Goal: Task Accomplishment & Management: Manage account settings

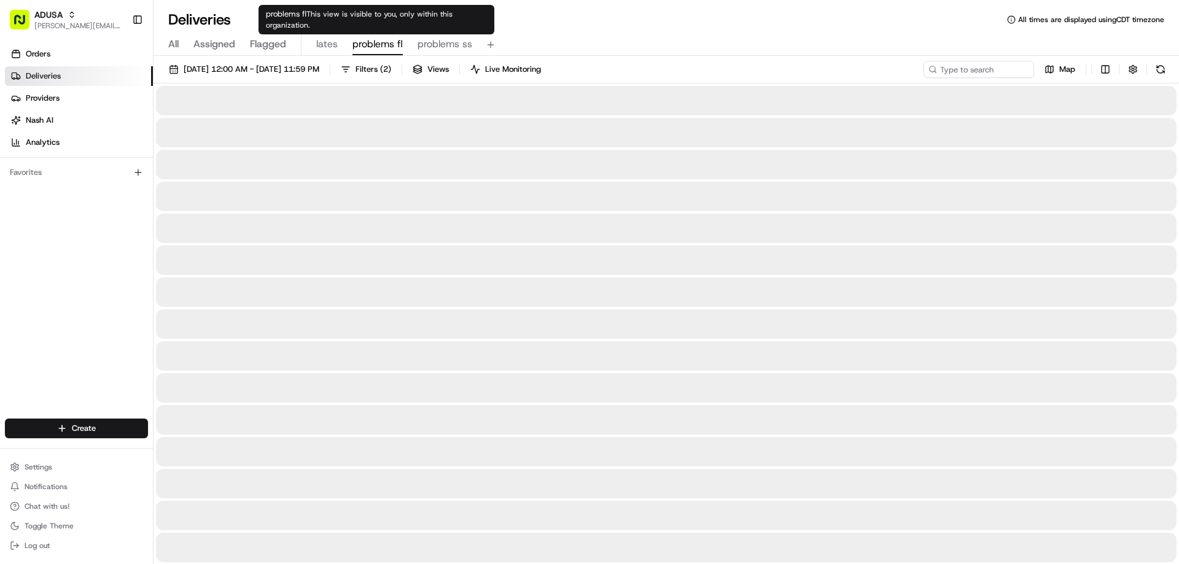
click at [378, 44] on span "problems fl" at bounding box center [378, 44] width 50 height 15
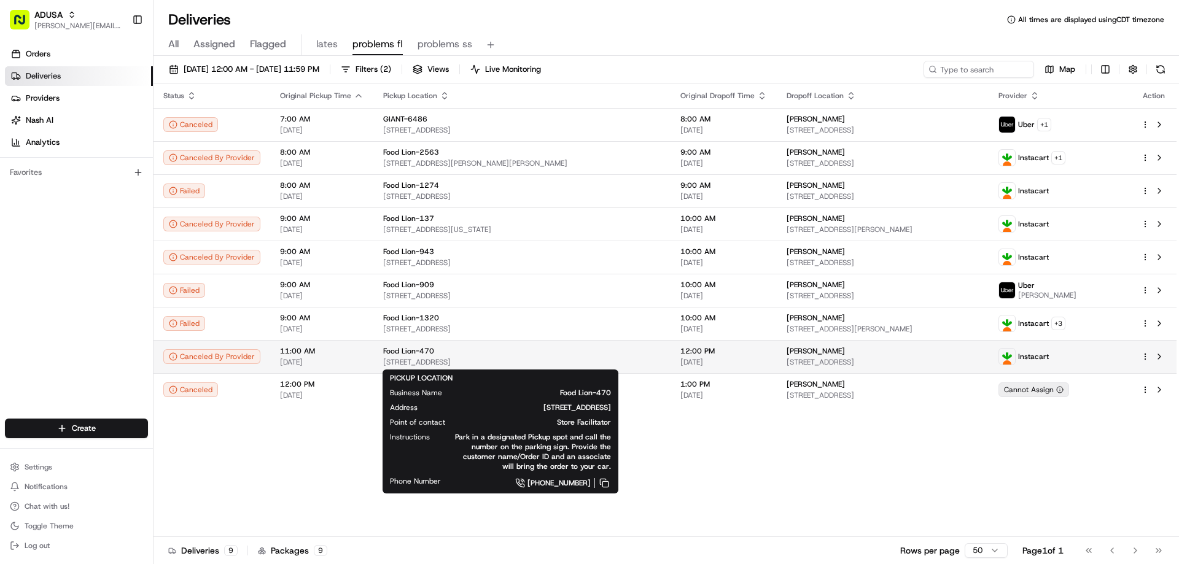
click at [383, 349] on span "Food Lion-470" at bounding box center [408, 351] width 51 height 10
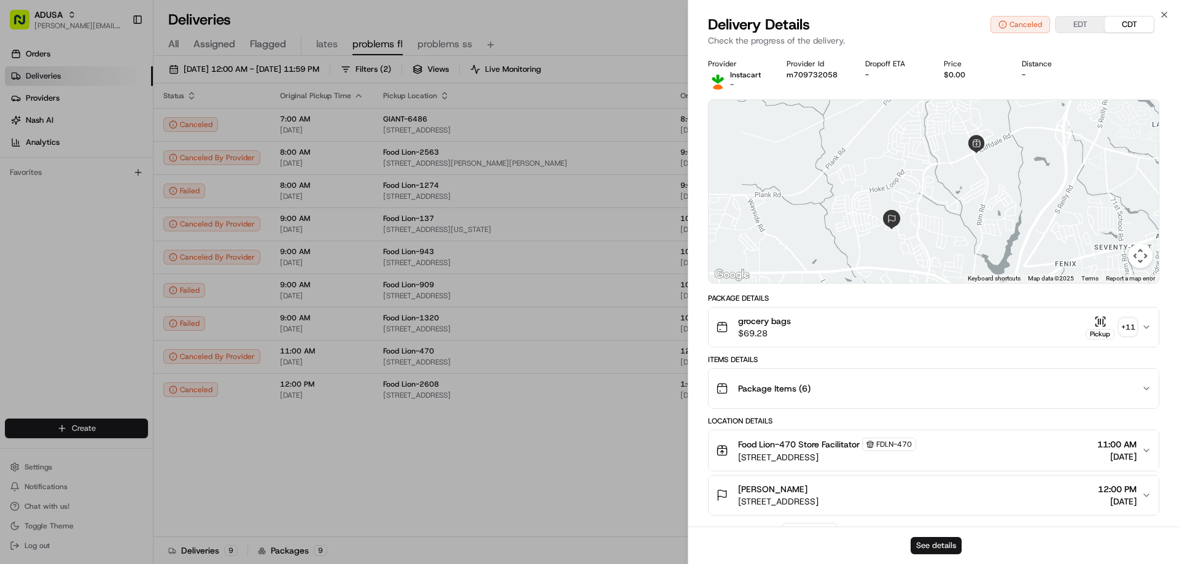
click at [947, 541] on button "See details" at bounding box center [936, 545] width 51 height 17
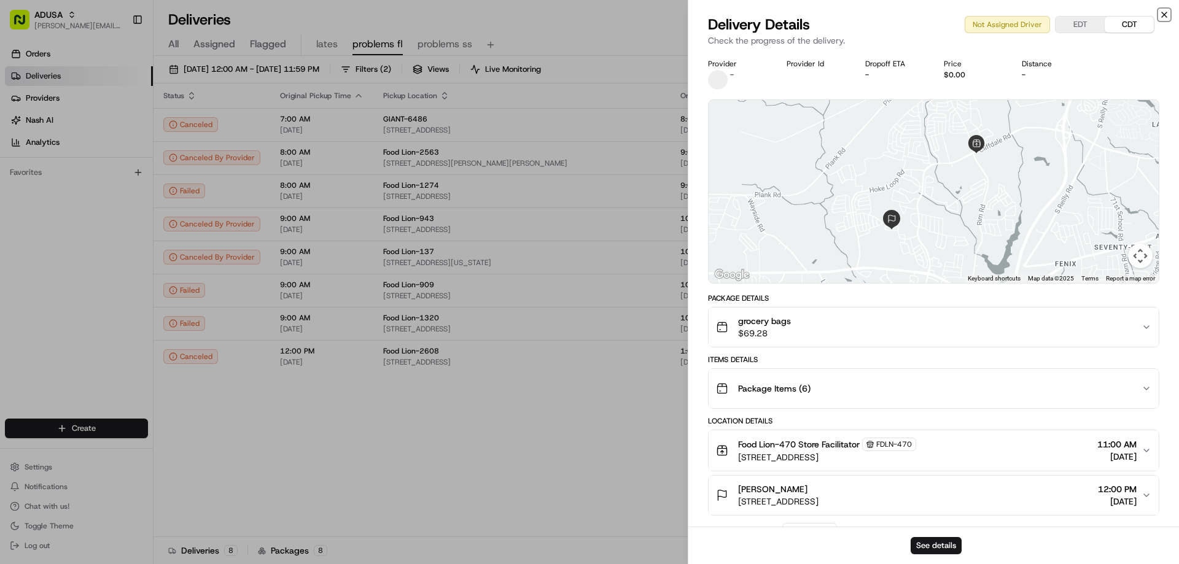
click at [1163, 14] on icon "button" at bounding box center [1165, 15] width 10 height 10
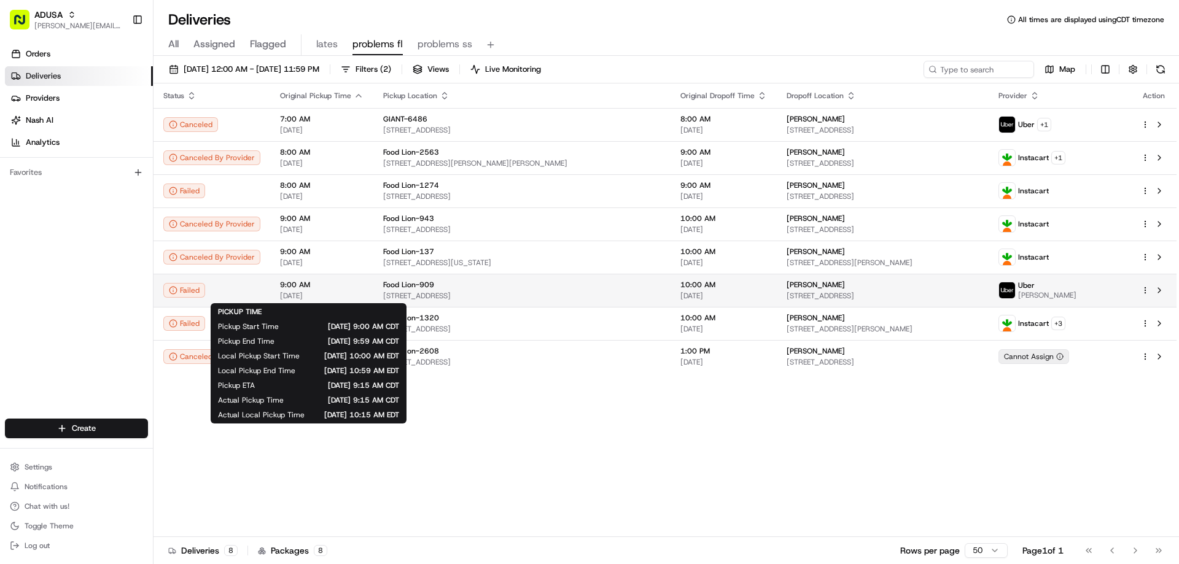
click at [348, 293] on span "[DATE]" at bounding box center [322, 296] width 84 height 10
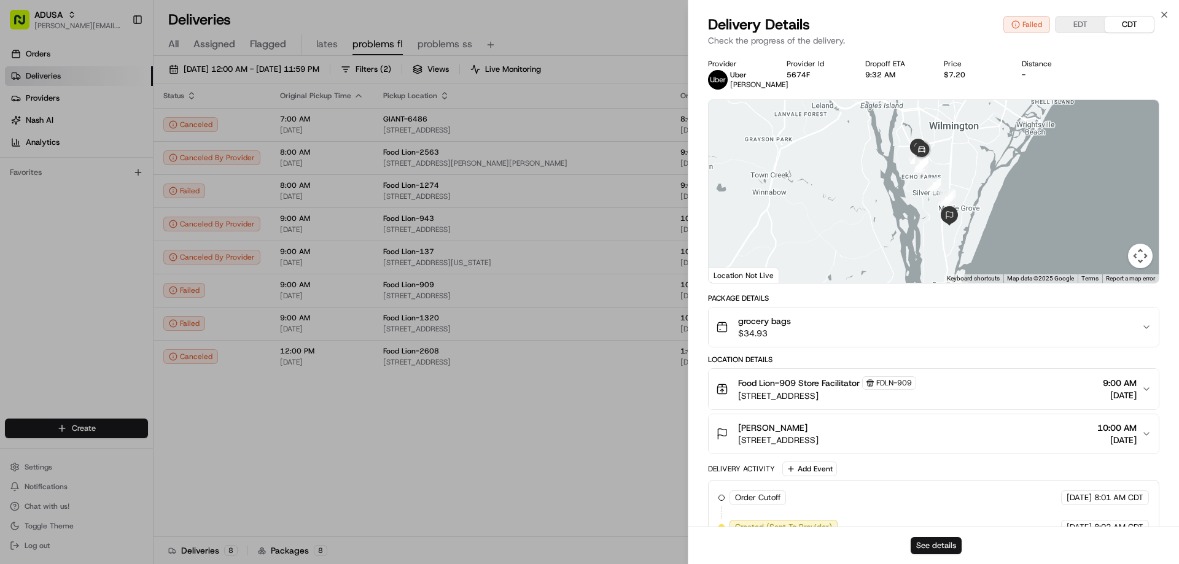
click at [945, 540] on button "See details" at bounding box center [936, 545] width 51 height 17
click at [1164, 12] on icon "button" at bounding box center [1165, 15] width 10 height 10
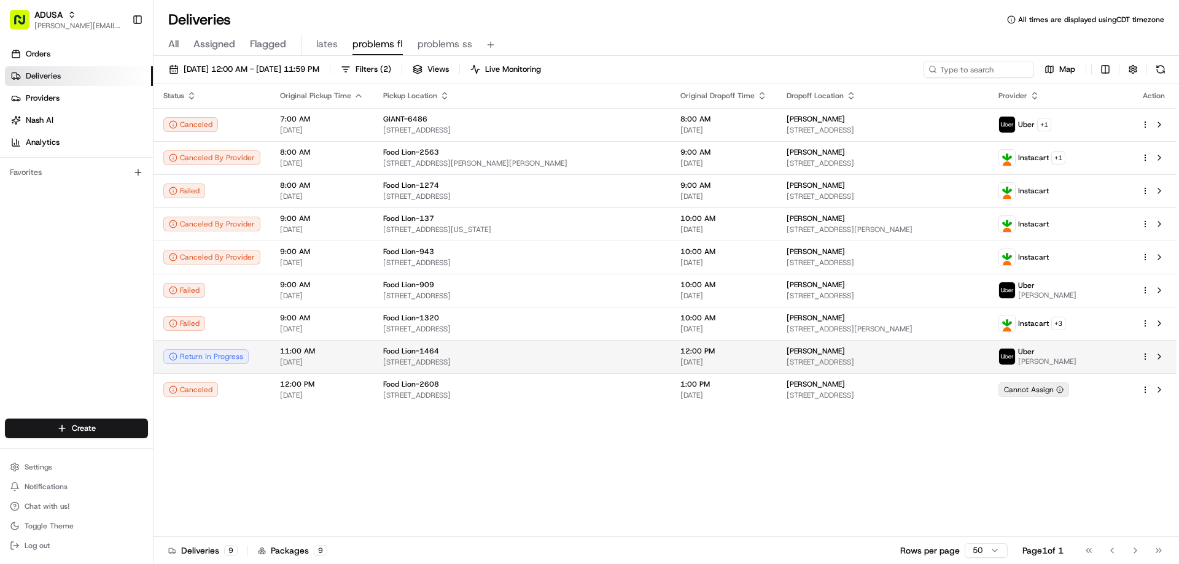
click at [325, 355] on span "11:00 AM" at bounding box center [322, 351] width 84 height 10
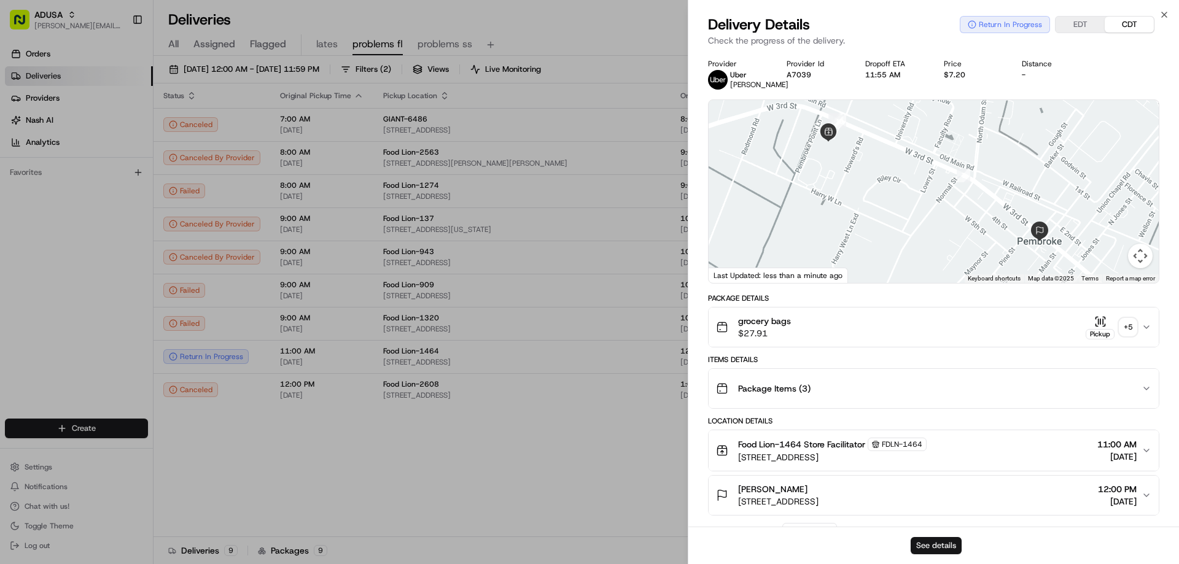
click at [932, 545] on button "See details" at bounding box center [936, 545] width 51 height 17
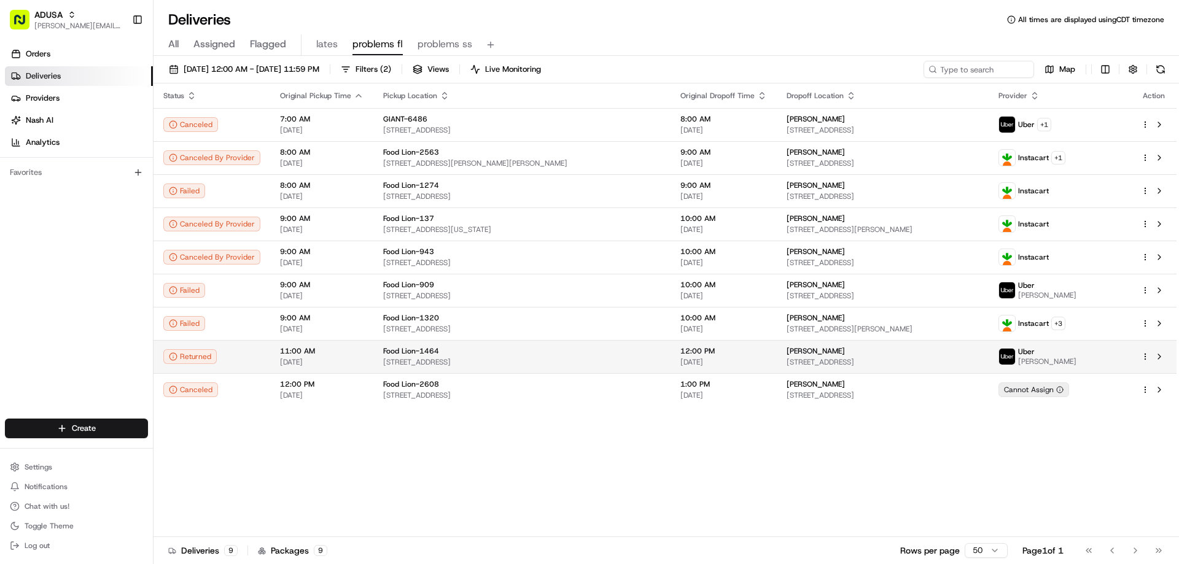
click at [363, 357] on td "11:00 AM 08/23/2025" at bounding box center [321, 356] width 103 height 33
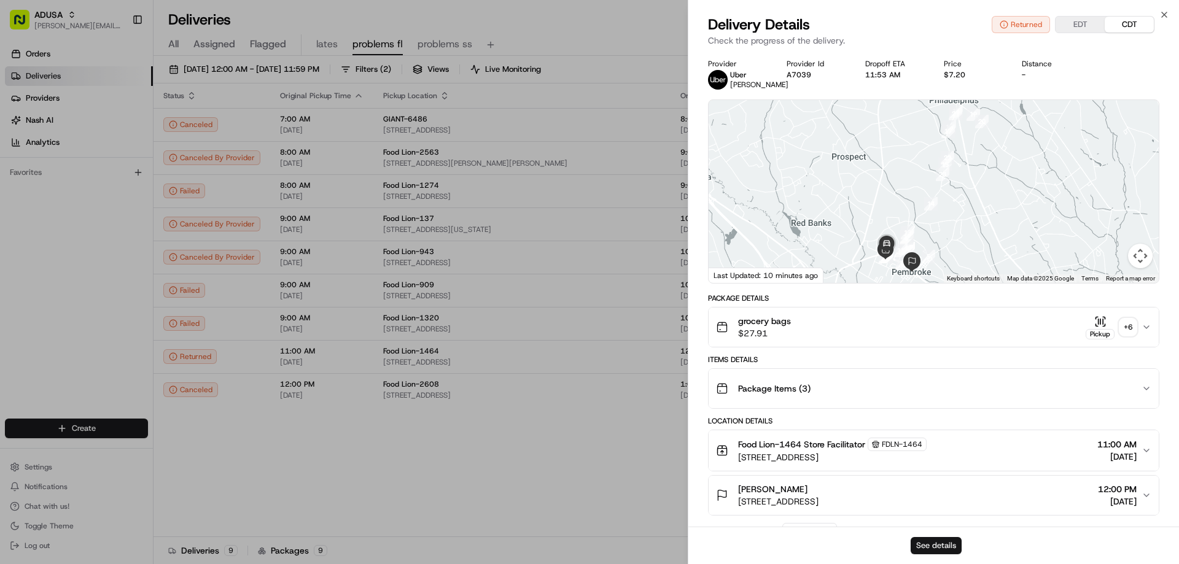
click at [946, 541] on button "See details" at bounding box center [936, 545] width 51 height 17
click at [1158, 12] on div "Close Delivery Details Returned EDT CDT Check the progress of the delivery. Pro…" at bounding box center [933, 282] width 491 height 564
click at [1161, 16] on icon "button" at bounding box center [1165, 15] width 10 height 10
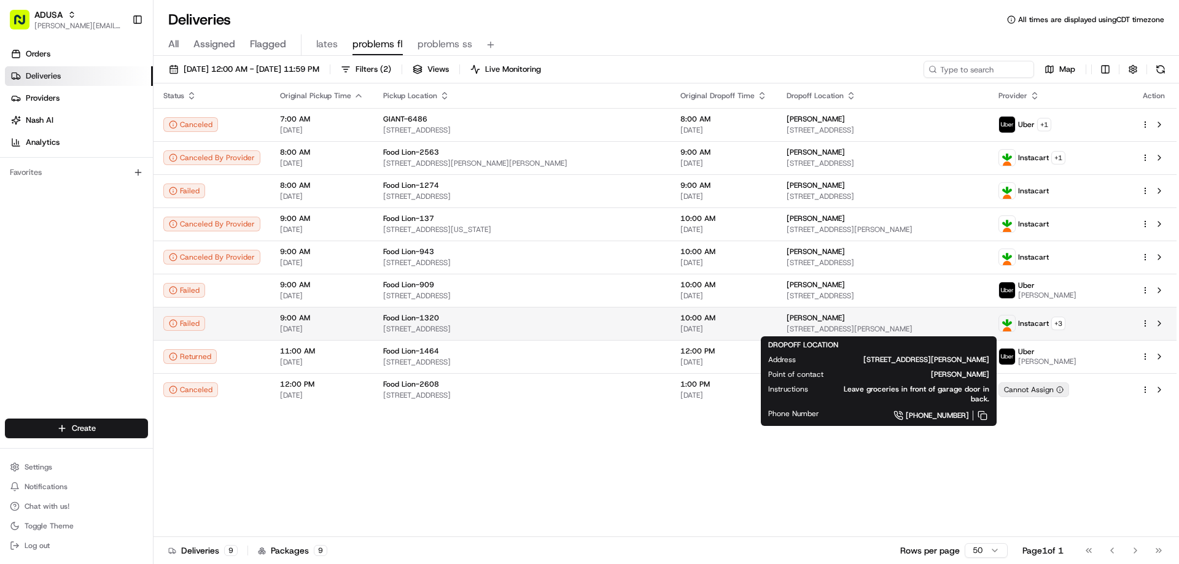
click at [824, 324] on div "Gary Atkins 1622 Princess Margaret Ct, North Chesterfield, VA 23236, US" at bounding box center [883, 323] width 192 height 21
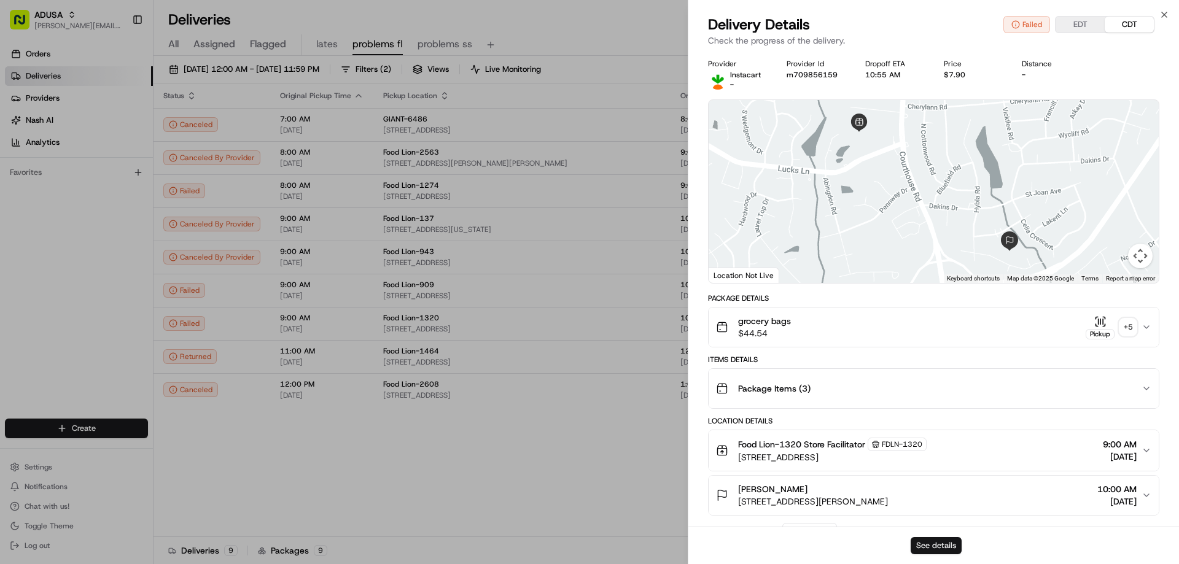
click at [943, 542] on button "See details" at bounding box center [936, 545] width 51 height 17
click at [1163, 18] on icon "button" at bounding box center [1165, 15] width 10 height 10
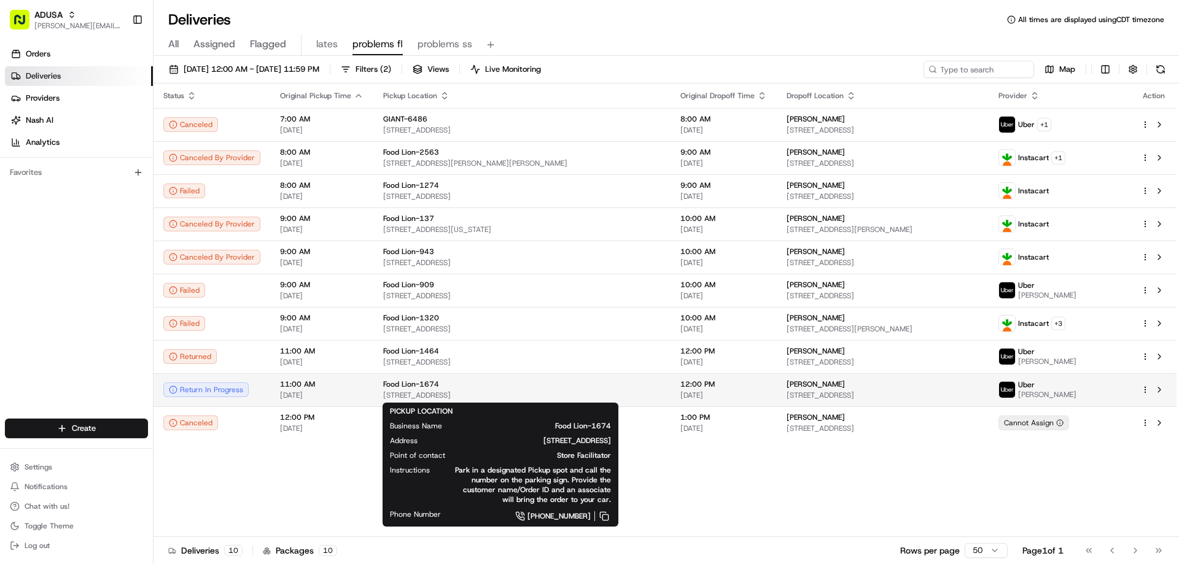
click at [441, 396] on span "250 Easy St, Greenville, NC 27834, US" at bounding box center [522, 396] width 278 height 10
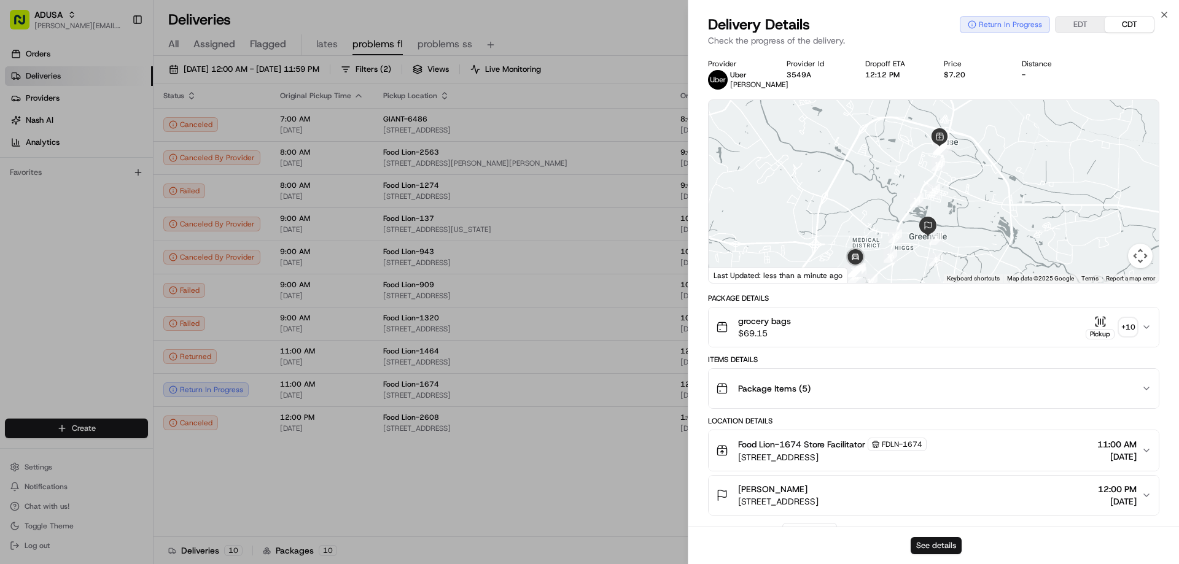
click at [940, 549] on button "See details" at bounding box center [936, 545] width 51 height 17
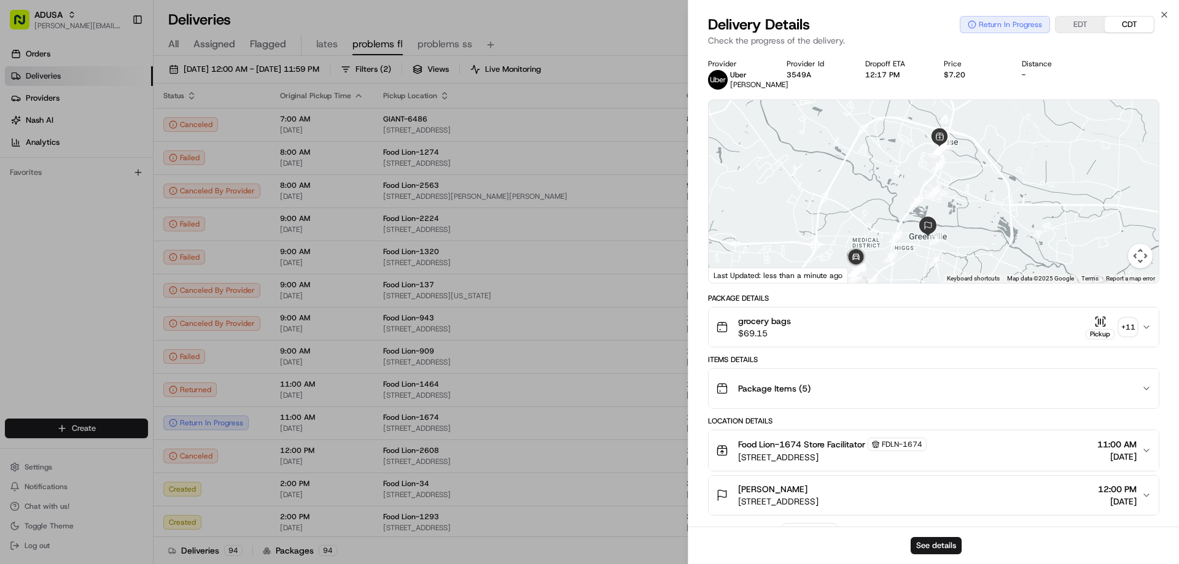
click at [721, 454] on icon "button" at bounding box center [722, 451] width 12 height 12
click at [1162, 14] on icon "button" at bounding box center [1165, 15] width 10 height 10
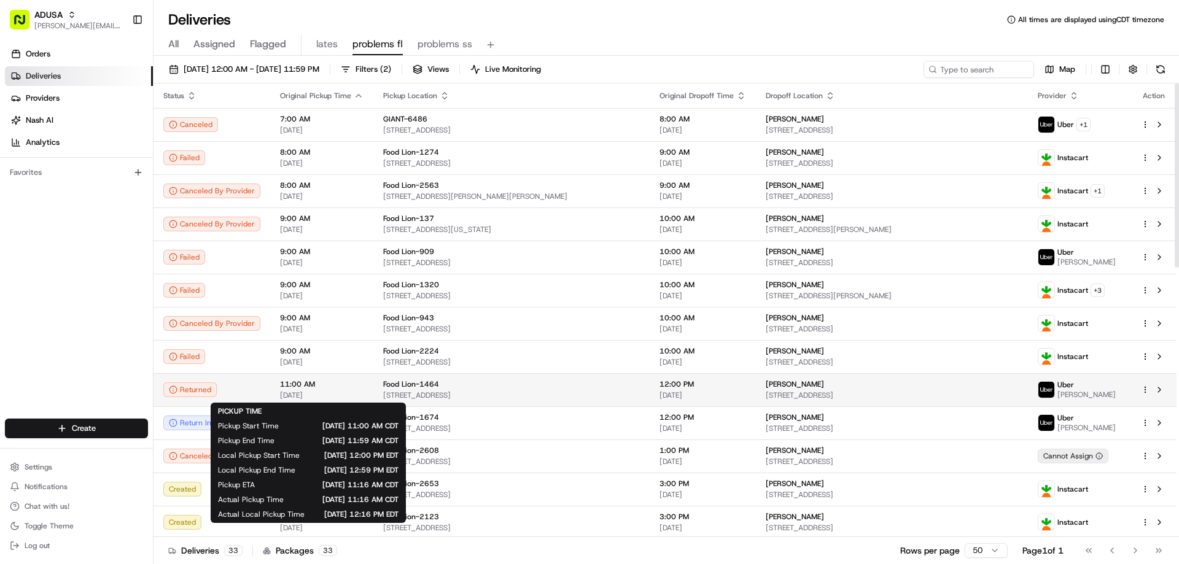
click at [295, 389] on span "11:00 AM" at bounding box center [322, 385] width 84 height 10
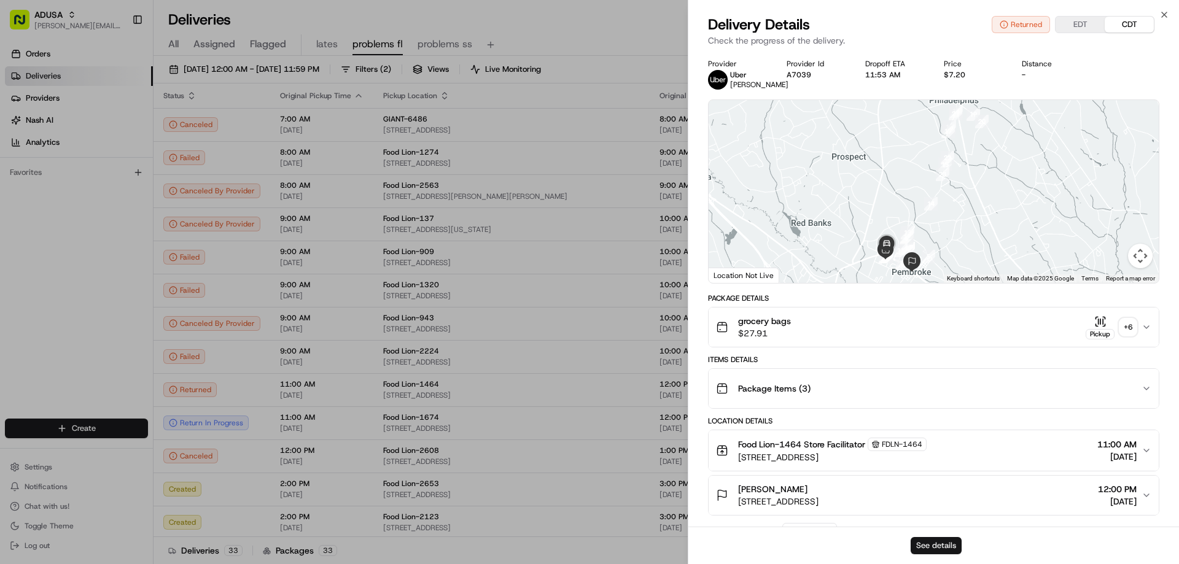
click at [925, 543] on button "See details" at bounding box center [936, 545] width 51 height 17
click at [1162, 15] on icon "button" at bounding box center [1165, 15] width 10 height 10
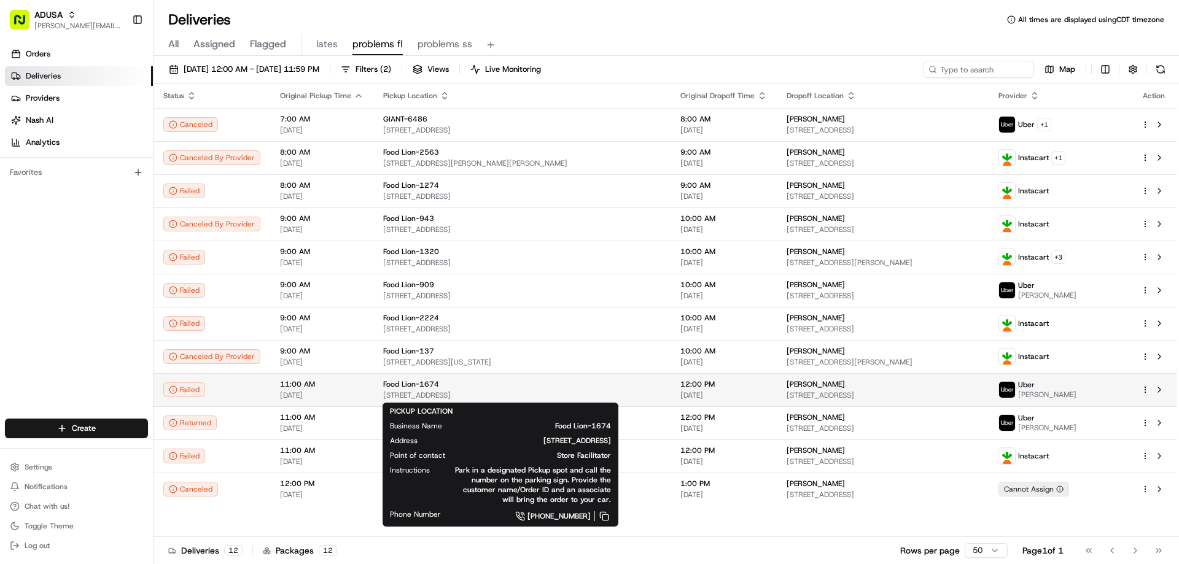
click at [607, 381] on div "Food Lion-1674" at bounding box center [522, 385] width 278 height 10
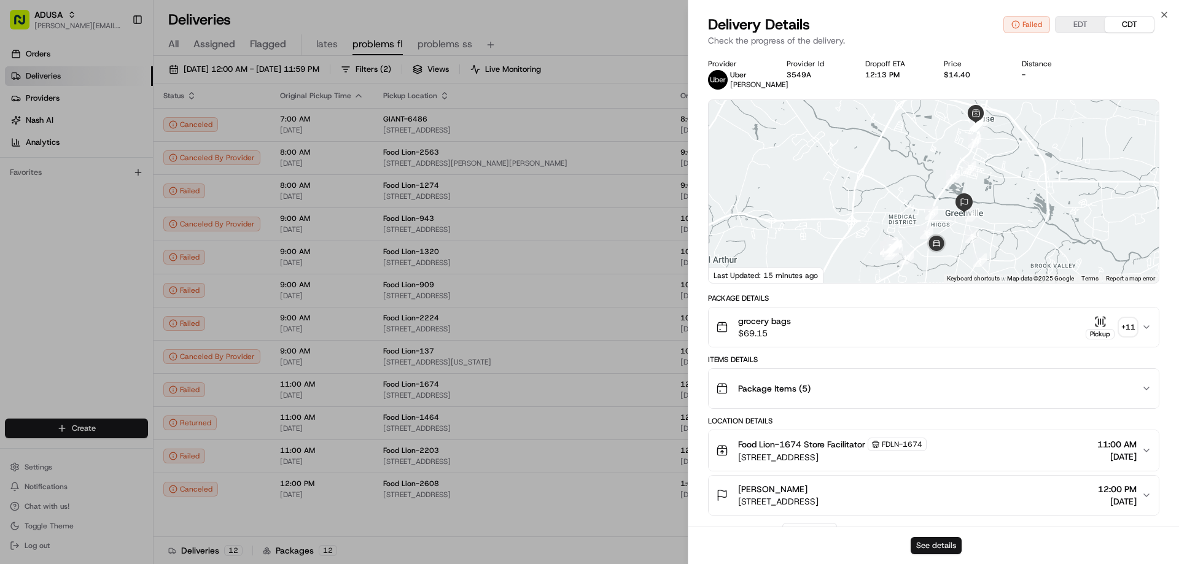
click at [942, 545] on button "See details" at bounding box center [936, 545] width 51 height 17
click at [1159, 11] on div "Close Delivery Details Failed EDT CDT Check the progress of the delivery. Provi…" at bounding box center [933, 282] width 491 height 564
drag, startPoint x: 1163, startPoint y: 15, endPoint x: 793, endPoint y: 53, distance: 371.7
click at [1160, 16] on icon "button" at bounding box center [1165, 15] width 10 height 10
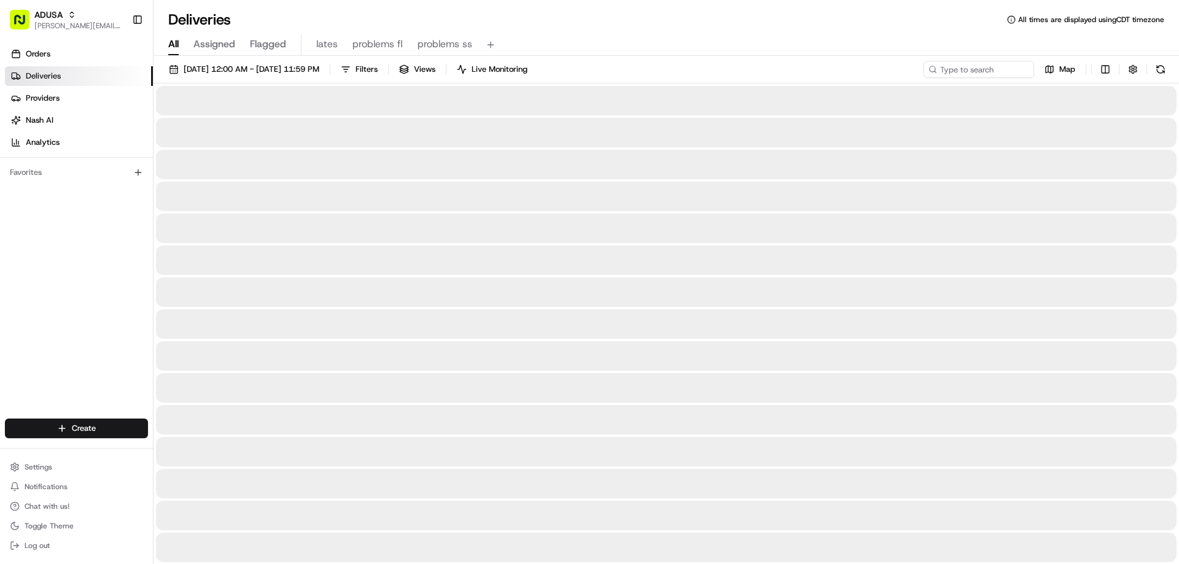
click at [170, 49] on span "All" at bounding box center [173, 44] width 10 height 15
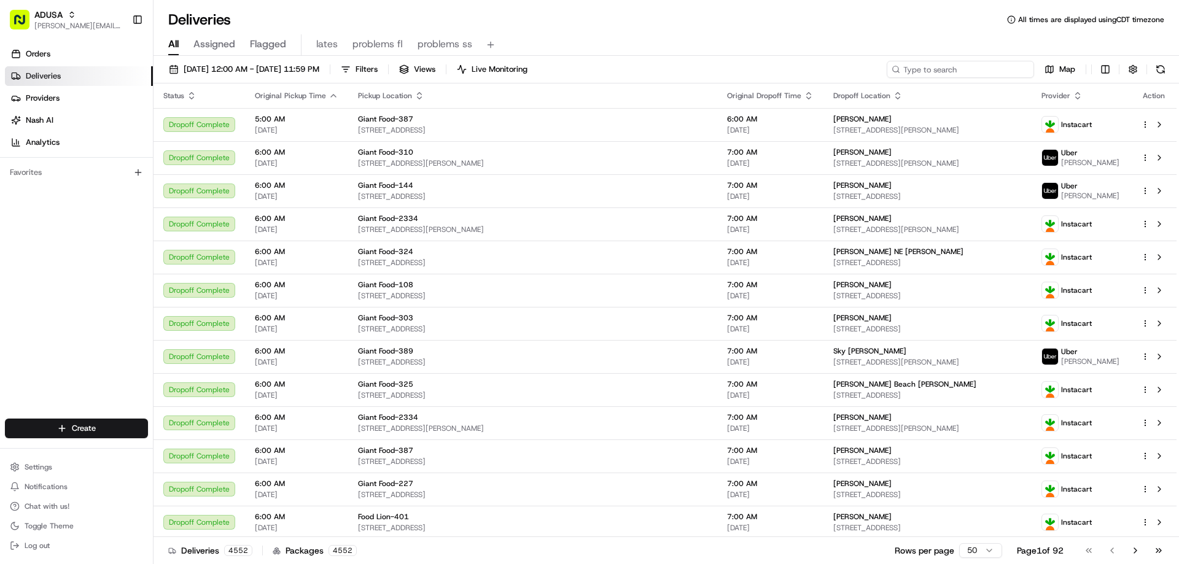
click at [954, 73] on input at bounding box center [960, 69] width 147 height 17
paste input "m68797636"
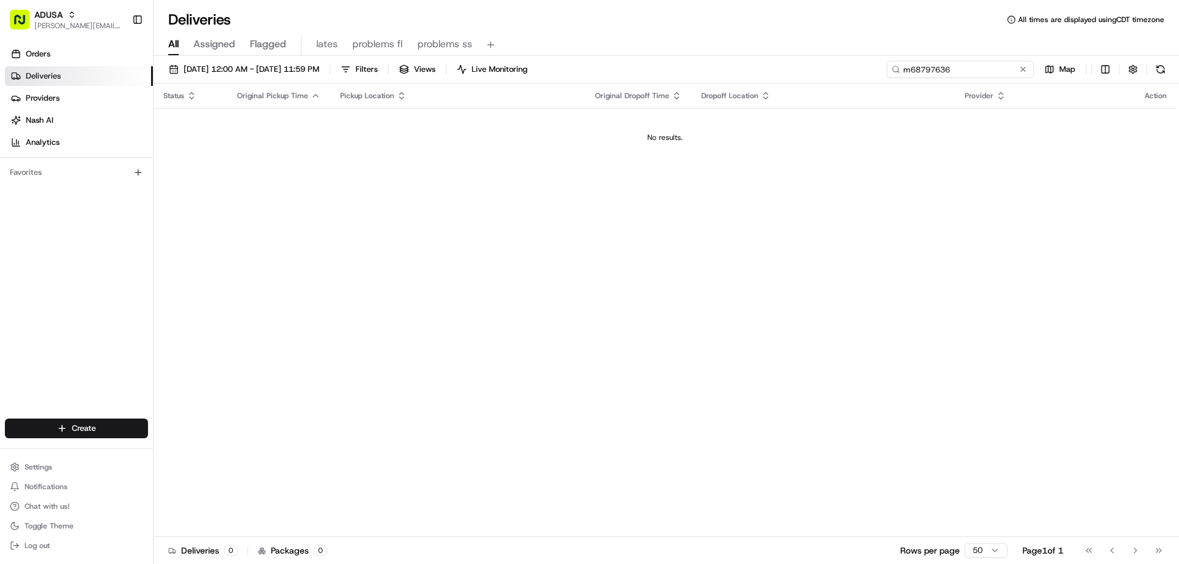
click at [956, 68] on input "m68797636" at bounding box center [960, 69] width 147 height 17
type input "m687976369"
drag, startPoint x: 964, startPoint y: 69, endPoint x: 896, endPoint y: 70, distance: 67.6
click at [896, 70] on div "m687976369" at bounding box center [960, 69] width 147 height 17
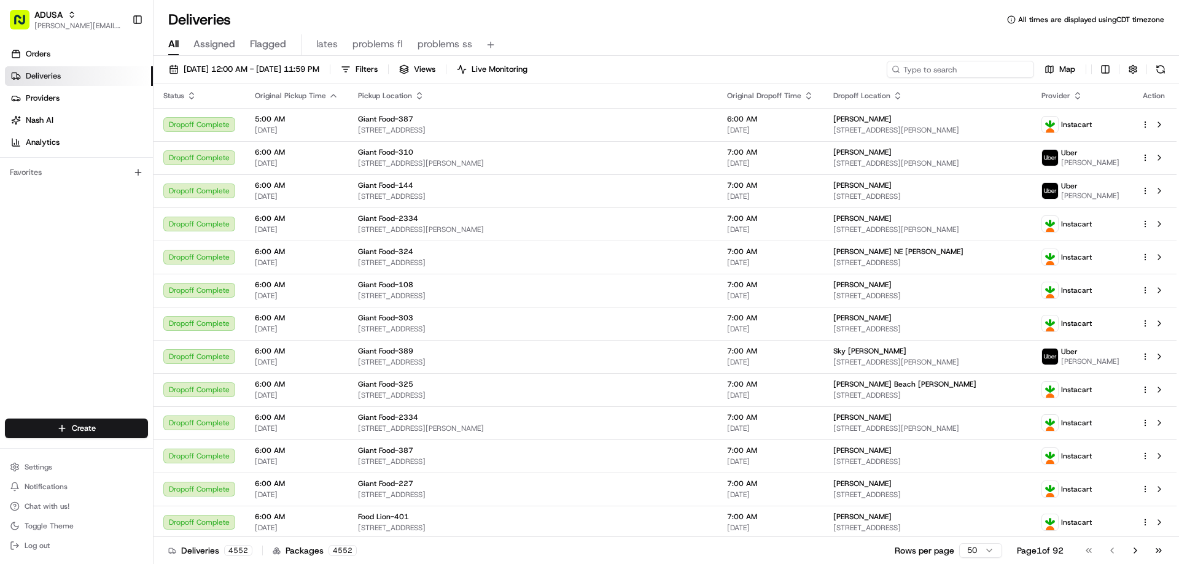
click at [909, 67] on input at bounding box center [960, 69] width 147 height 17
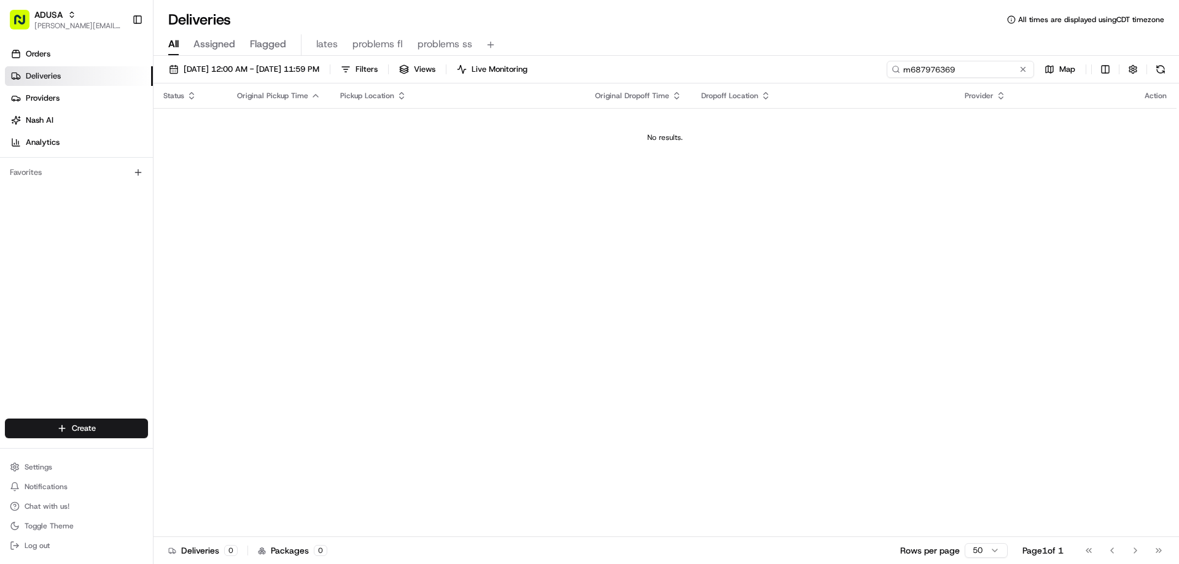
click at [975, 66] on input "m687976369" at bounding box center [960, 69] width 147 height 17
type input "m687976369"
drag, startPoint x: 997, startPoint y: 73, endPoint x: 889, endPoint y: 73, distance: 108.1
click at [892, 73] on div "m687976369" at bounding box center [960, 69] width 147 height 17
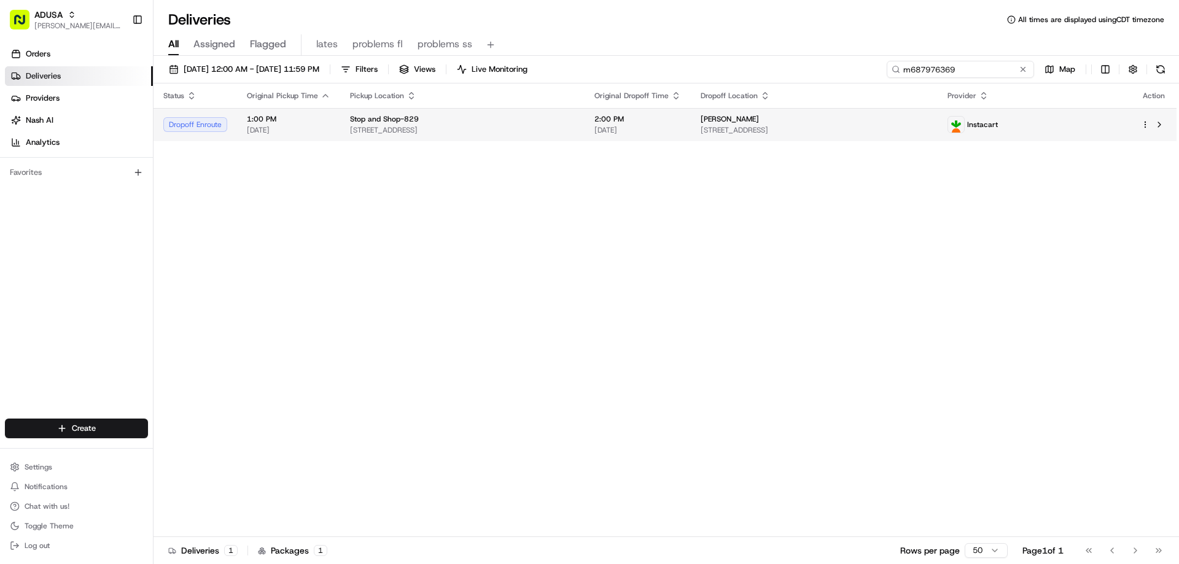
type input "m687976369"
click at [364, 121] on span "Stop and Shop-829" at bounding box center [384, 119] width 69 height 10
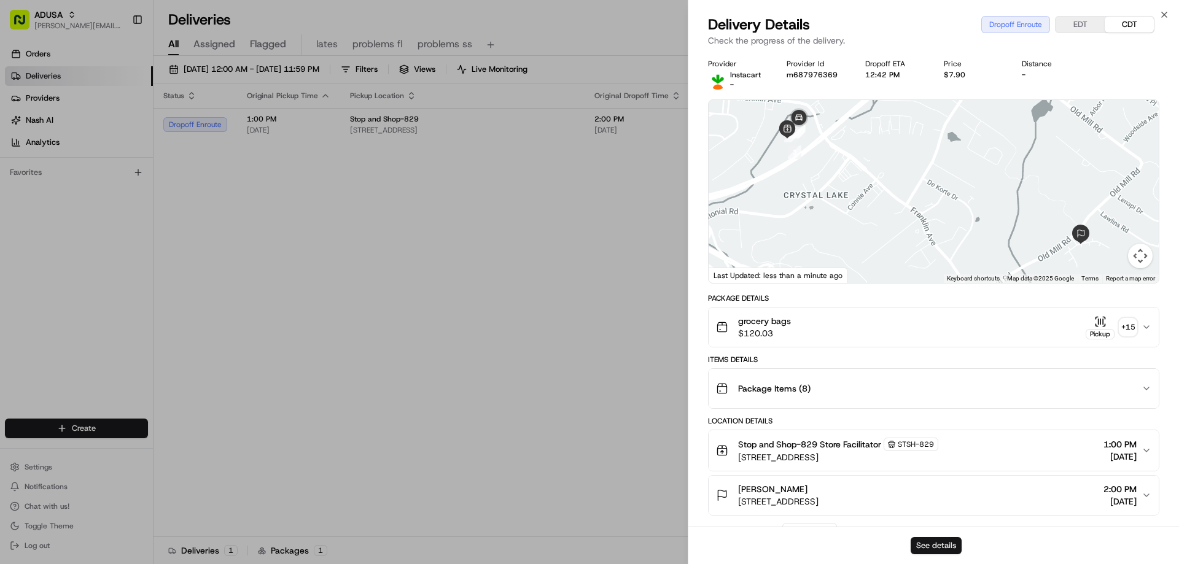
click at [938, 542] on button "See details" at bounding box center [936, 545] width 51 height 17
click at [1161, 12] on icon "button" at bounding box center [1165, 15] width 10 height 10
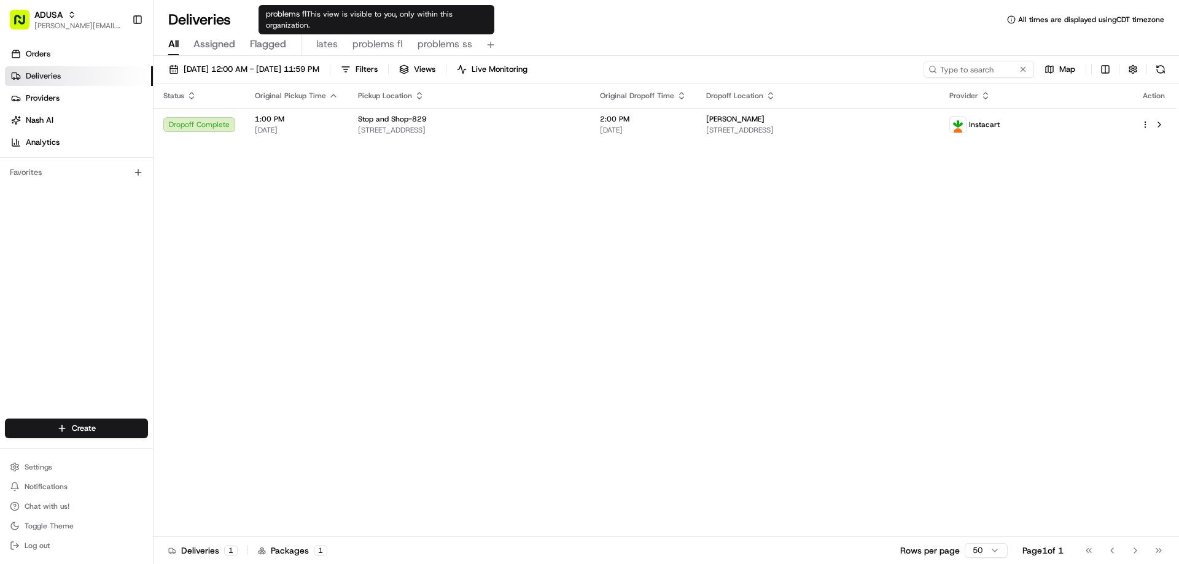
click at [382, 40] on span "problems fl" at bounding box center [378, 44] width 50 height 15
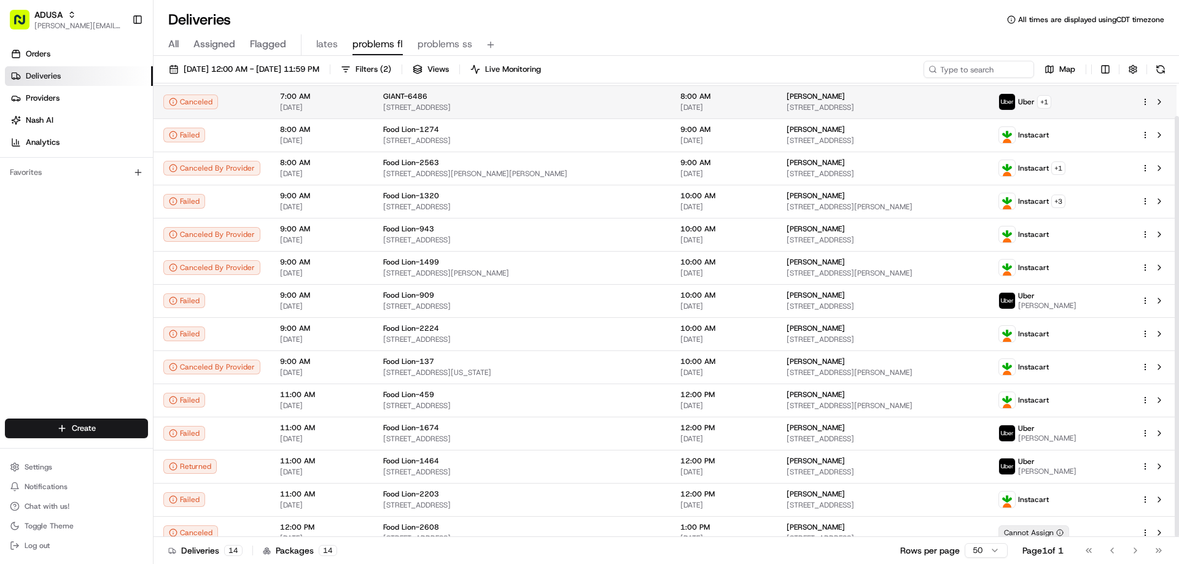
scroll to position [35, 0]
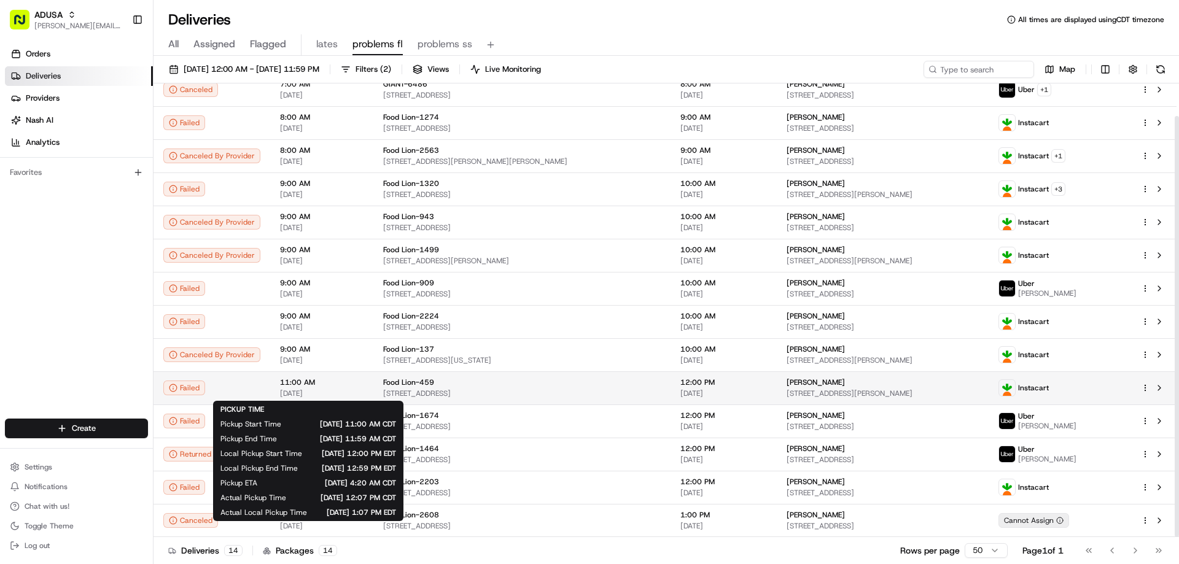
click at [324, 386] on span "11:00 AM" at bounding box center [322, 383] width 84 height 10
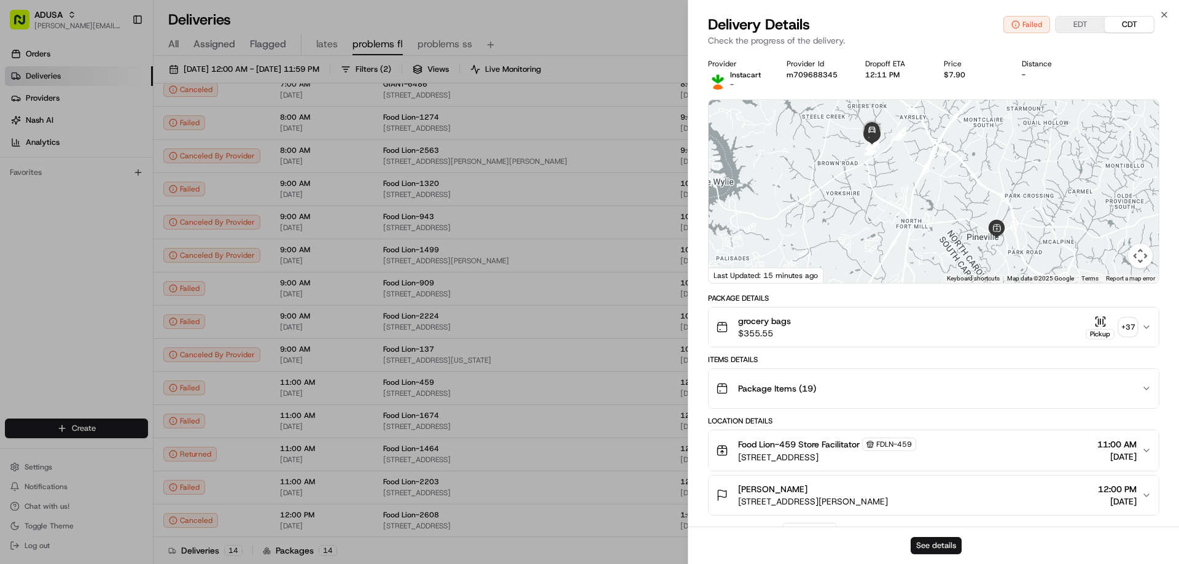
click at [938, 548] on button "See details" at bounding box center [936, 545] width 51 height 17
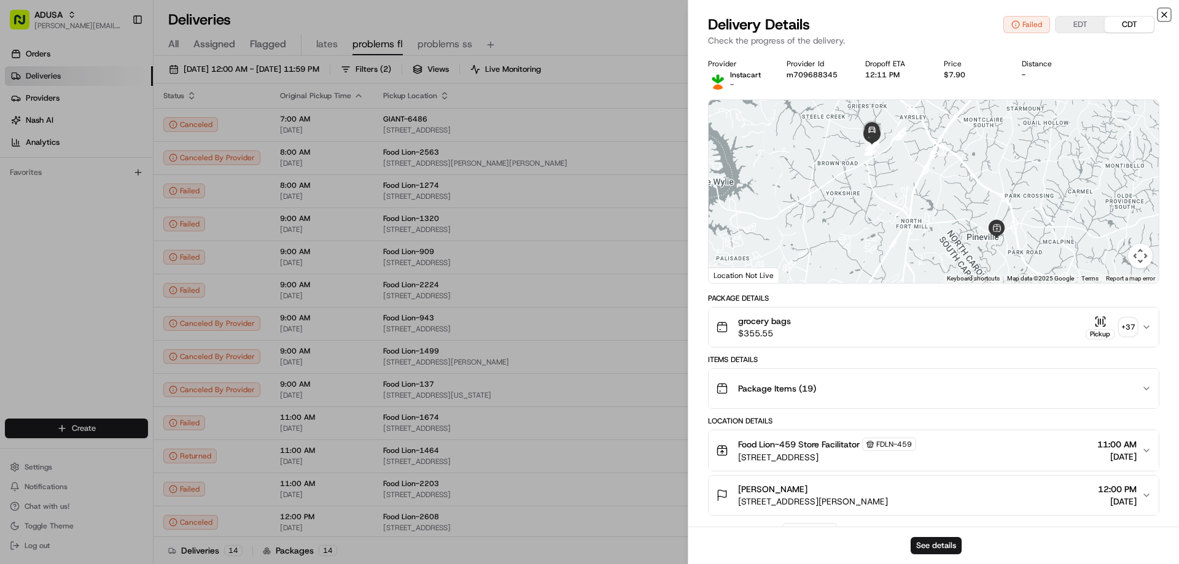
click at [1168, 12] on icon "button" at bounding box center [1165, 15] width 10 height 10
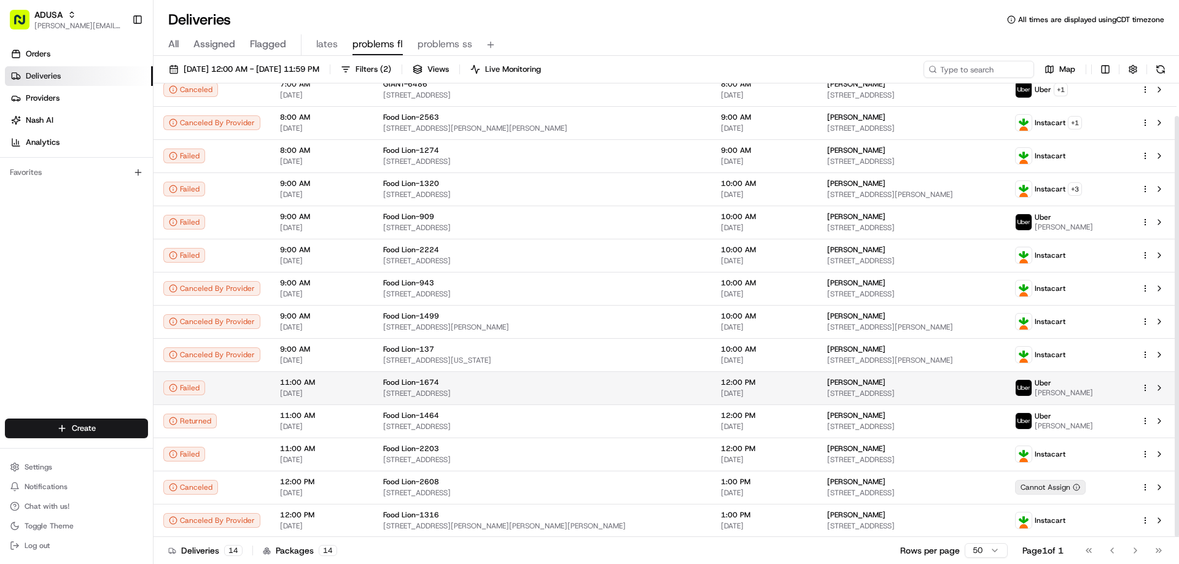
click at [236, 384] on div "Failed" at bounding box center [211, 388] width 97 height 15
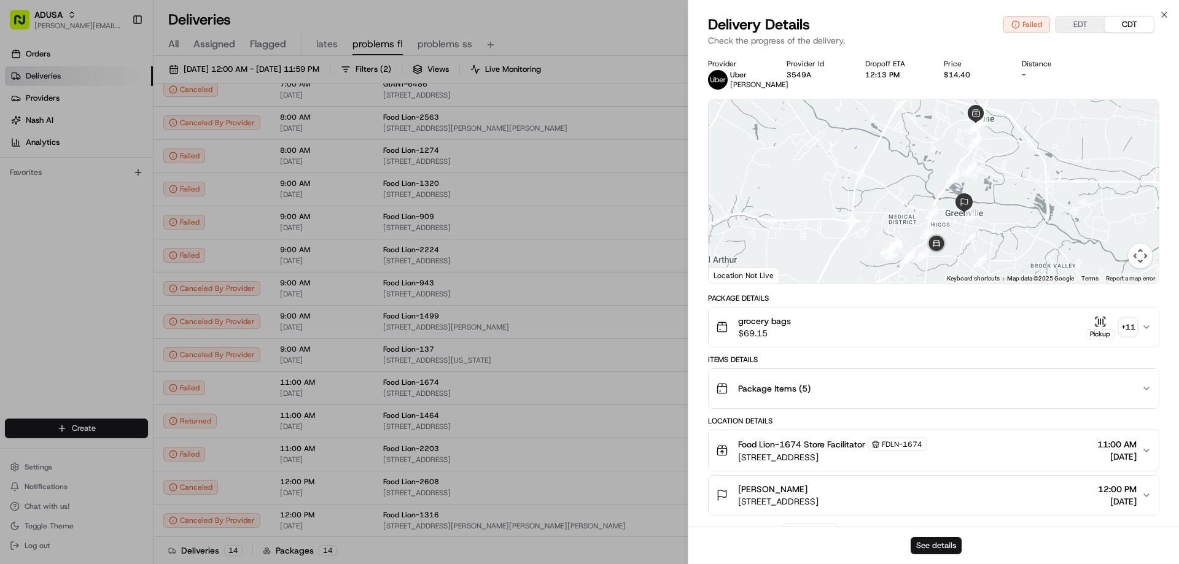
click at [916, 545] on button "See details" at bounding box center [936, 545] width 51 height 17
click at [1164, 12] on icon "button" at bounding box center [1165, 15] width 10 height 10
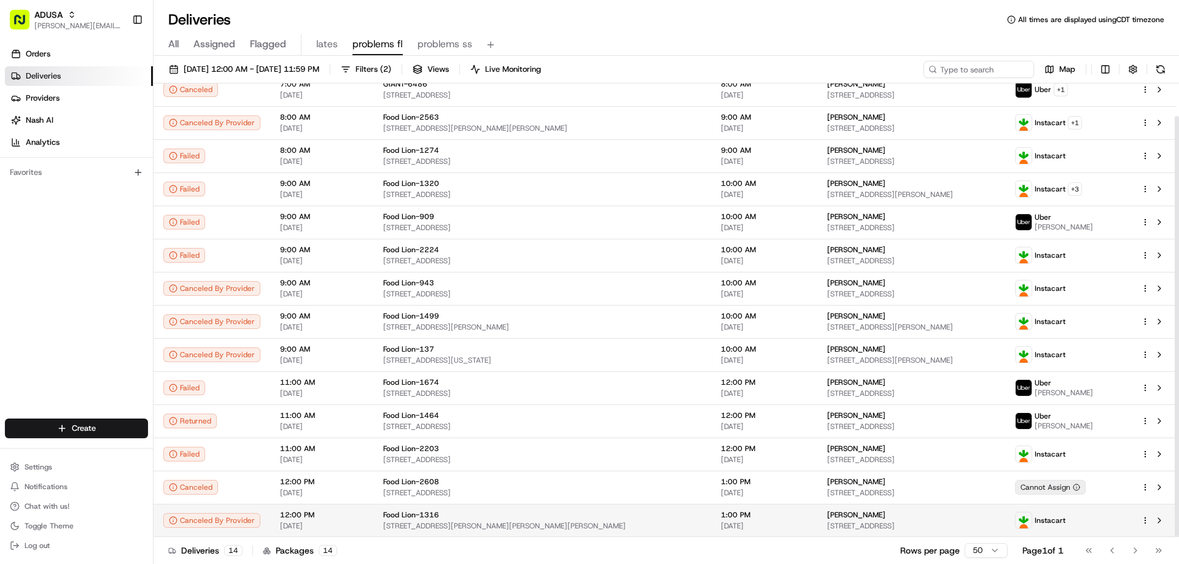
click at [314, 516] on span "12:00 PM" at bounding box center [322, 515] width 84 height 10
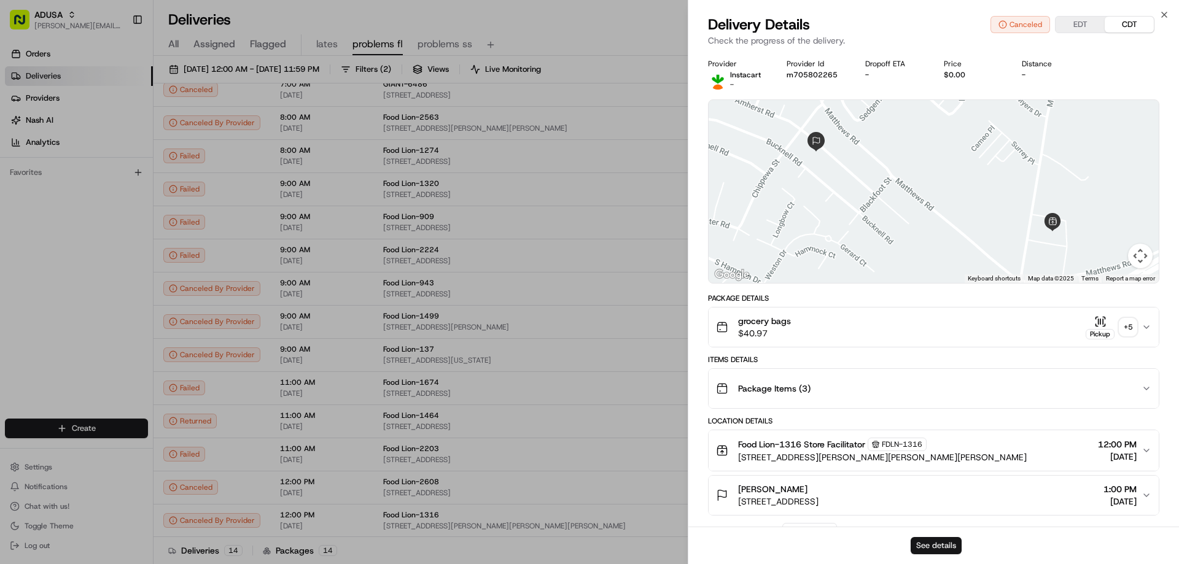
click at [924, 545] on button "See details" at bounding box center [936, 545] width 51 height 17
click at [930, 546] on button "See details" at bounding box center [936, 545] width 51 height 17
click at [944, 545] on button "See details" at bounding box center [936, 545] width 51 height 17
click at [1158, 12] on div "Close Delivery Details Canceled EDT CDT Check the progress of the delivery. Pro…" at bounding box center [933, 282] width 491 height 564
click at [1166, 11] on icon "button" at bounding box center [1165, 15] width 10 height 10
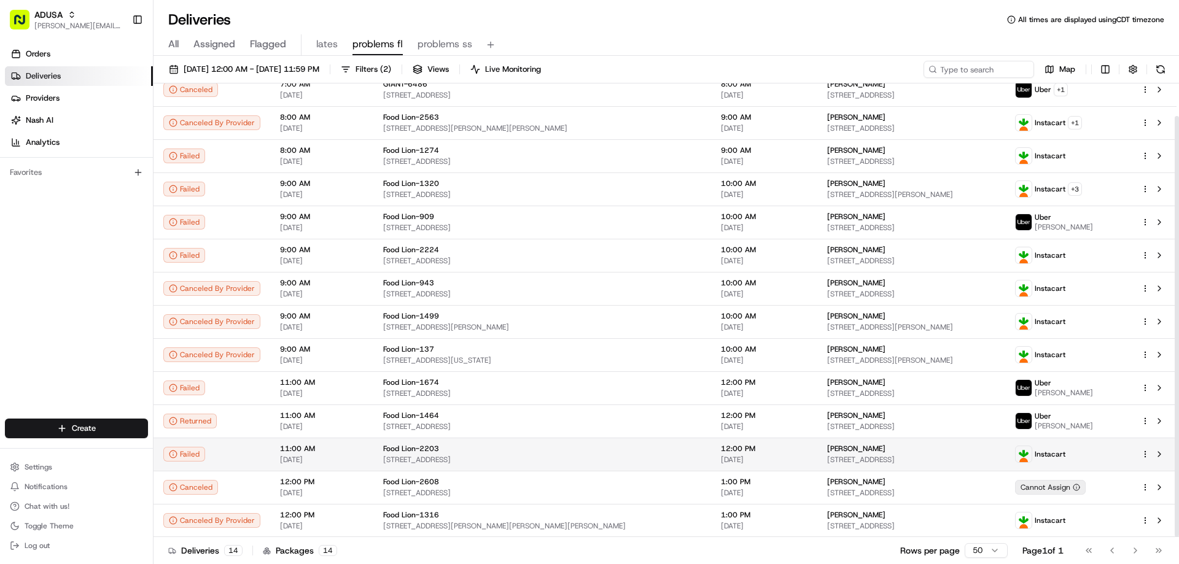
click at [265, 447] on td "Failed" at bounding box center [212, 454] width 117 height 33
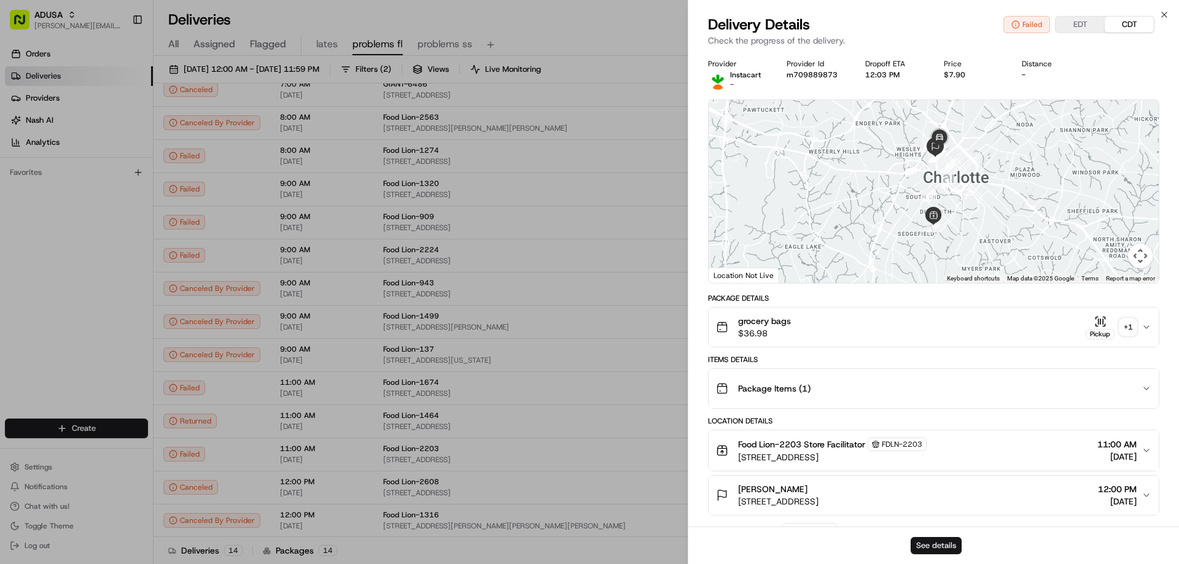
click at [937, 542] on button "See details" at bounding box center [936, 545] width 51 height 17
click at [821, 318] on div "grocery bags $36.98 Pickup + 1" at bounding box center [929, 327] width 426 height 25
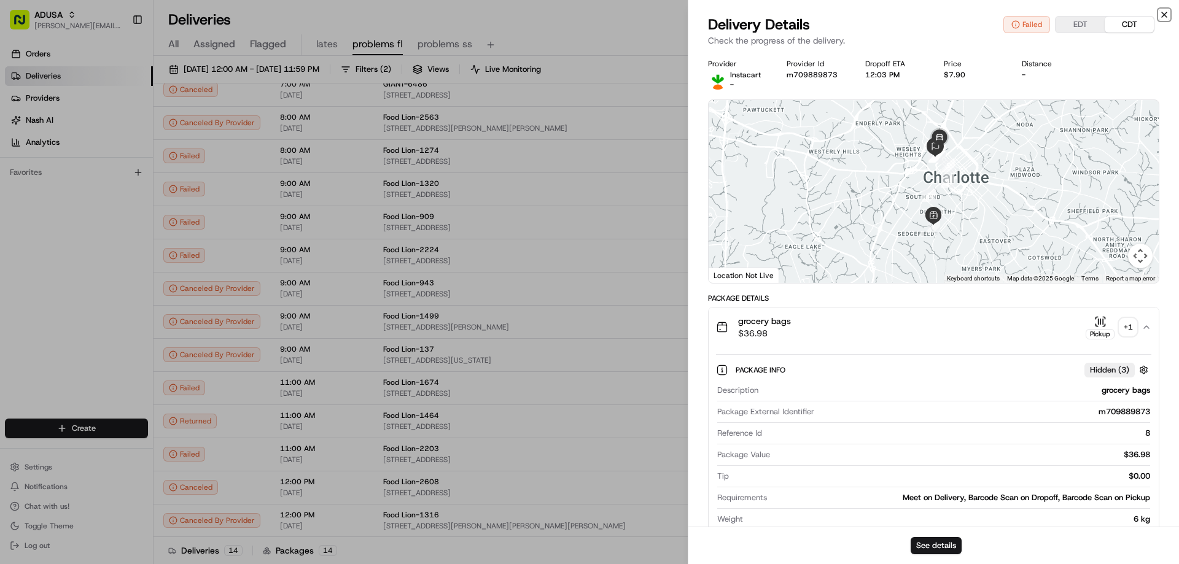
click at [1163, 13] on icon "button" at bounding box center [1164, 14] width 5 height 5
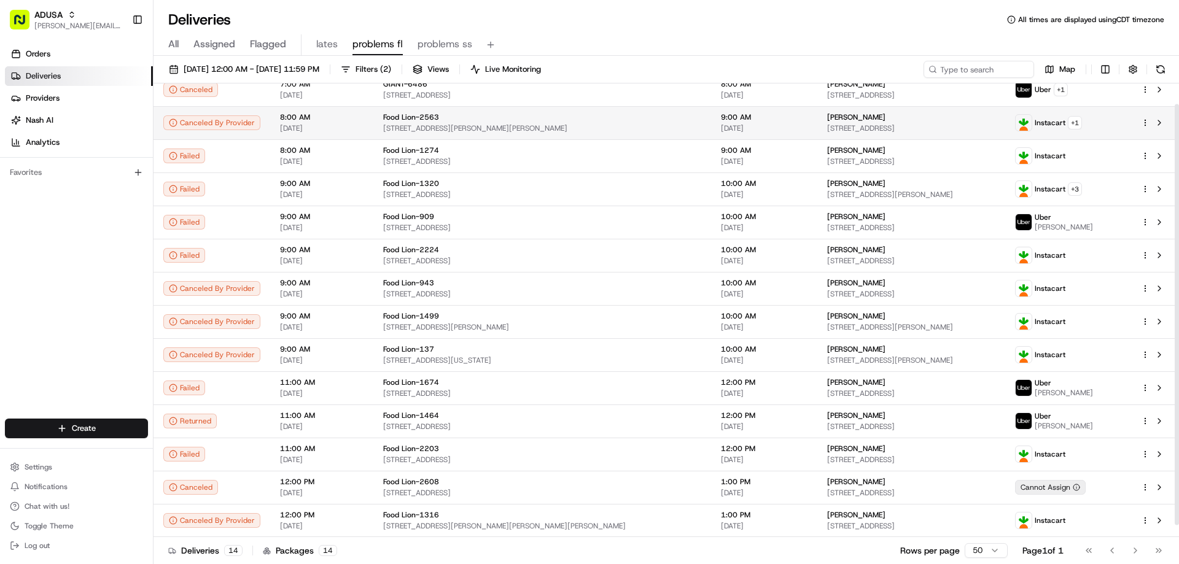
scroll to position [0, 0]
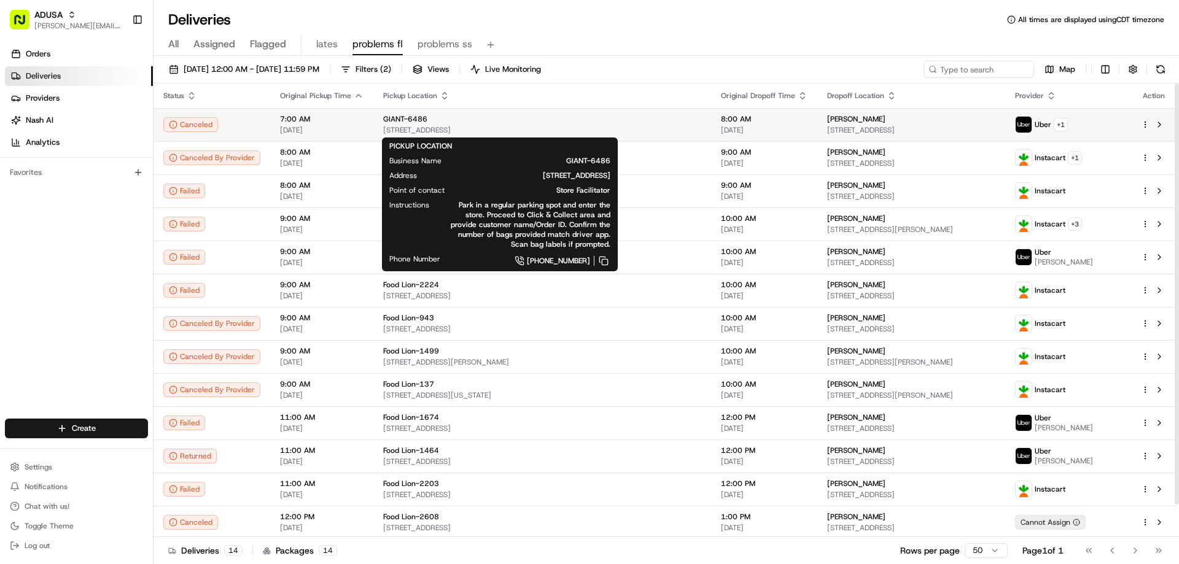
click at [465, 128] on span "15100 Kutztown Rd, Kutztown, PA 19530, US" at bounding box center [542, 130] width 318 height 10
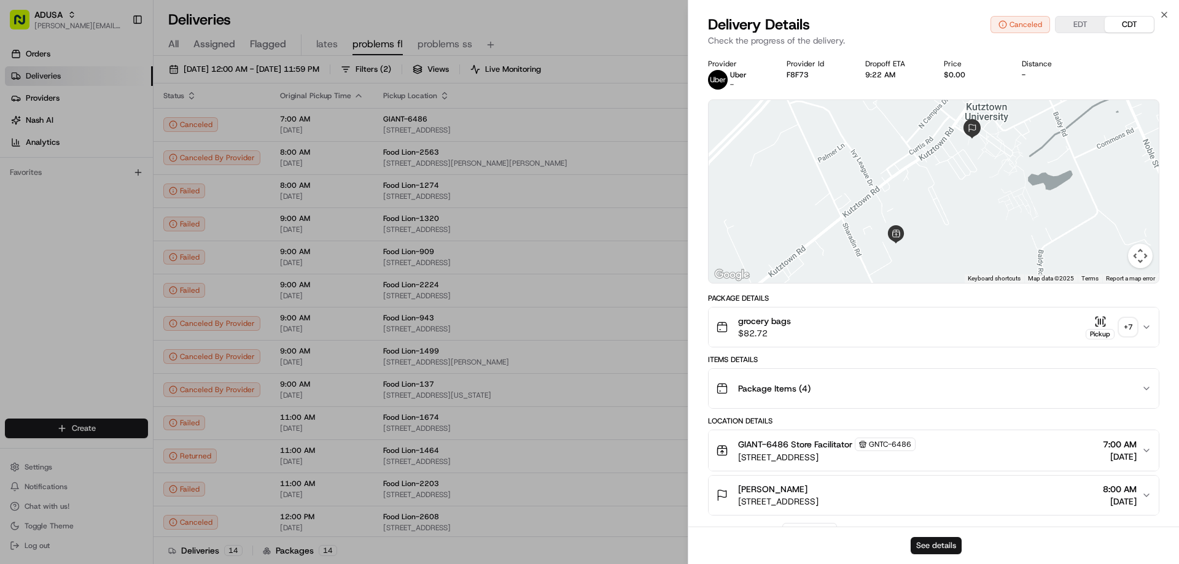
click at [928, 549] on button "See details" at bounding box center [936, 545] width 51 height 17
click at [1163, 10] on icon "button" at bounding box center [1165, 15] width 10 height 10
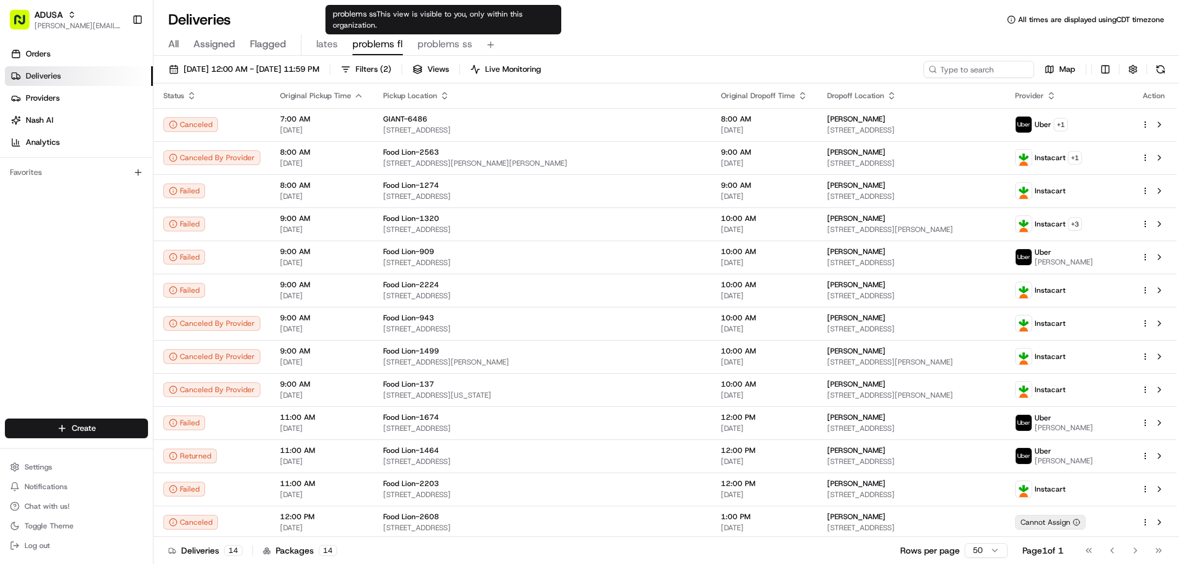
click at [434, 44] on span "problems ss" at bounding box center [445, 44] width 55 height 15
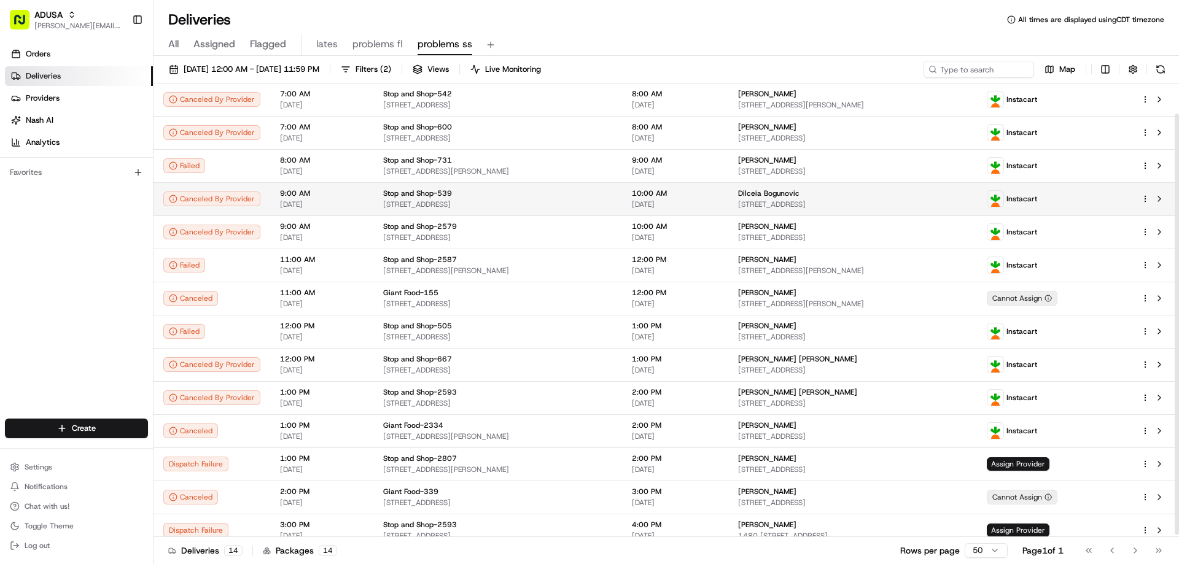
scroll to position [35, 0]
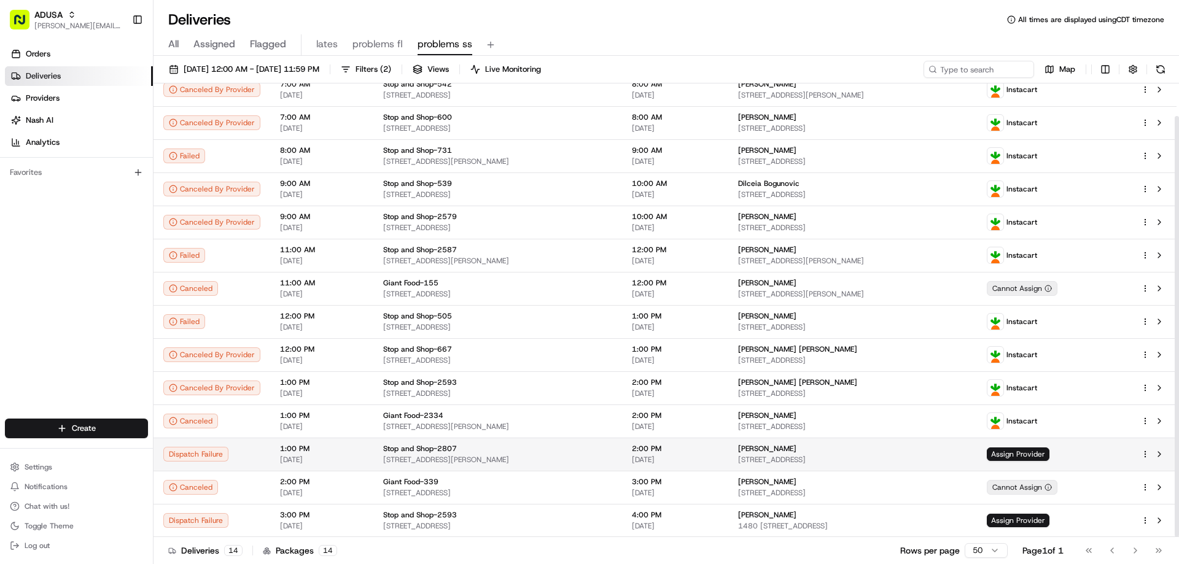
click at [383, 452] on span "Stop and Shop-2807" at bounding box center [420, 449] width 74 height 10
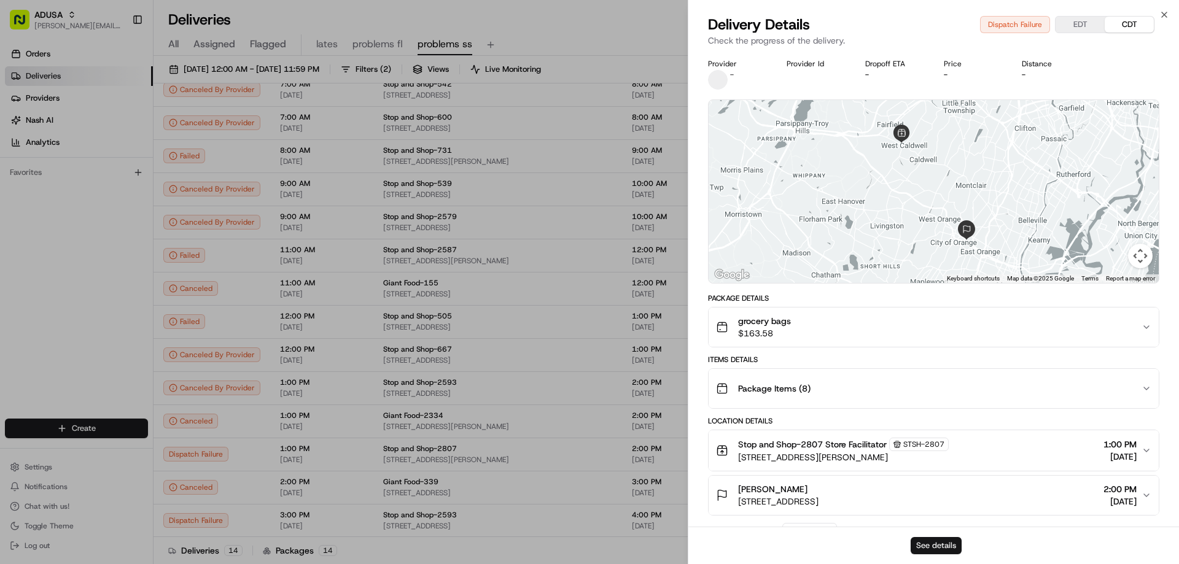
click at [930, 546] on button "See details" at bounding box center [936, 545] width 51 height 17
click at [1164, 14] on icon "button" at bounding box center [1164, 14] width 5 height 5
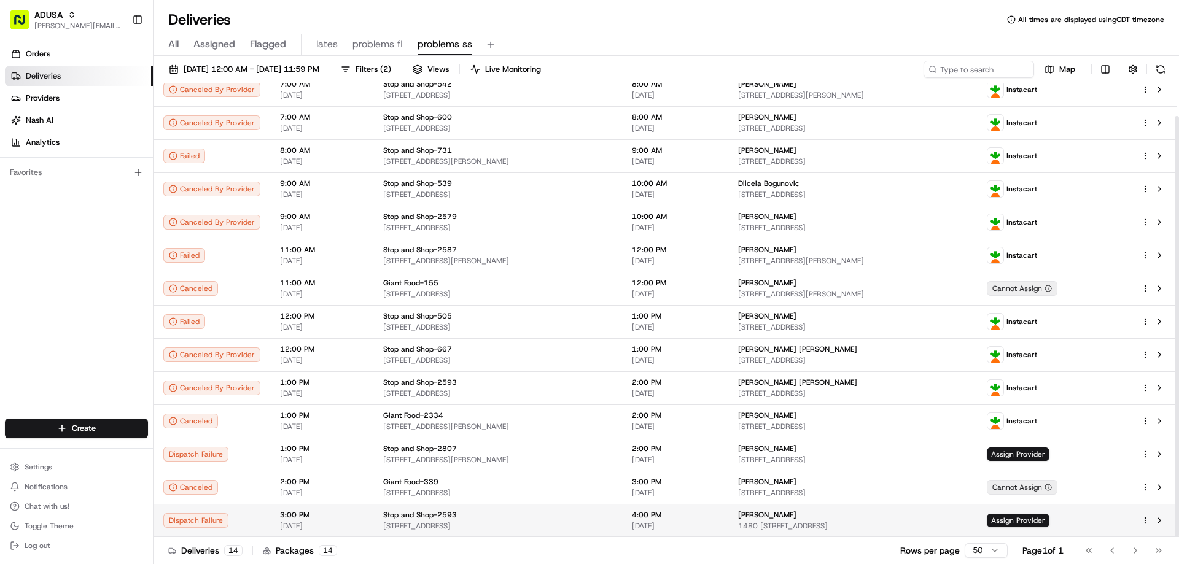
click at [294, 512] on span "3:00 PM" at bounding box center [322, 515] width 84 height 10
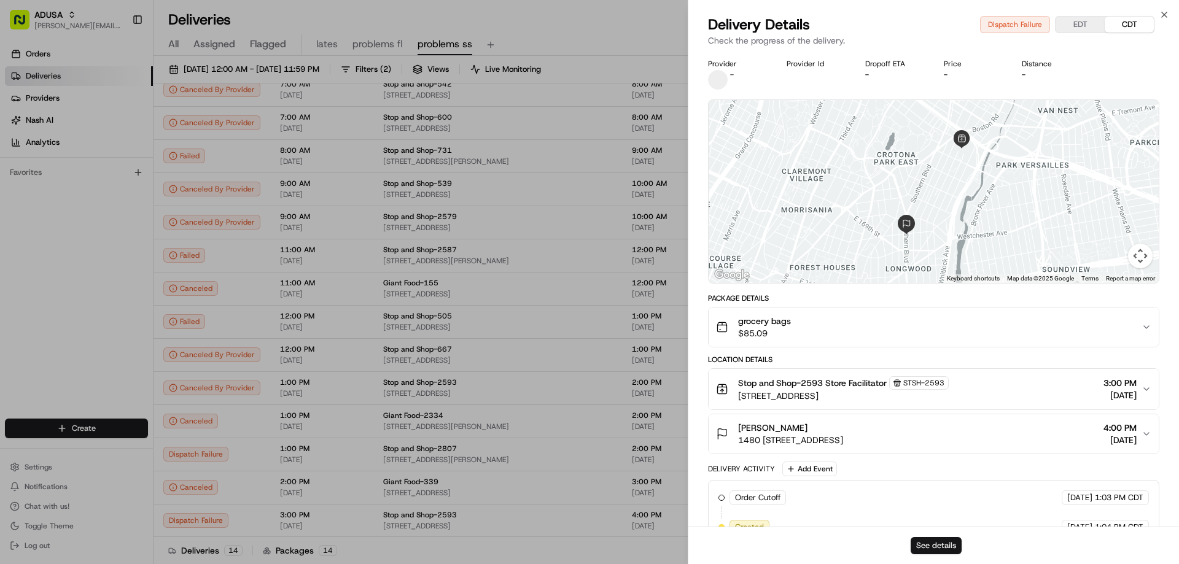
click at [927, 543] on button "See details" at bounding box center [936, 545] width 51 height 17
click at [958, 494] on div "Order Cutoff Stop and Shop 08/23/2025 1:03 PM CDT Created 08/23/2025 1:04 PM CD…" at bounding box center [934, 572] width 431 height 162
click at [1161, 15] on icon "button" at bounding box center [1165, 15] width 10 height 10
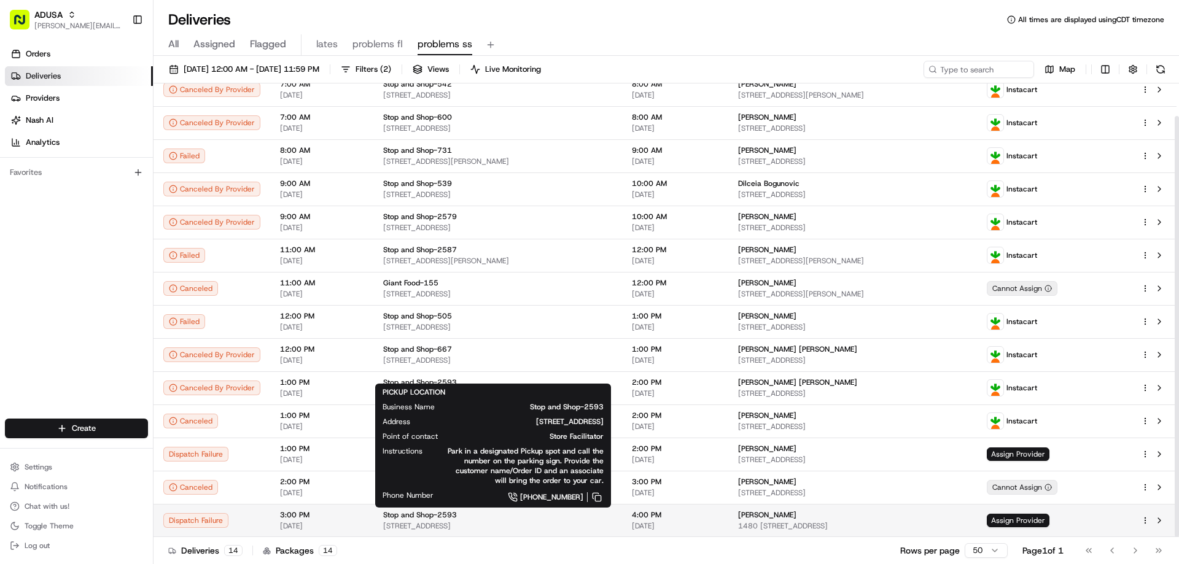
click at [509, 524] on span "[STREET_ADDRESS]" at bounding box center [497, 526] width 229 height 10
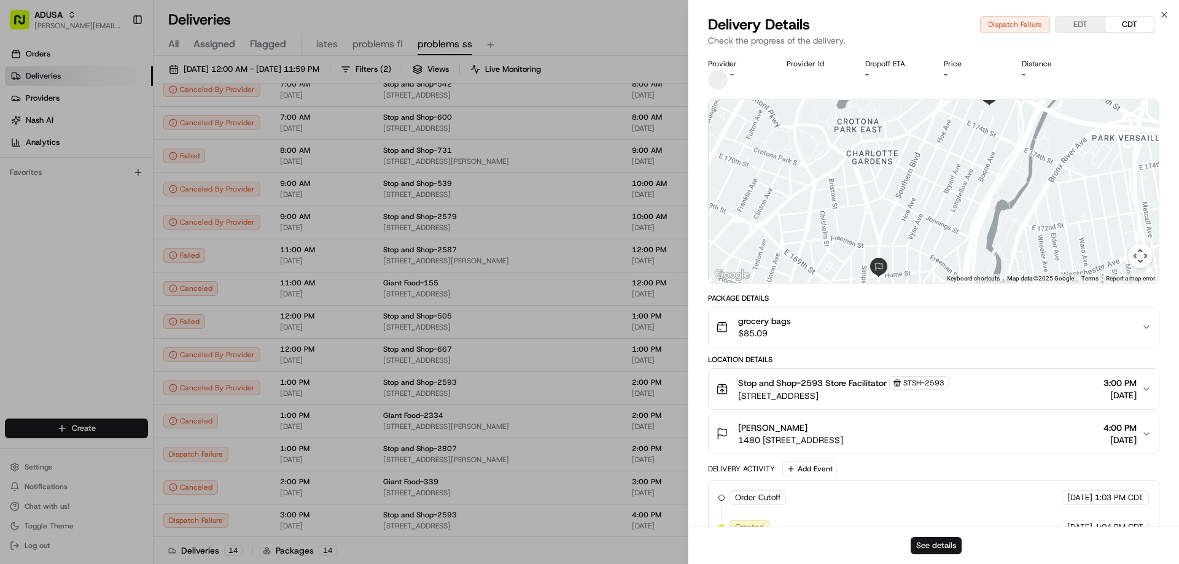
click at [932, 548] on button "See details" at bounding box center [936, 545] width 51 height 17
click at [1165, 16] on icon "button" at bounding box center [1165, 15] width 10 height 10
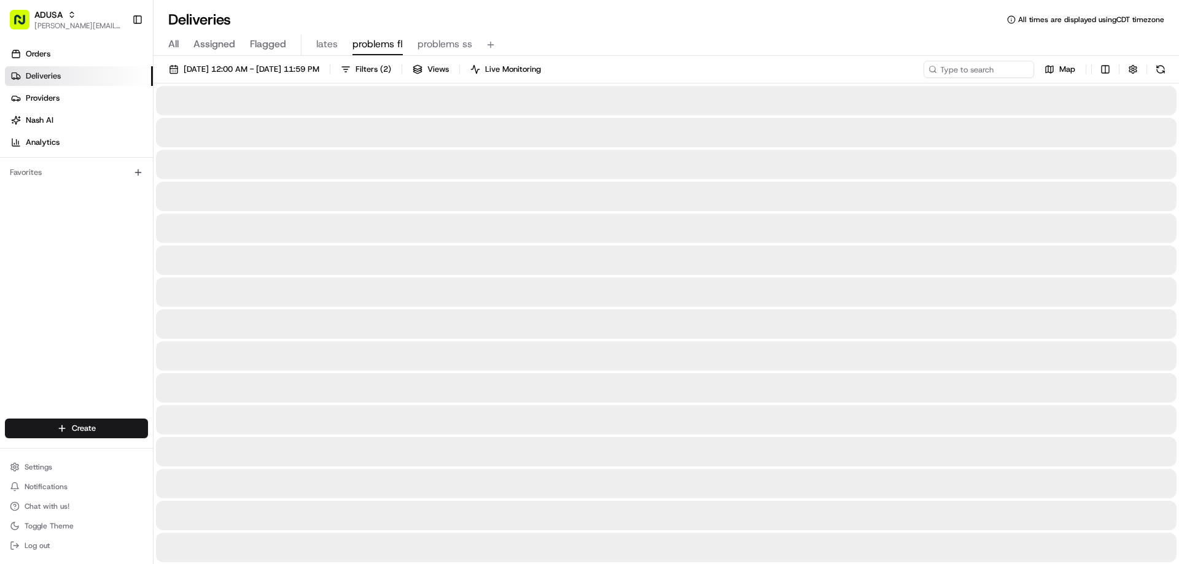
click at [366, 46] on span "problems fl" at bounding box center [378, 44] width 50 height 15
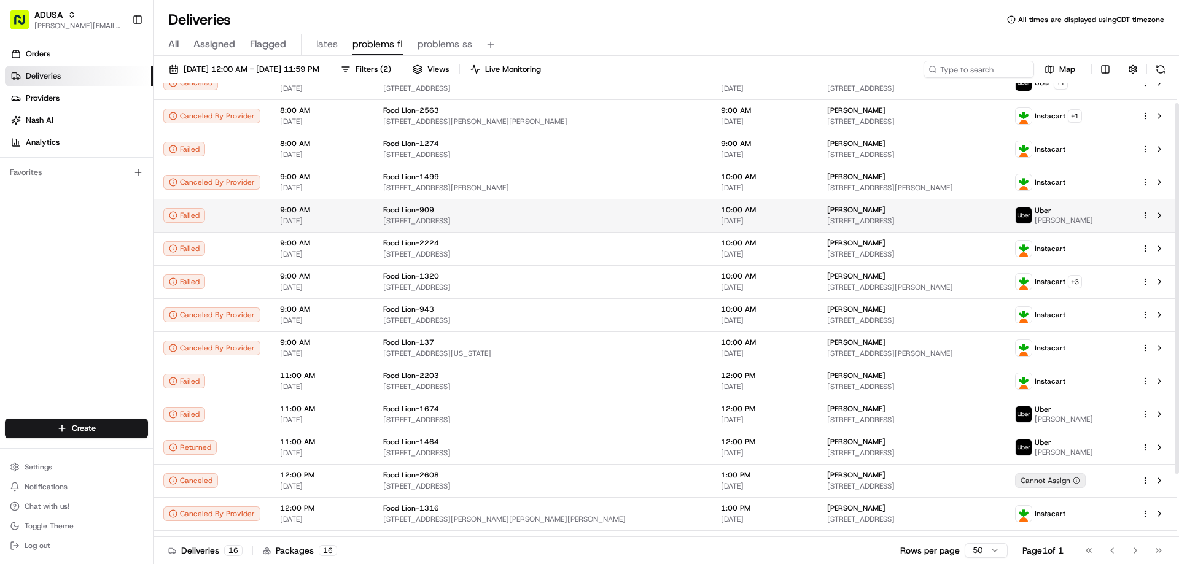
scroll to position [61, 0]
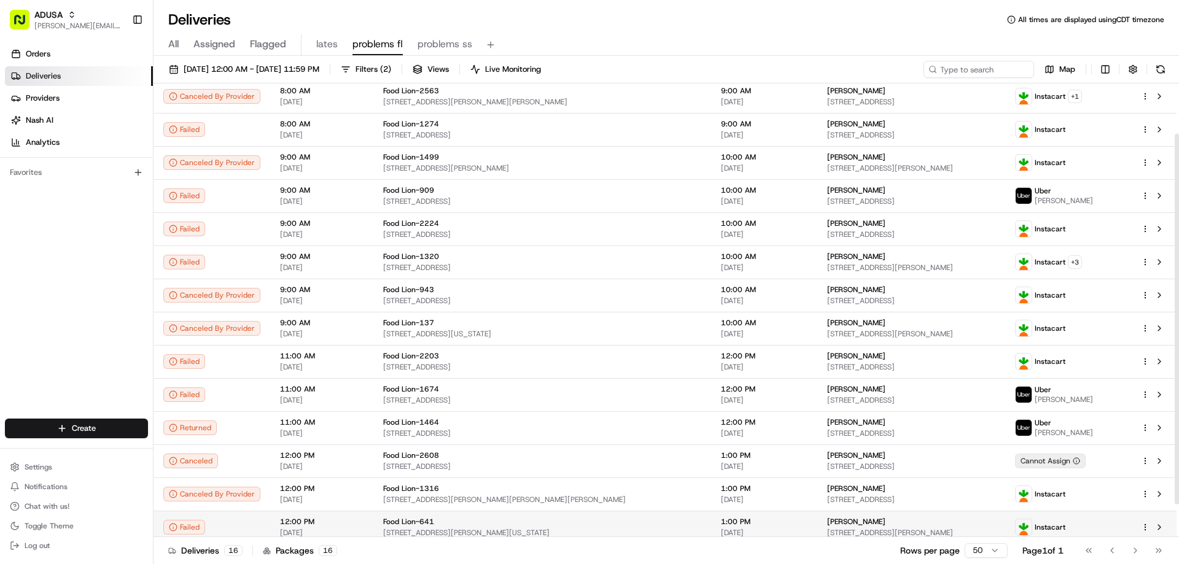
click at [286, 521] on span "12:00 PM" at bounding box center [322, 522] width 84 height 10
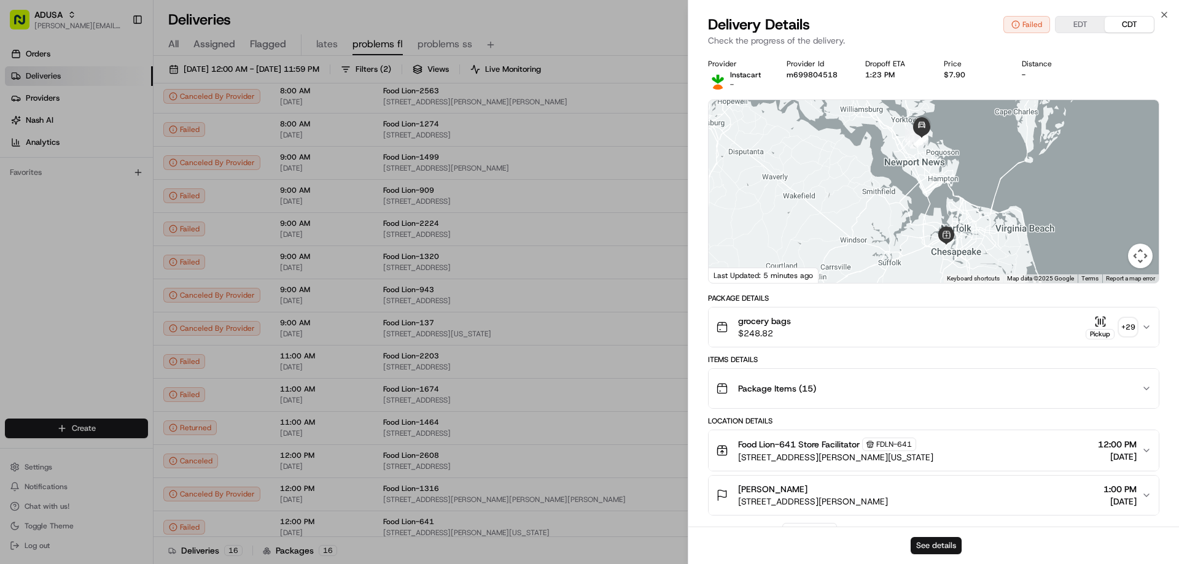
click at [950, 545] on button "See details" at bounding box center [936, 545] width 51 height 17
click at [876, 499] on span "210 Jethro Ln, Yorktown, VA 23692, US" at bounding box center [813, 502] width 150 height 12
click at [1160, 13] on icon "button" at bounding box center [1165, 15] width 10 height 10
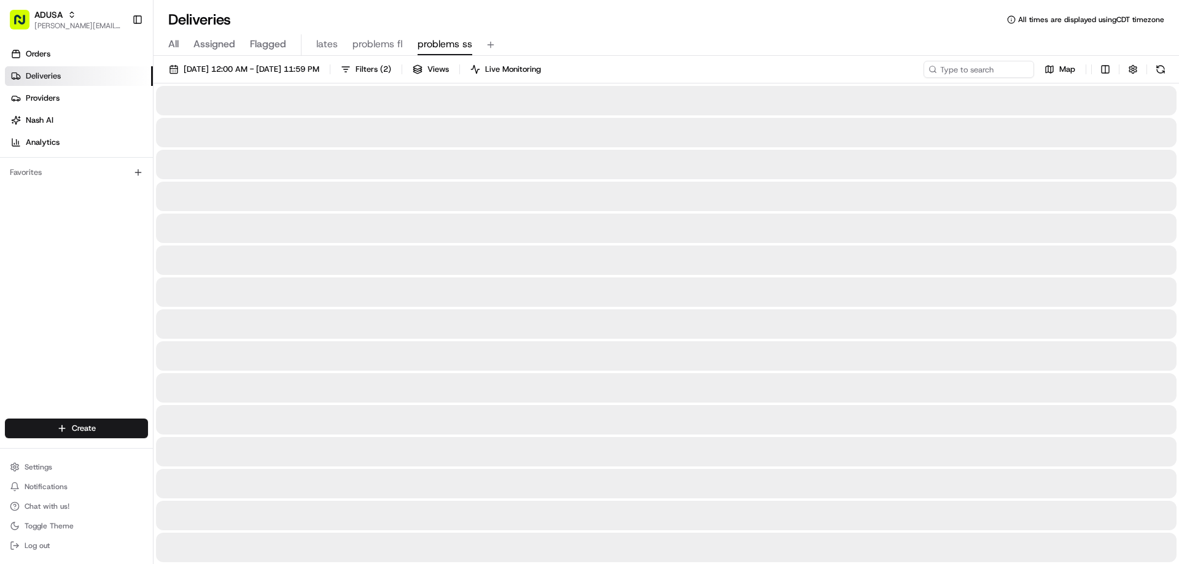
click at [441, 45] on span "problems ss" at bounding box center [445, 44] width 55 height 15
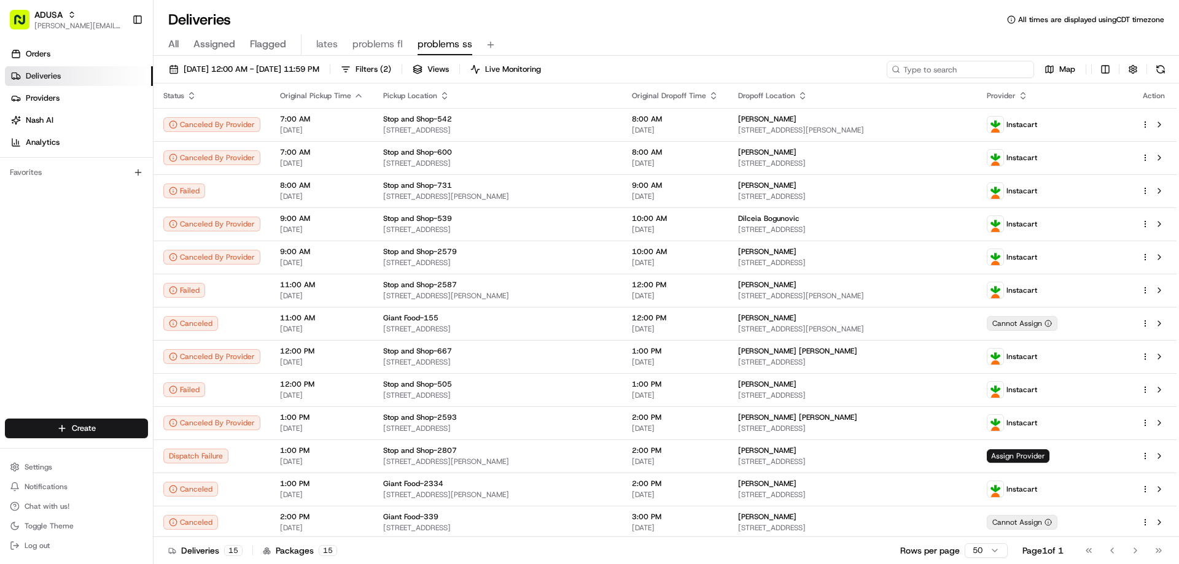
click at [949, 71] on input at bounding box center [960, 69] width 147 height 17
paste input "m699647307"
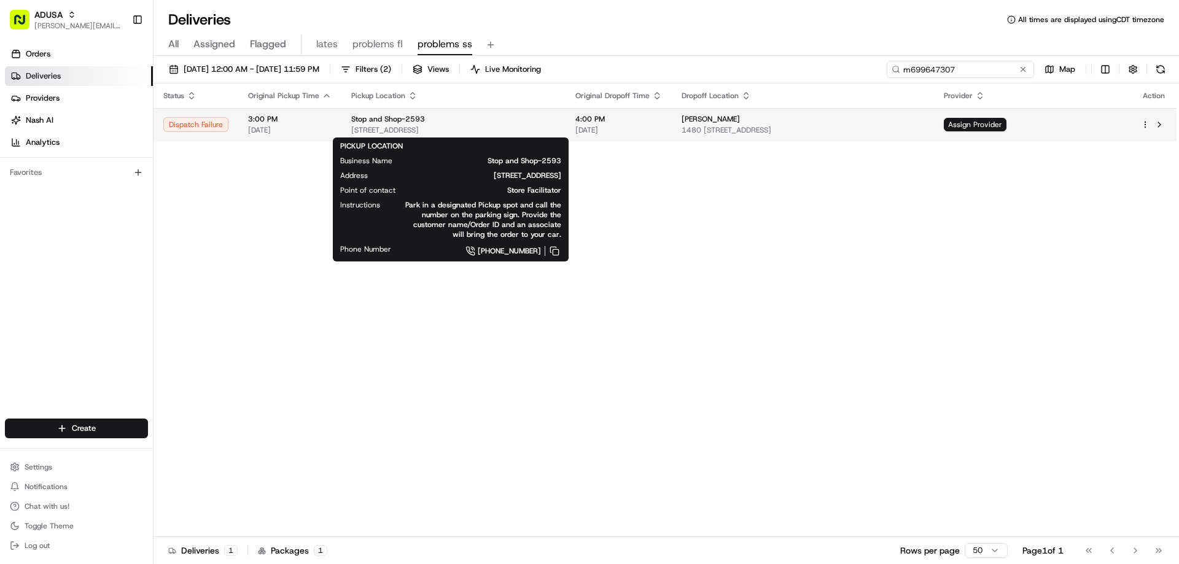
type input "m699647307"
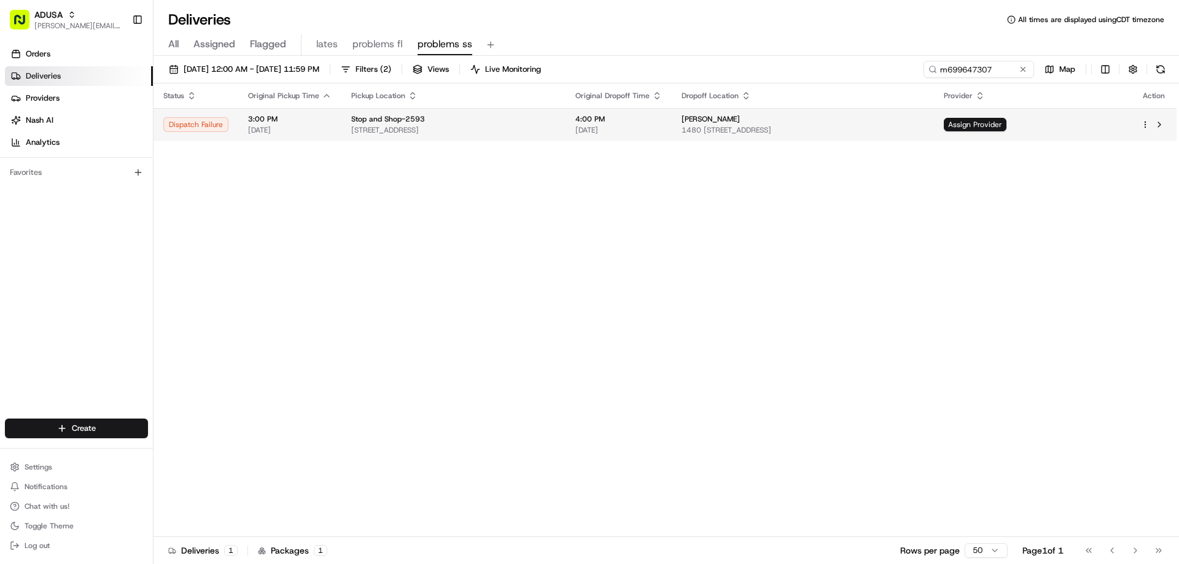
click at [365, 115] on span "Stop and Shop-2593" at bounding box center [388, 119] width 74 height 10
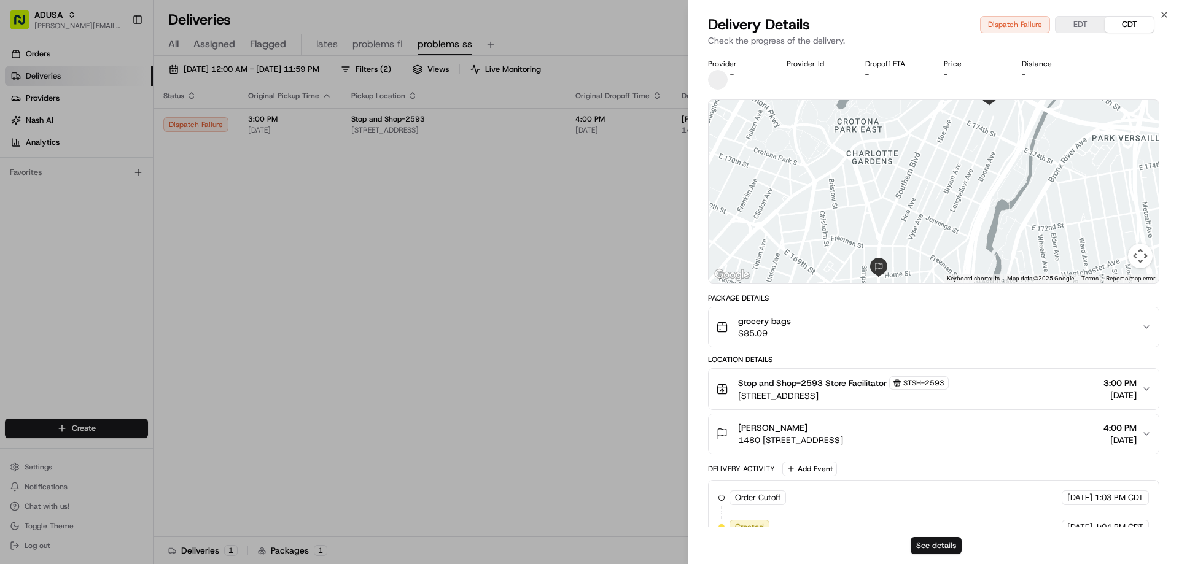
click at [935, 545] on button "See details" at bounding box center [936, 545] width 51 height 17
click at [1164, 14] on icon "button" at bounding box center [1165, 15] width 10 height 10
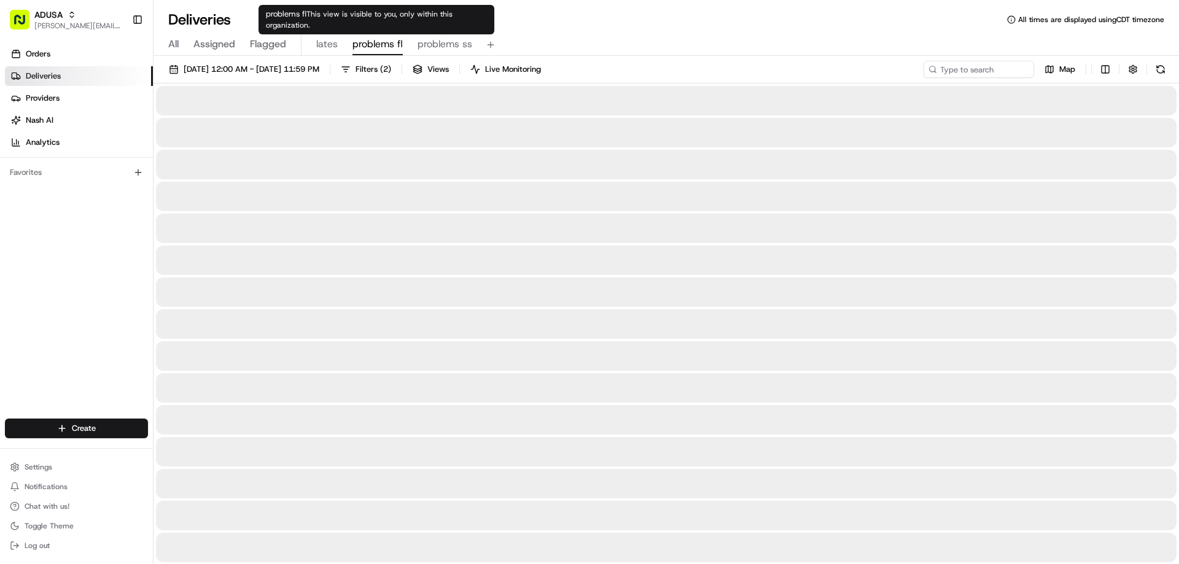
click at [380, 44] on span "problems fl" at bounding box center [378, 44] width 50 height 15
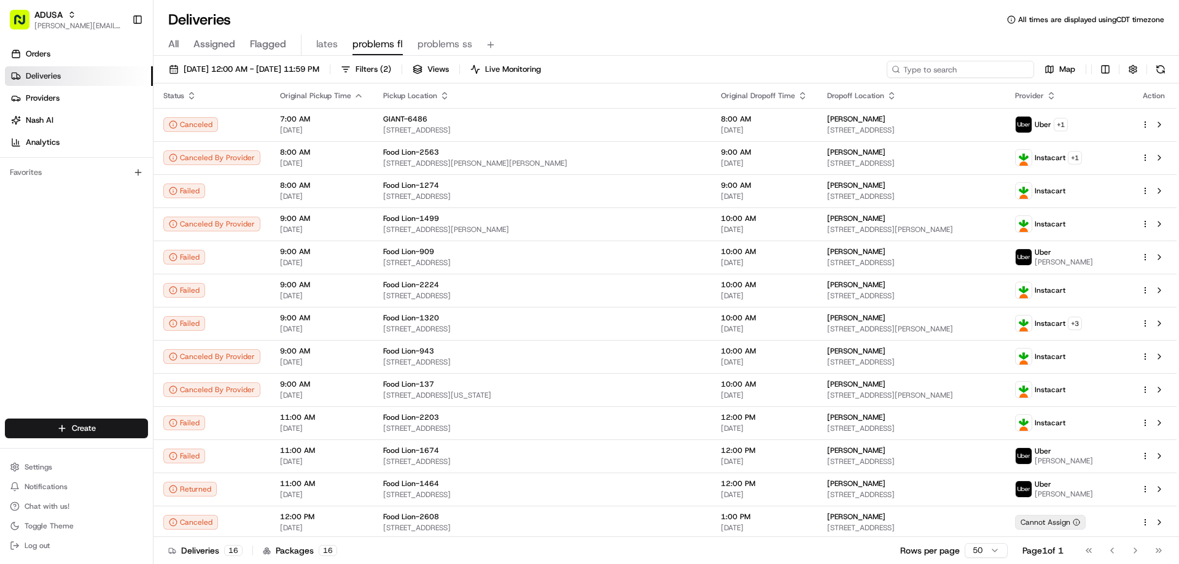
click at [980, 66] on input at bounding box center [960, 69] width 147 height 17
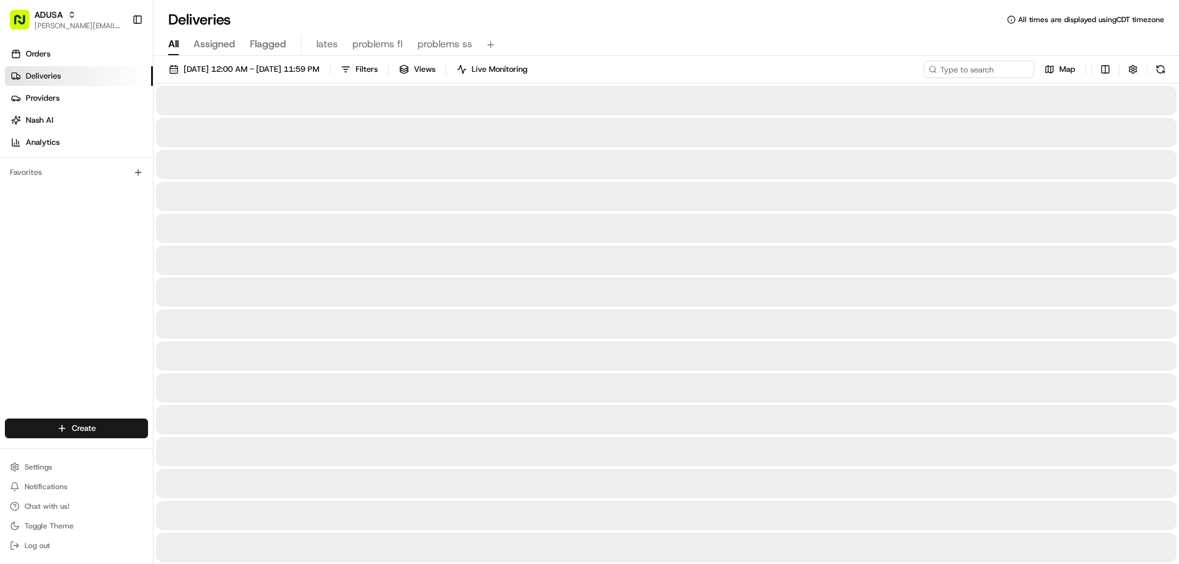
click at [169, 48] on span "All" at bounding box center [173, 44] width 10 height 15
click at [959, 72] on input at bounding box center [960, 69] width 147 height 17
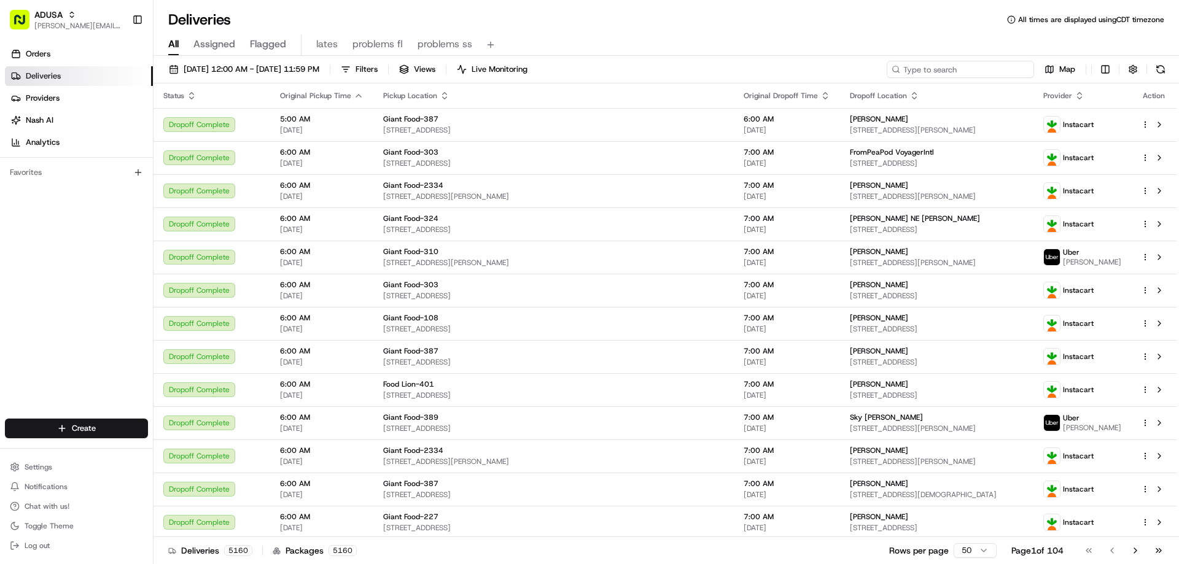
paste input "980)465-2622"
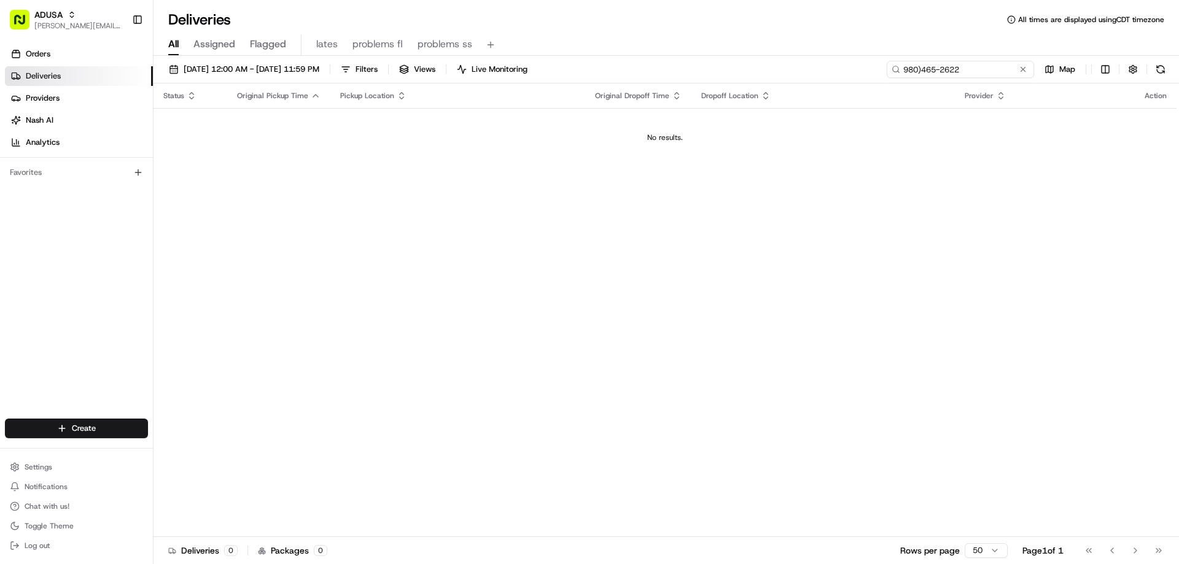
type input "980)465-2622"
drag, startPoint x: 1007, startPoint y: 64, endPoint x: 876, endPoint y: 68, distance: 130.9
click at [876, 68] on div "08/23/2025 12:00 AM - 08/23/2025 11:59 PM Filters Views Live Monitoring 980)465…" at bounding box center [667, 72] width 1026 height 23
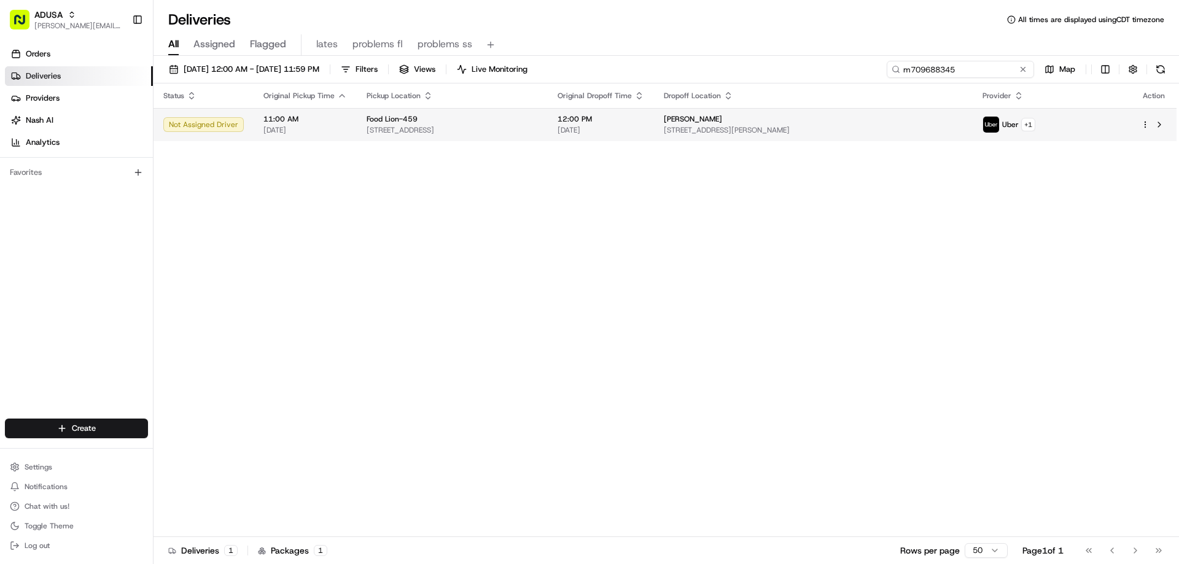
type input "m709688345"
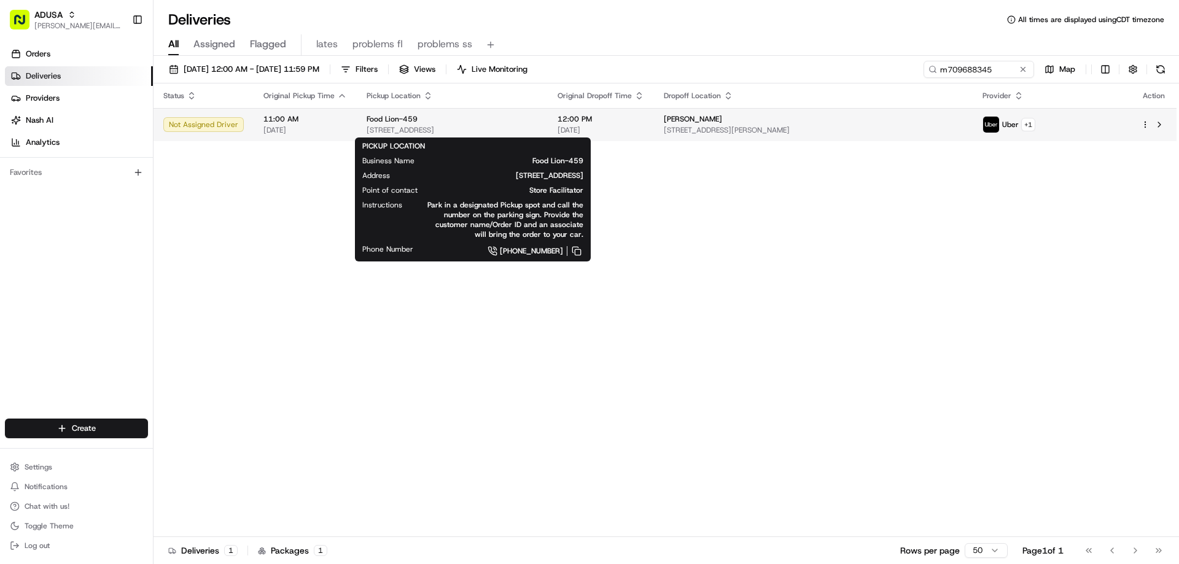
click at [381, 122] on span "Food Lion-459" at bounding box center [392, 119] width 51 height 10
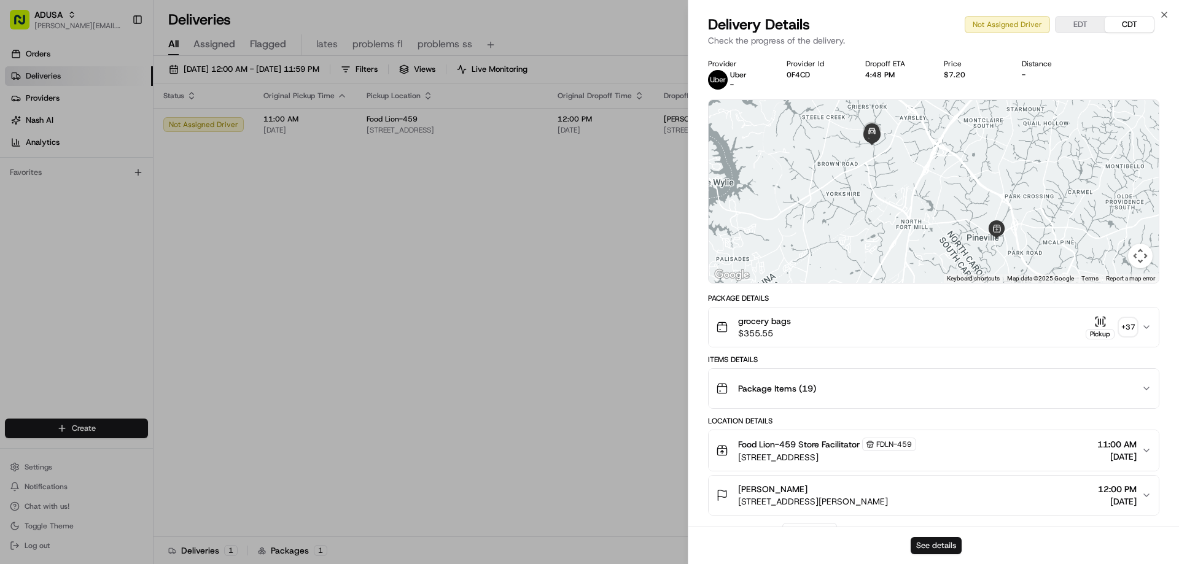
click at [936, 545] on button "See details" at bounding box center [936, 545] width 51 height 17
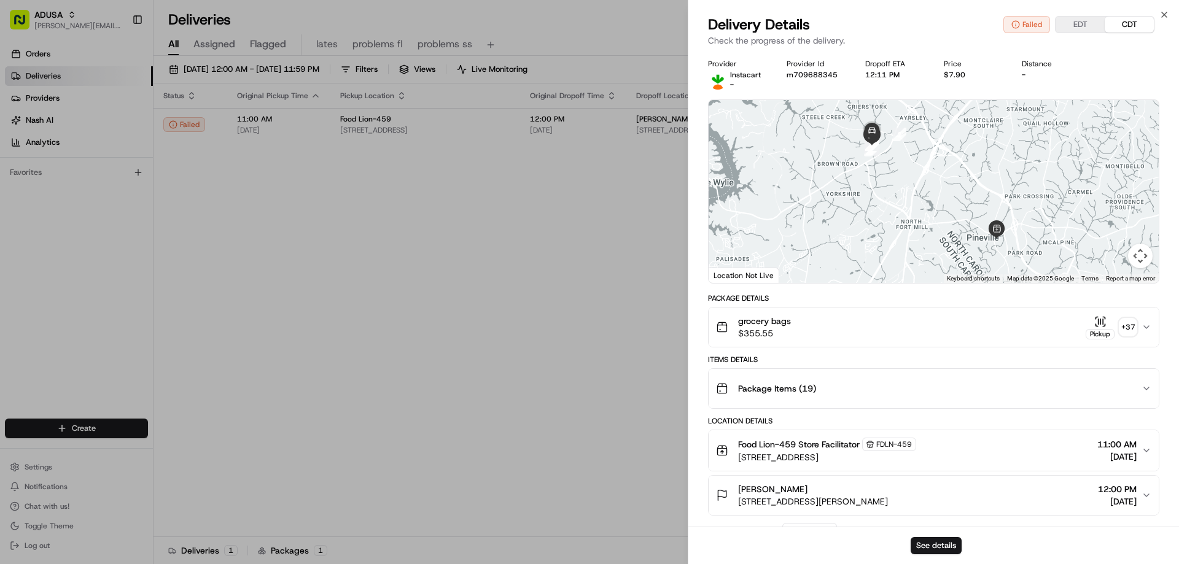
click at [1161, 20] on div "Delivery Details Failed EDT CDT Check the progress of the delivery." at bounding box center [933, 33] width 491 height 37
click at [1160, 12] on icon "button" at bounding box center [1165, 15] width 10 height 10
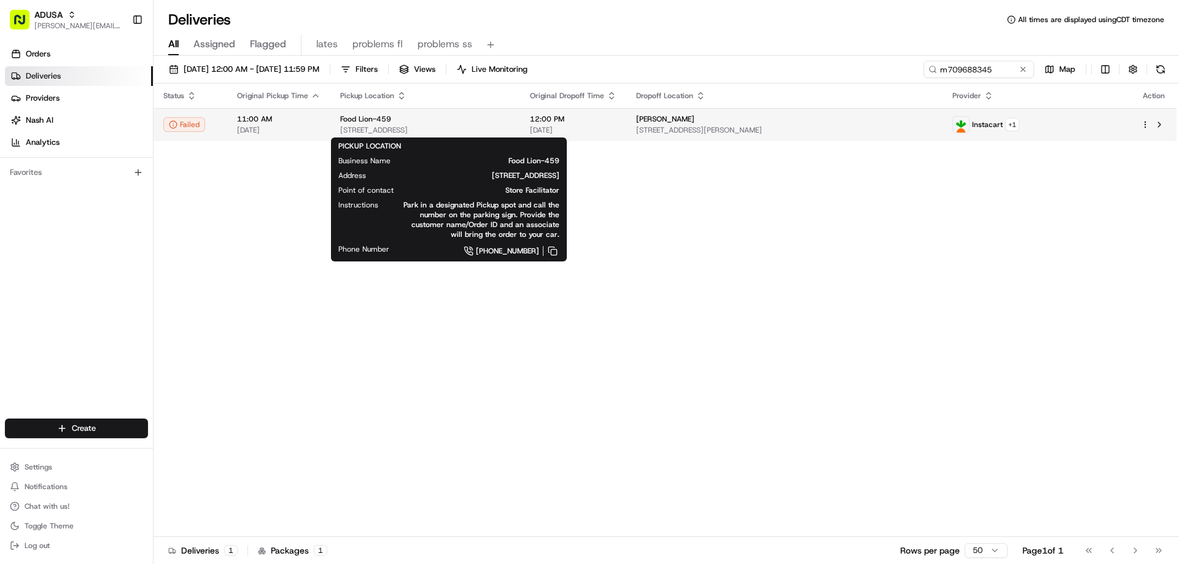
click at [355, 119] on span "Food Lion-459" at bounding box center [365, 119] width 51 height 10
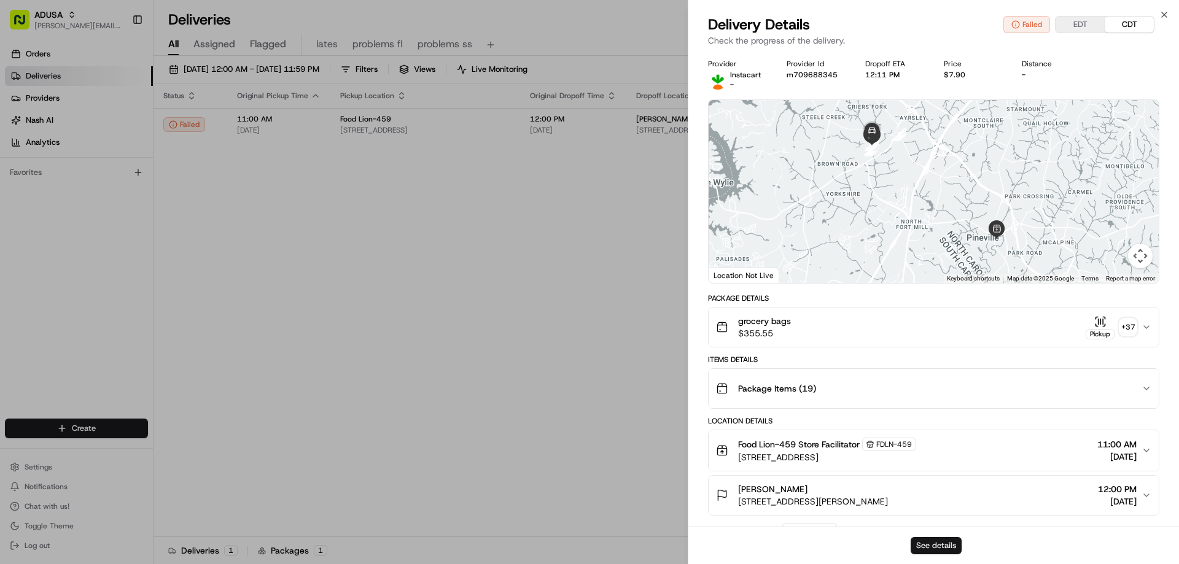
click at [918, 548] on button "See details" at bounding box center [936, 545] width 51 height 17
click at [1164, 14] on icon "button" at bounding box center [1165, 15] width 10 height 10
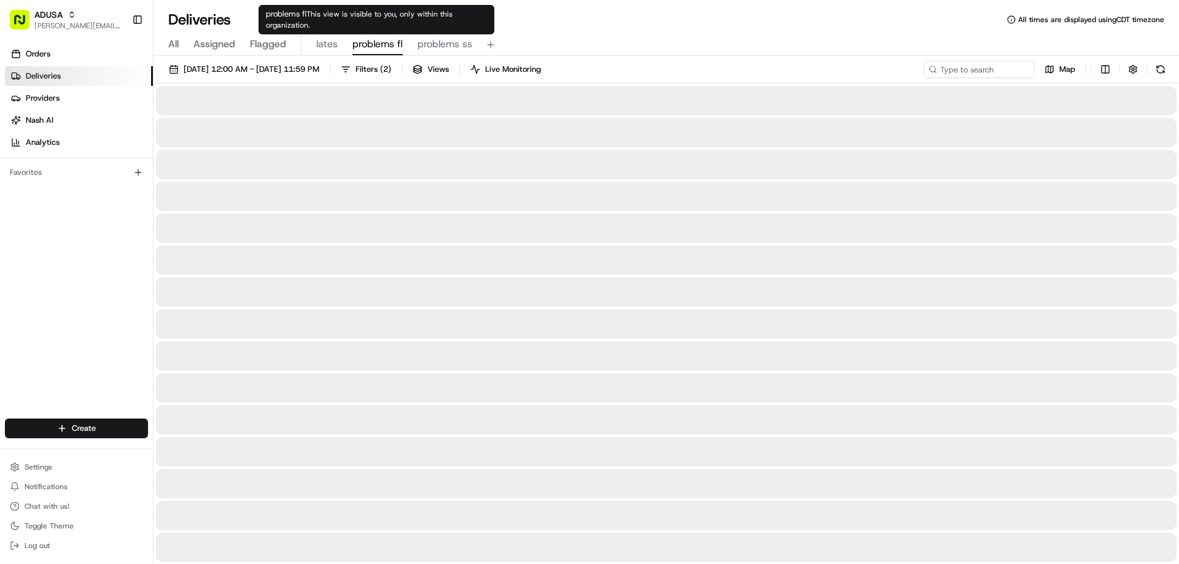
click at [386, 44] on span "problems fl" at bounding box center [378, 44] width 50 height 15
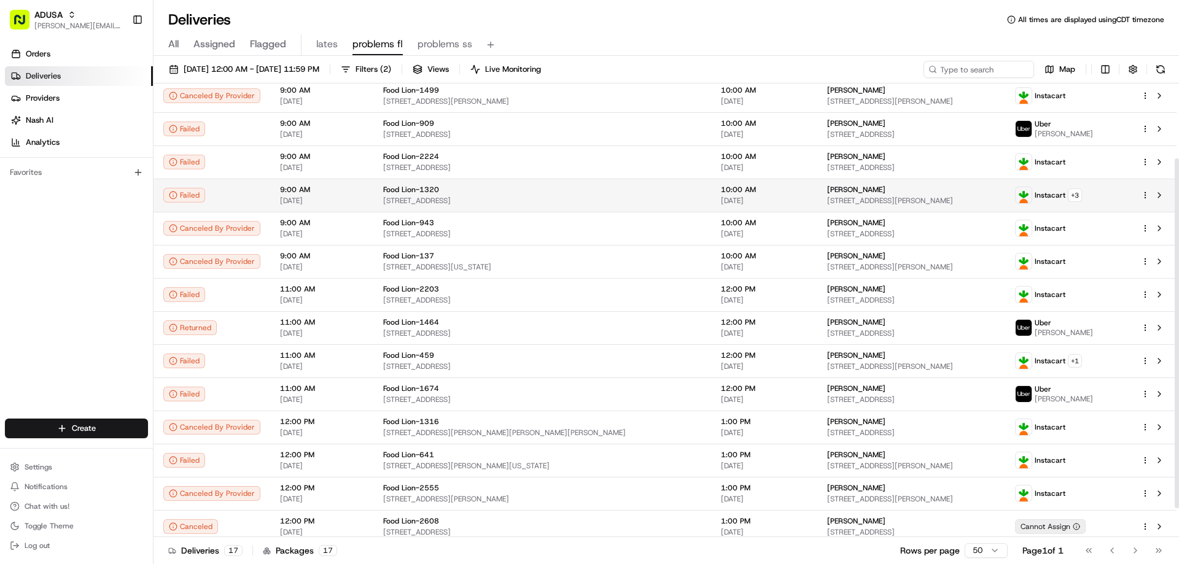
scroll to position [135, 0]
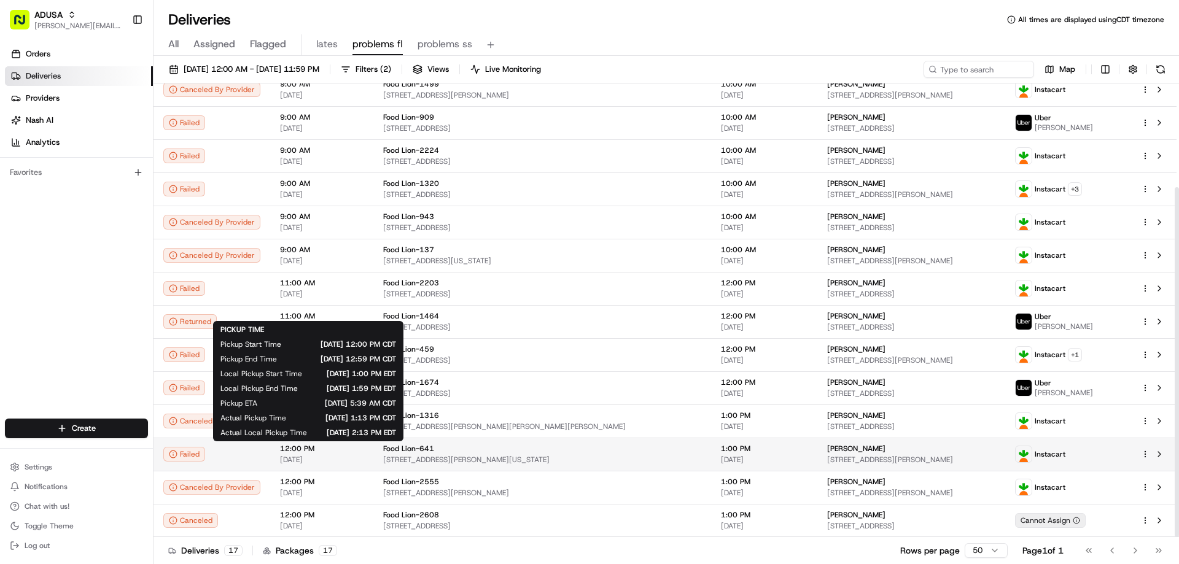
click at [289, 446] on span "12:00 PM" at bounding box center [322, 449] width 84 height 10
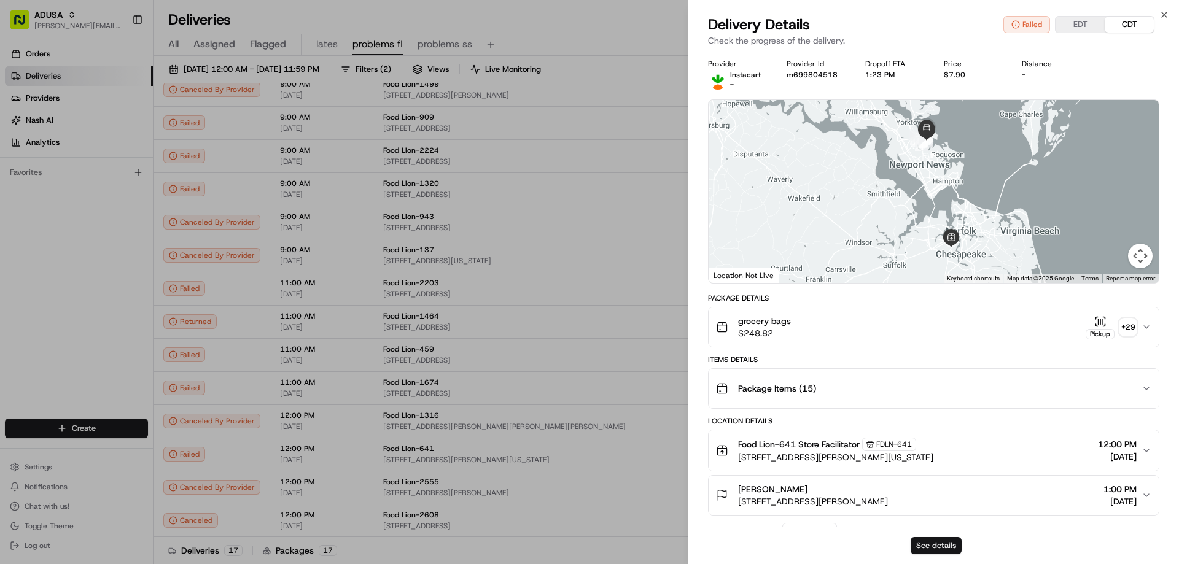
click at [942, 545] on button "See details" at bounding box center [936, 545] width 51 height 17
click at [1163, 14] on icon "button" at bounding box center [1165, 15] width 10 height 10
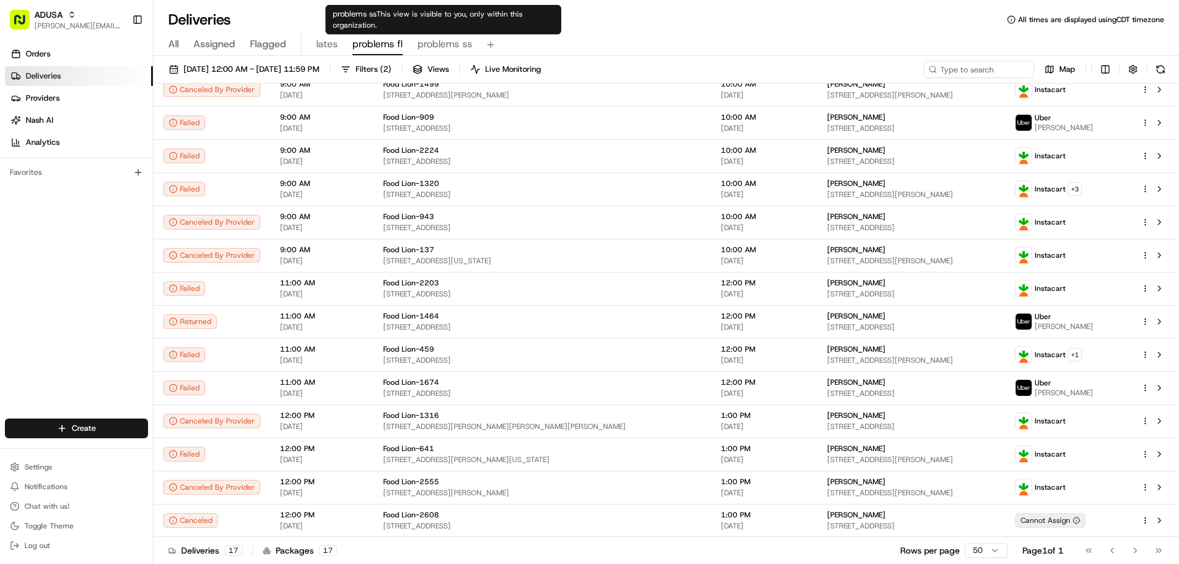
click at [443, 44] on span "problems ss" at bounding box center [445, 44] width 55 height 15
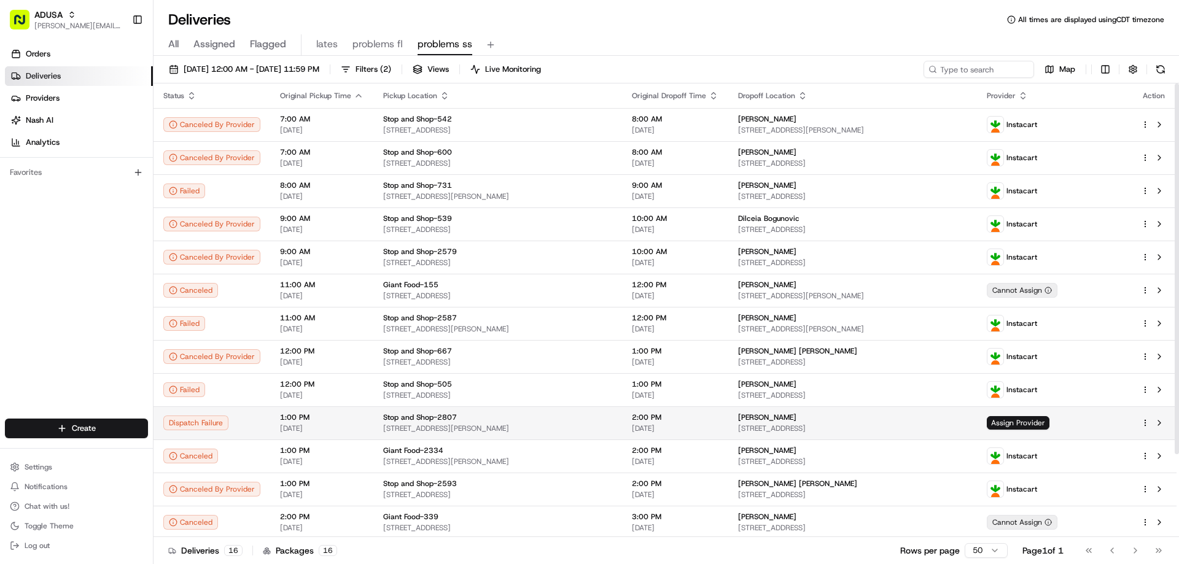
click at [417, 418] on span "Stop and Shop-2807" at bounding box center [420, 418] width 74 height 10
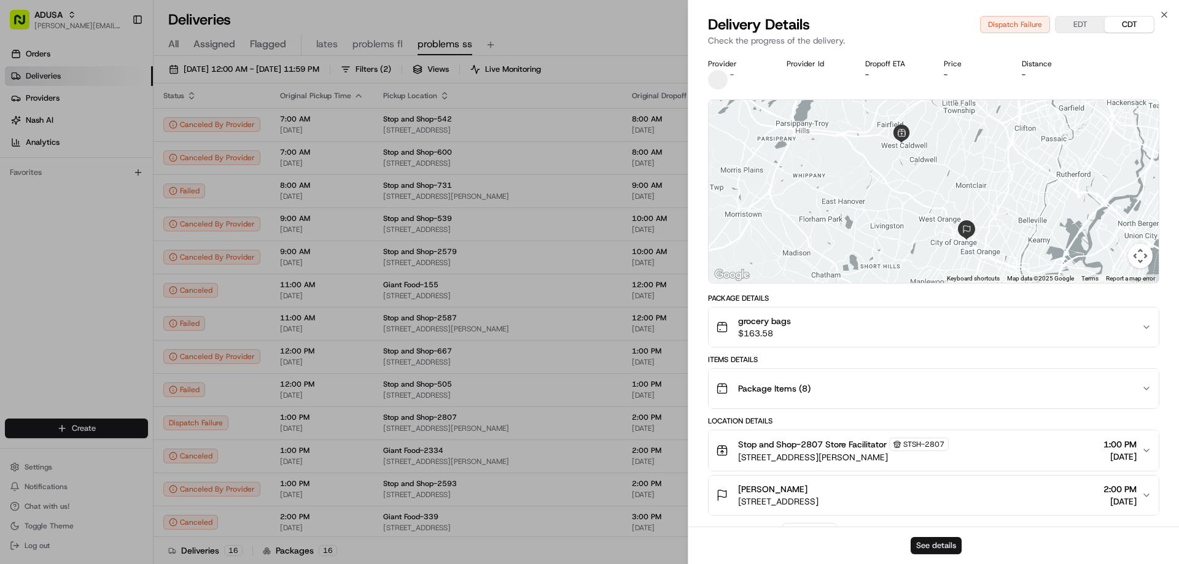
click at [936, 540] on button "See details" at bounding box center [936, 545] width 51 height 17
click at [1163, 12] on icon "button" at bounding box center [1165, 15] width 10 height 10
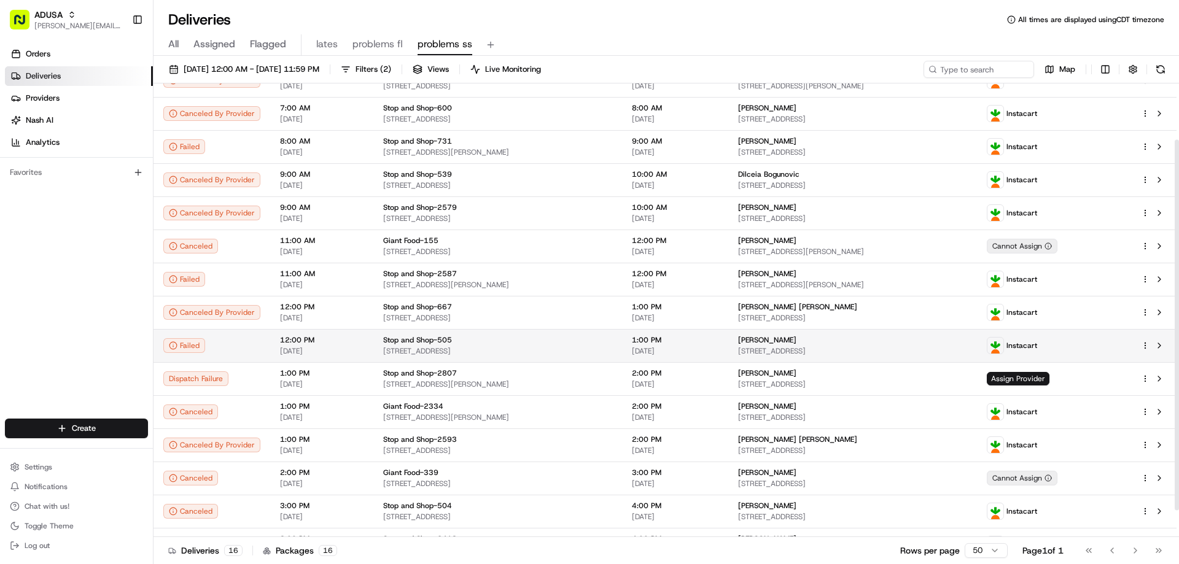
scroll to position [101, 0]
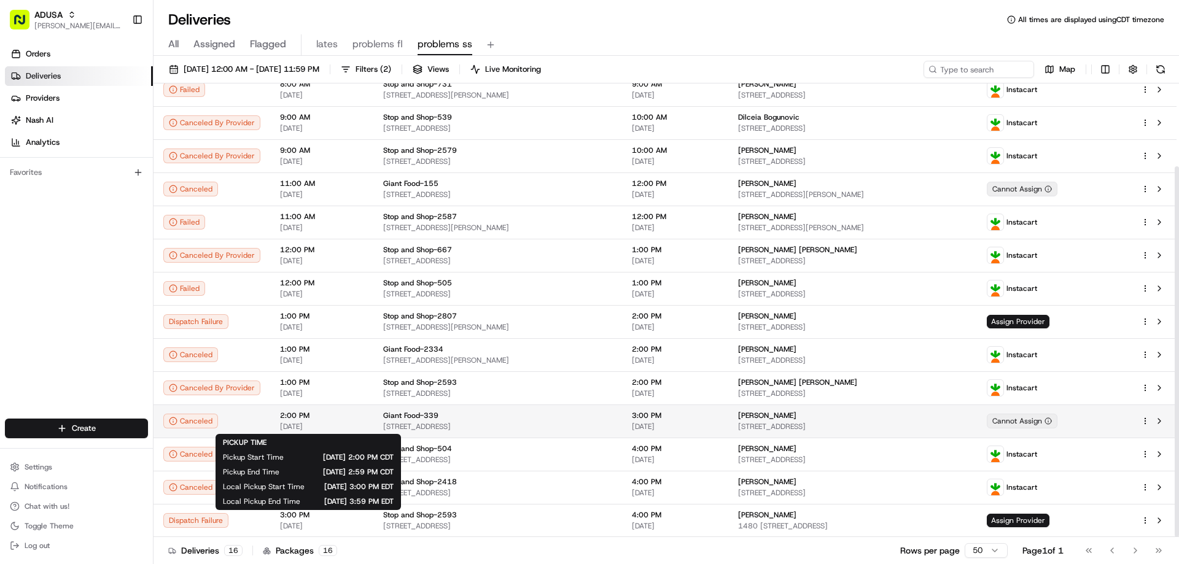
click at [326, 419] on span "2:00 PM" at bounding box center [322, 416] width 84 height 10
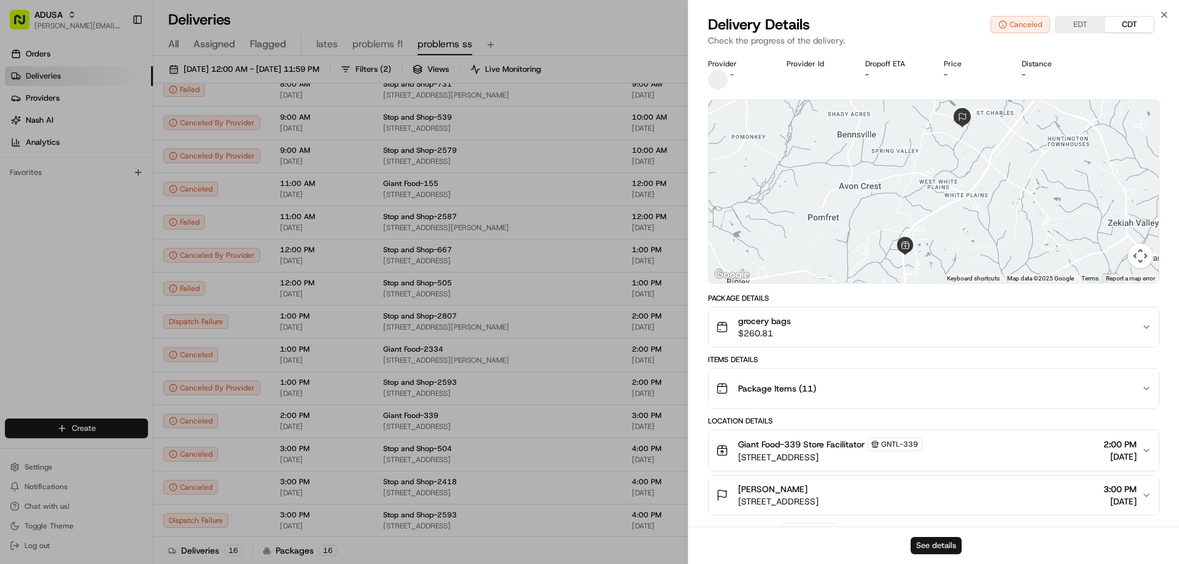
click at [943, 539] on button "See details" at bounding box center [936, 545] width 51 height 17
click at [1161, 15] on icon "button" at bounding box center [1165, 15] width 10 height 10
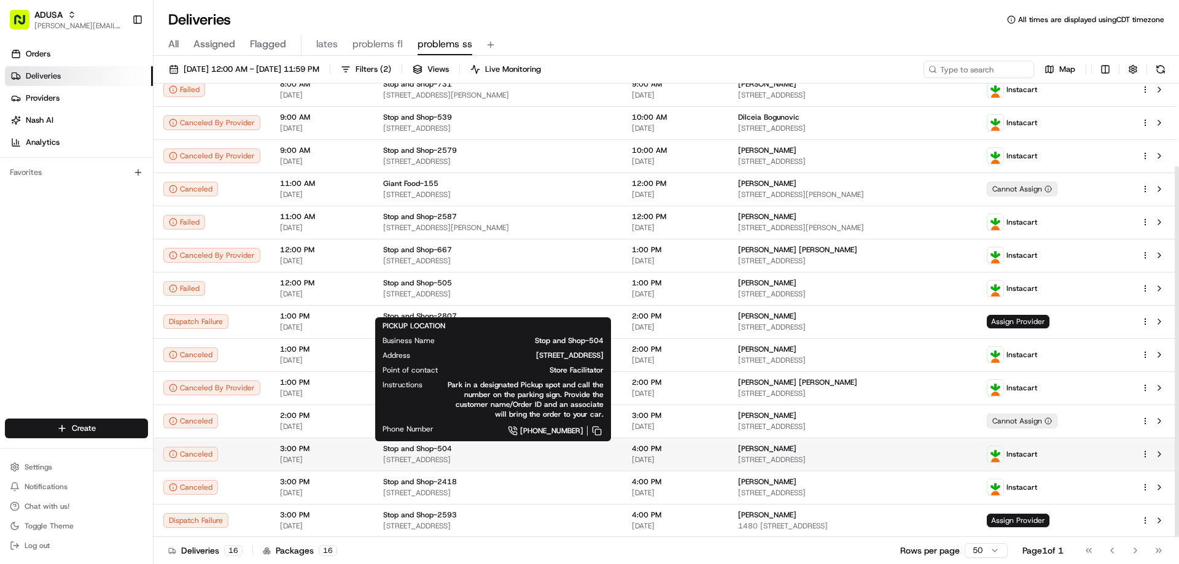
click at [383, 447] on span "Stop and Shop-504" at bounding box center [417, 449] width 69 height 10
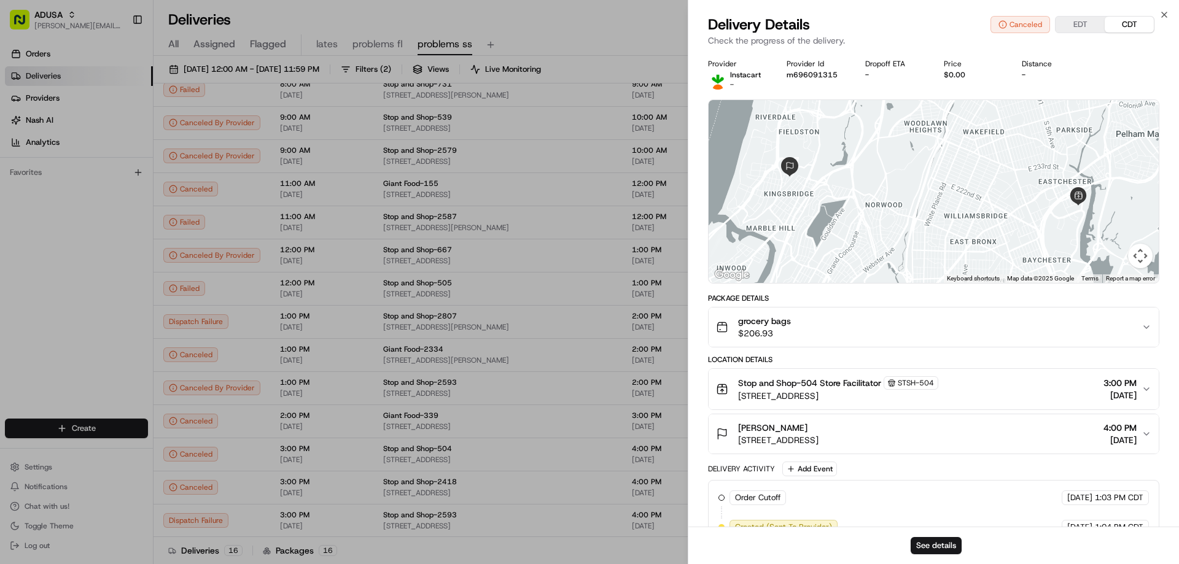
click at [921, 537] on div "See details" at bounding box center [933, 545] width 491 height 37
click at [932, 545] on button "See details" at bounding box center [936, 545] width 51 height 17
click at [1165, 13] on icon "button" at bounding box center [1165, 15] width 10 height 10
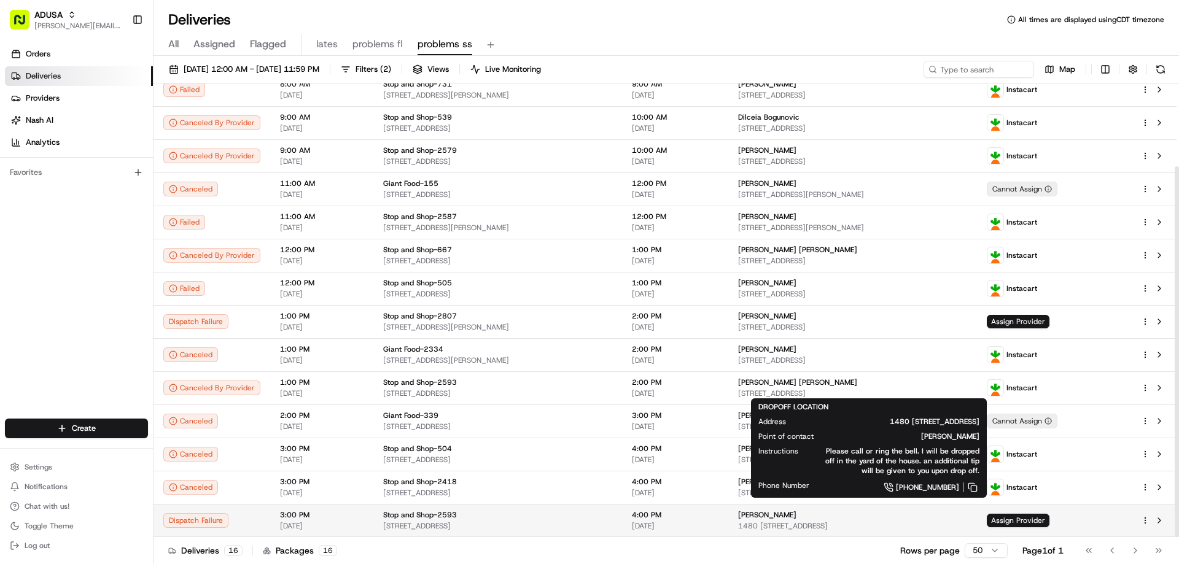
click at [785, 517] on div "[PERSON_NAME]" at bounding box center [852, 515] width 229 height 10
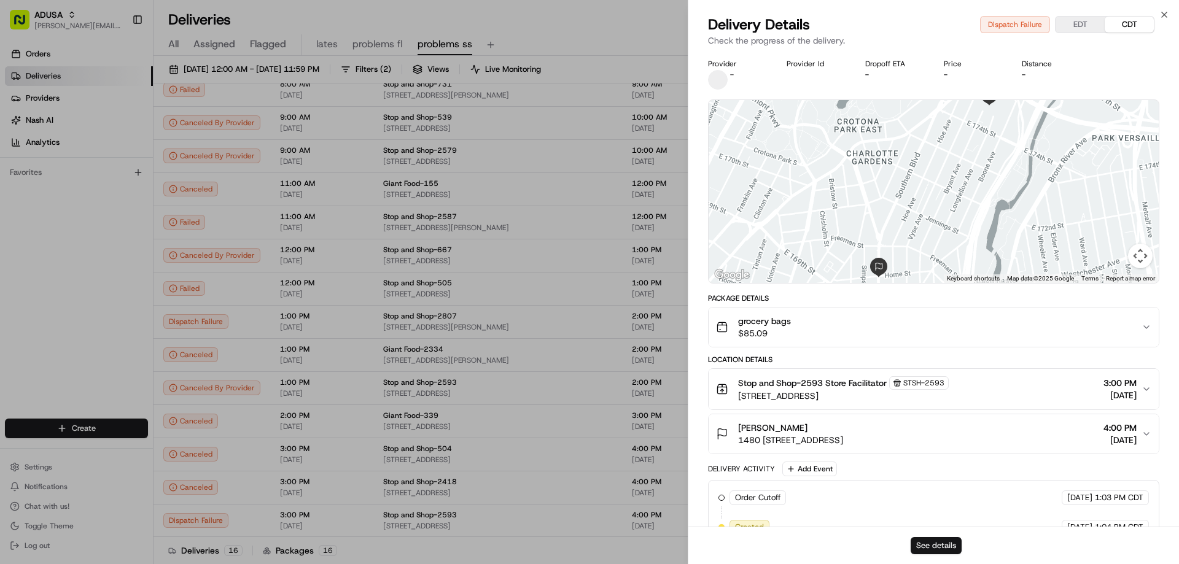
click at [929, 541] on button "See details" at bounding box center [936, 545] width 51 height 17
click at [1163, 12] on icon "button" at bounding box center [1165, 15] width 10 height 10
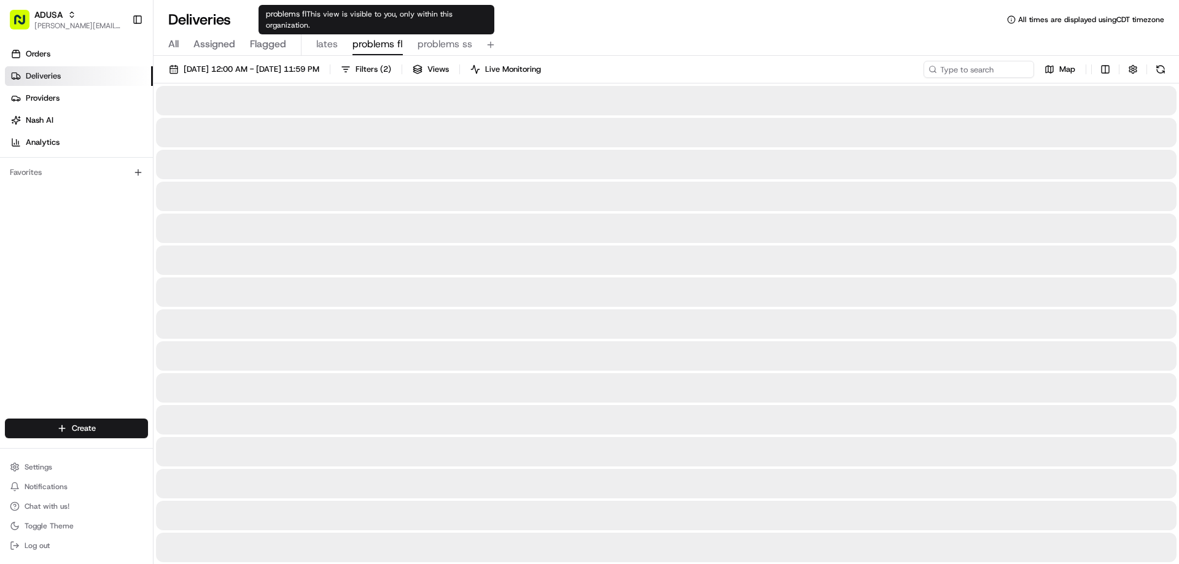
click at [378, 44] on span "problems fl" at bounding box center [378, 44] width 50 height 15
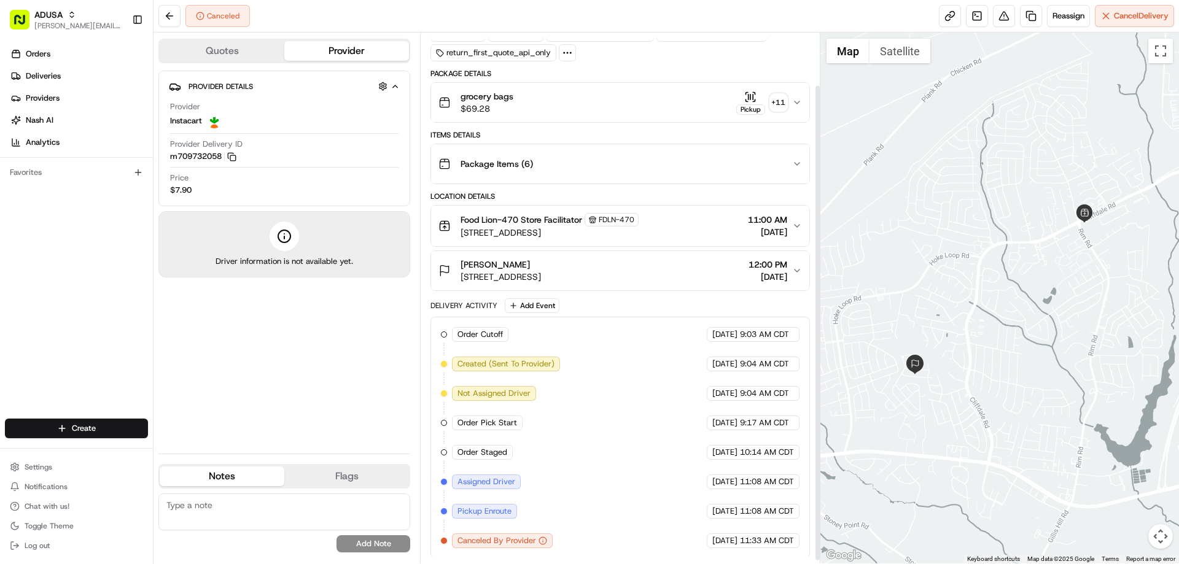
scroll to position [62, 0]
click at [526, 160] on span "Package Items ( 6 )" at bounding box center [497, 163] width 72 height 12
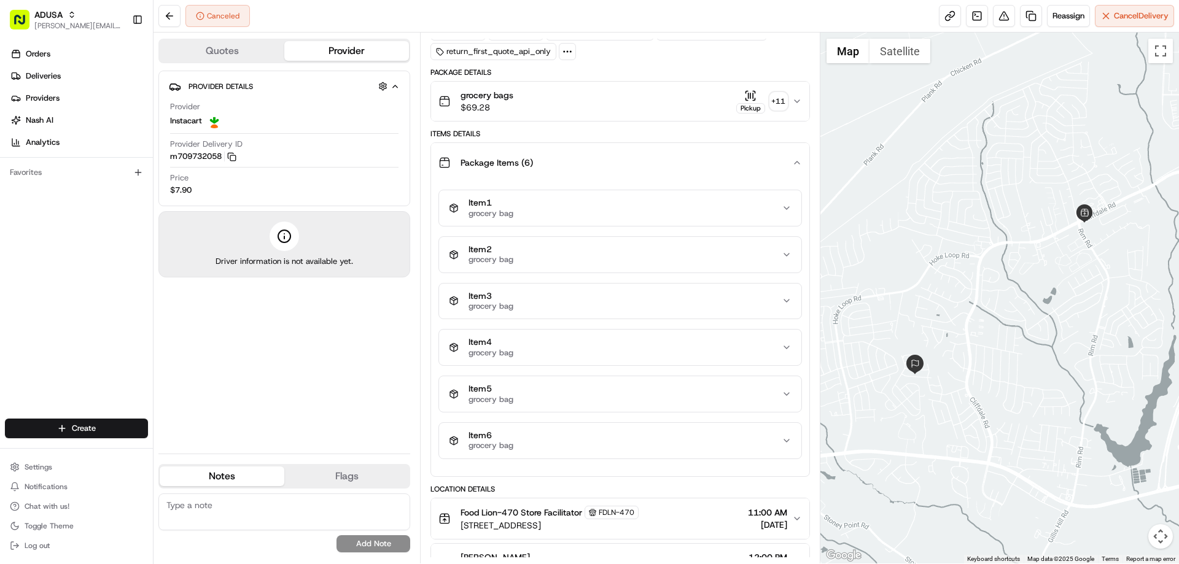
click at [521, 97] on div "grocery bags $69.28 Pickup + 11" at bounding box center [615, 101] width 353 height 25
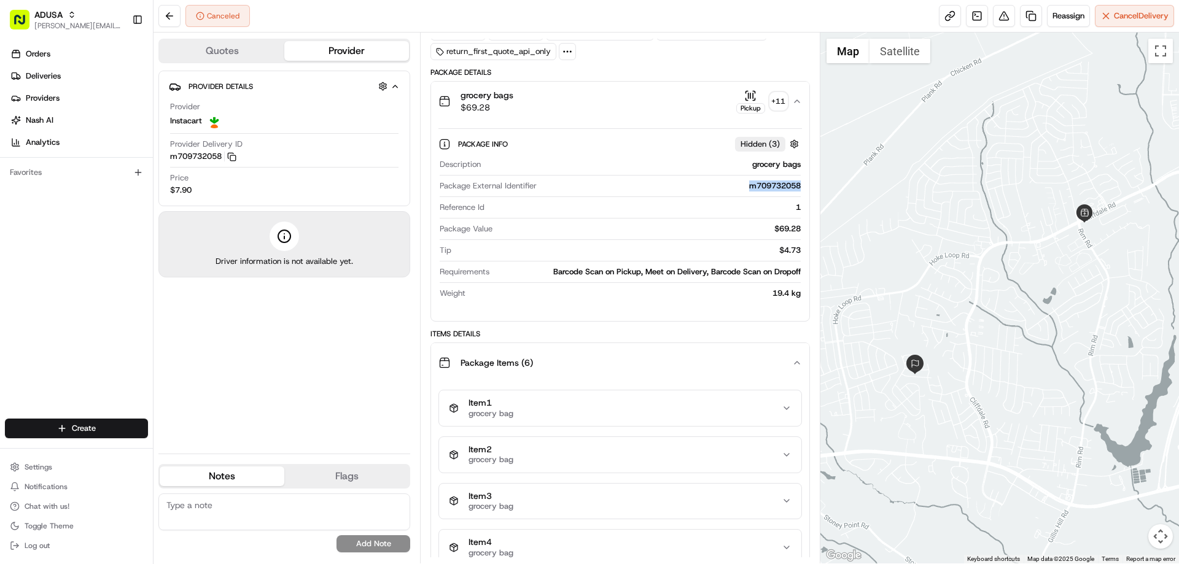
drag, startPoint x: 743, startPoint y: 185, endPoint x: 795, endPoint y: 192, distance: 52.0
click at [795, 192] on div "Package External Identifier m709732058" at bounding box center [620, 189] width 361 height 17
copy div "m709732058"
click at [1065, 15] on span "Reassign" at bounding box center [1069, 15] width 32 height 11
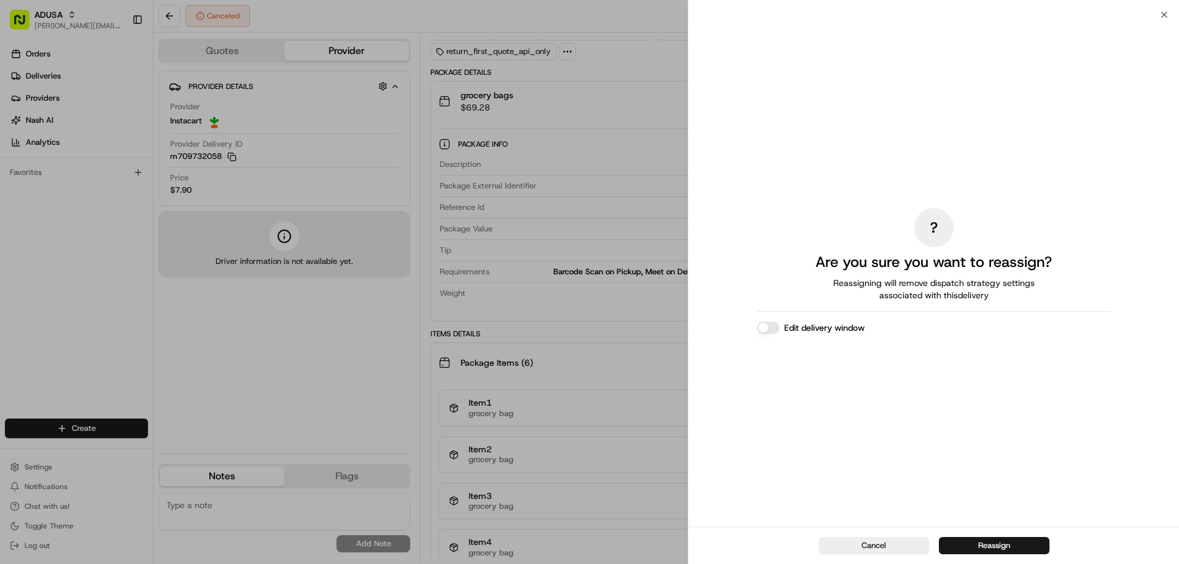
click at [849, 327] on label "Edit delivery window" at bounding box center [824, 328] width 80 height 12
click at [779, 327] on button "Edit delivery window" at bounding box center [768, 328] width 22 height 12
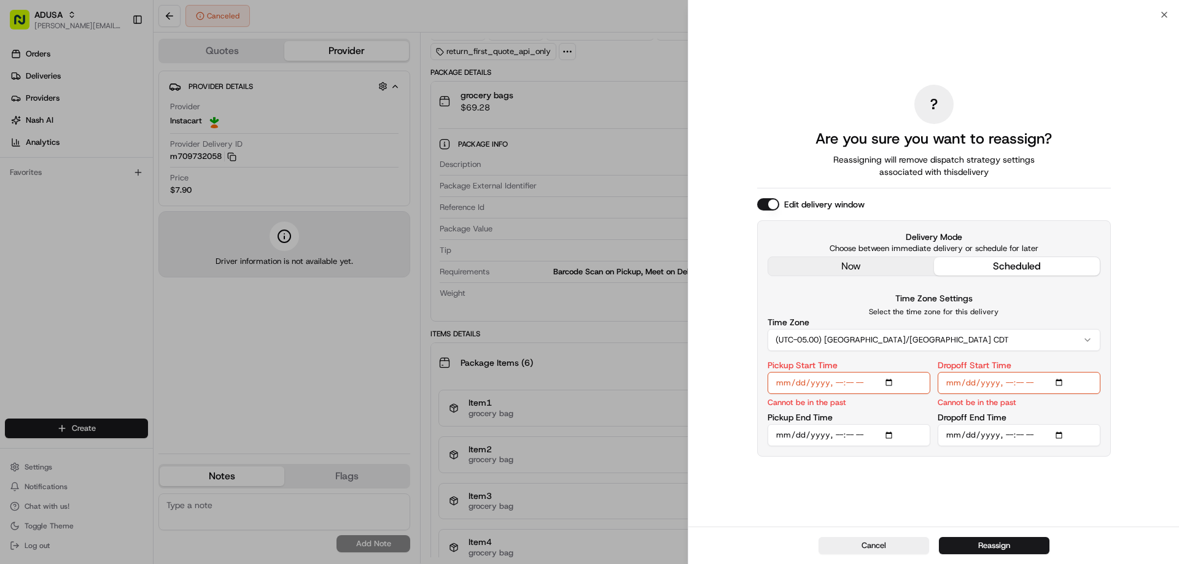
click at [893, 383] on input "Pickup Start Time" at bounding box center [849, 383] width 163 height 22
type input "2025-08-23T13:00"
click at [891, 433] on input "Pickup End Time" at bounding box center [849, 435] width 163 height 22
type input "2025-08-23T13:30"
click at [1034, 313] on p "Select the time zone for this delivery" at bounding box center [934, 312] width 333 height 10
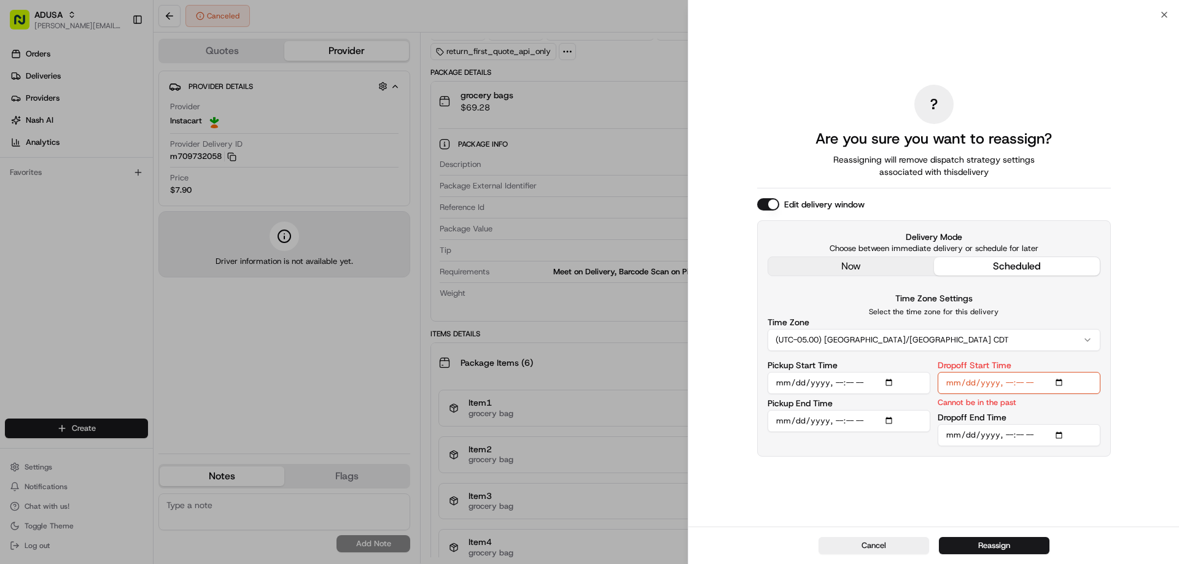
click at [1059, 381] on input "Dropoff Start Time" at bounding box center [1019, 383] width 163 height 22
type input "2025-08-23T13:00"
click at [1063, 435] on input "Dropoff End Time" at bounding box center [1019, 435] width 163 height 22
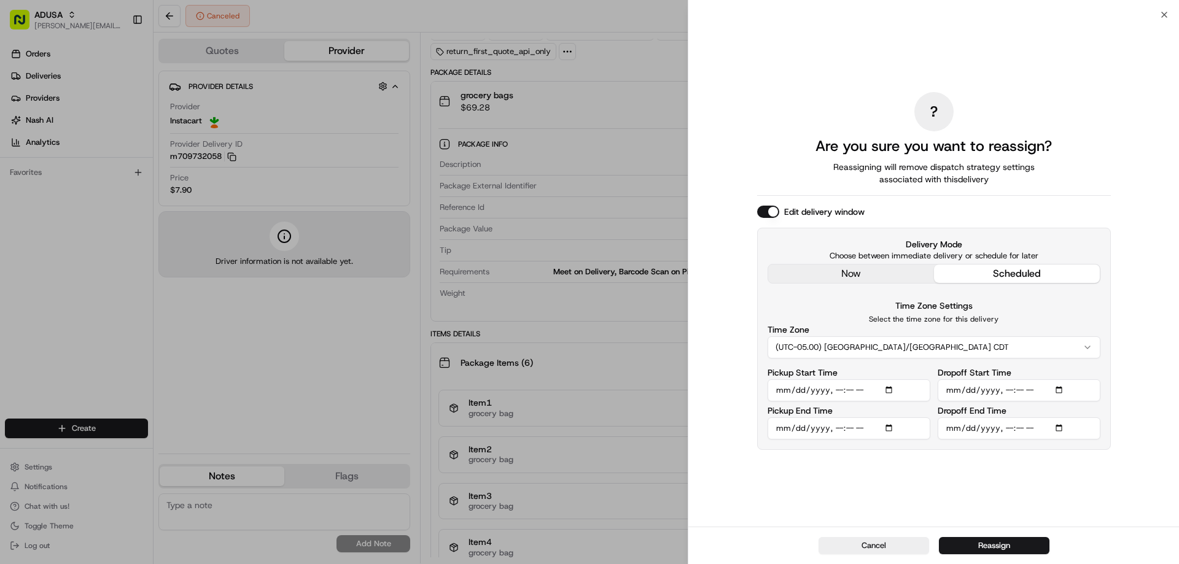
type input "2025-08-23T14:00"
click at [1126, 477] on div "? Are you sure you want to reassign? Reassigning will remove dispatch strategy …" at bounding box center [933, 271] width 491 height 512
click at [997, 544] on button "Reassign" at bounding box center [994, 545] width 111 height 17
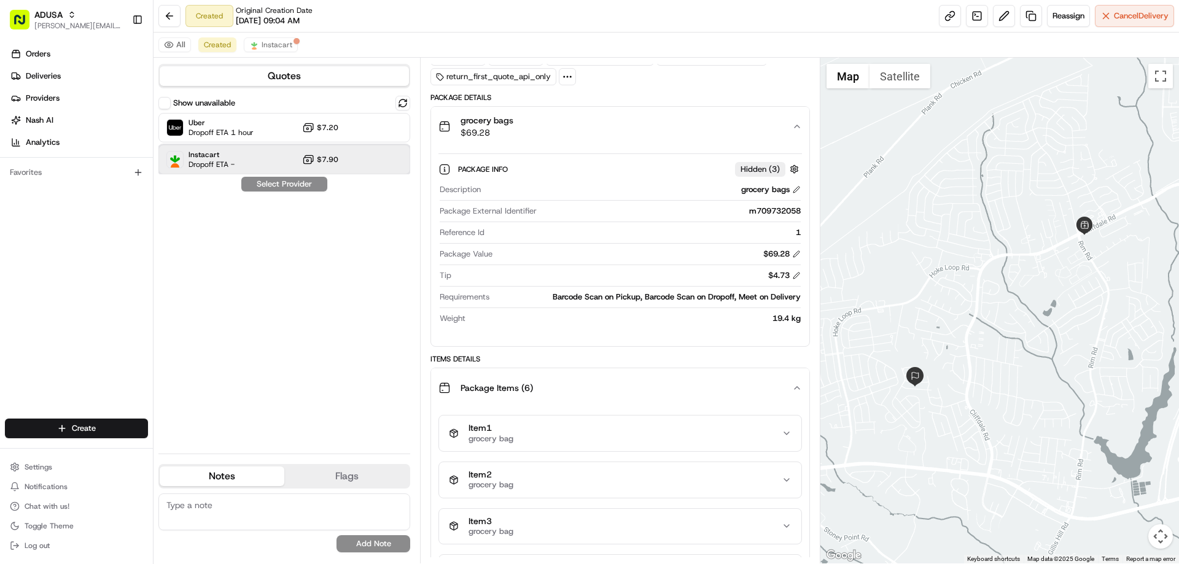
click at [190, 158] on span "Instacart" at bounding box center [212, 155] width 46 height 10
click at [295, 185] on button "Assign Provider" at bounding box center [284, 184] width 87 height 15
click at [271, 510] on textarea at bounding box center [284, 512] width 252 height 37
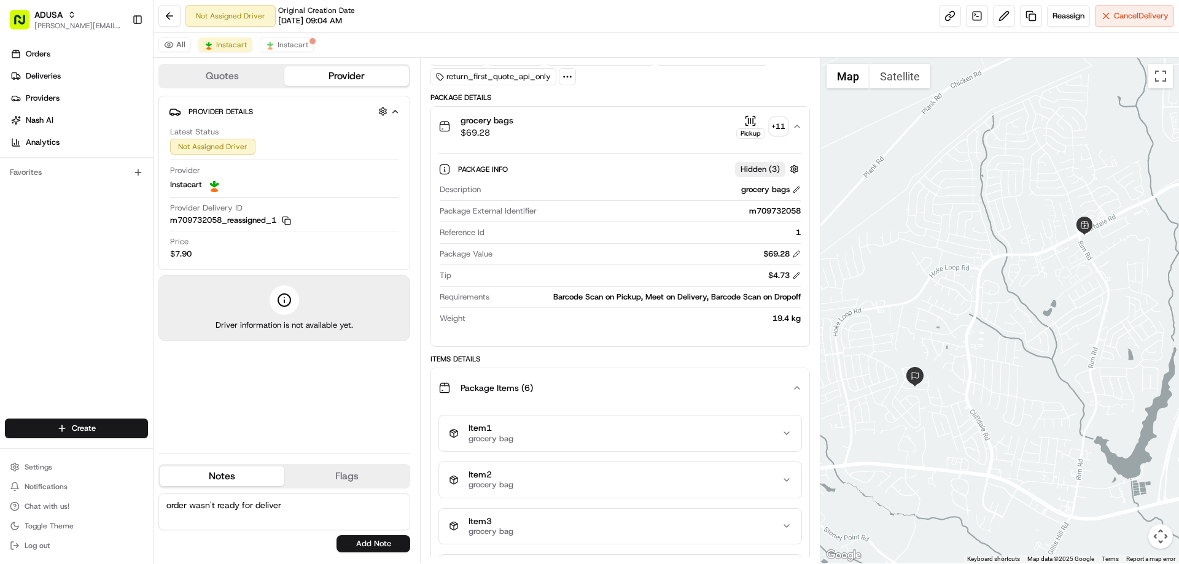
drag, startPoint x: 299, startPoint y: 510, endPoint x: 298, endPoint y: 504, distance: 6.3
click at [299, 510] on textarea "order wasn't ready for deliver" at bounding box center [284, 512] width 252 height 37
type textarea "order wasn't ready for delivery in original window"
click at [348, 542] on button "Add Note" at bounding box center [374, 544] width 74 height 17
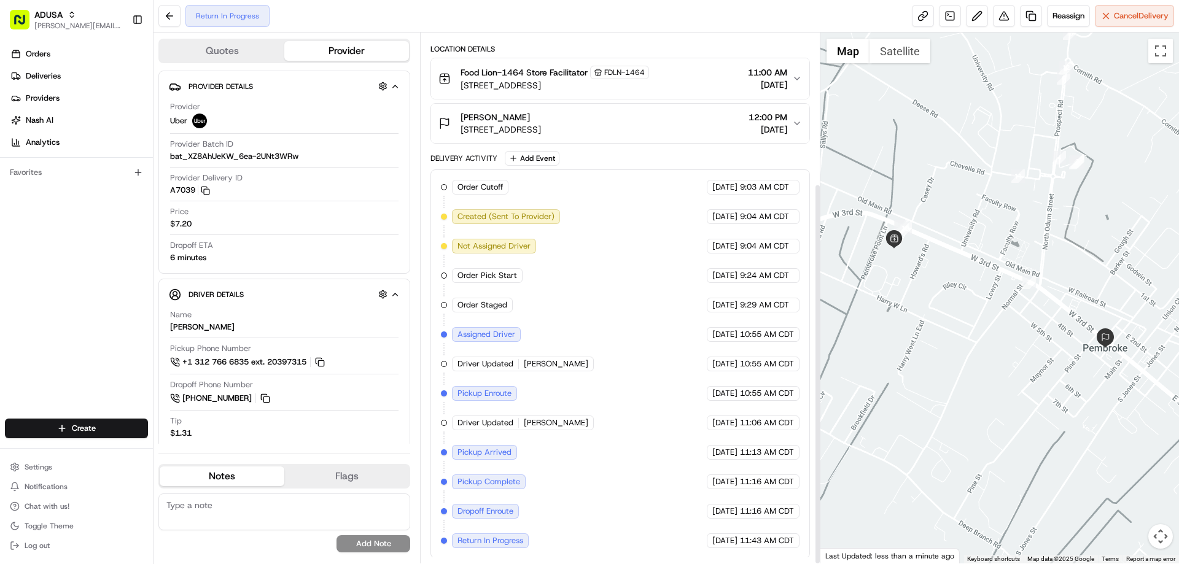
scroll to position [209, 0]
click at [268, 503] on textarea at bounding box center [284, 512] width 252 height 37
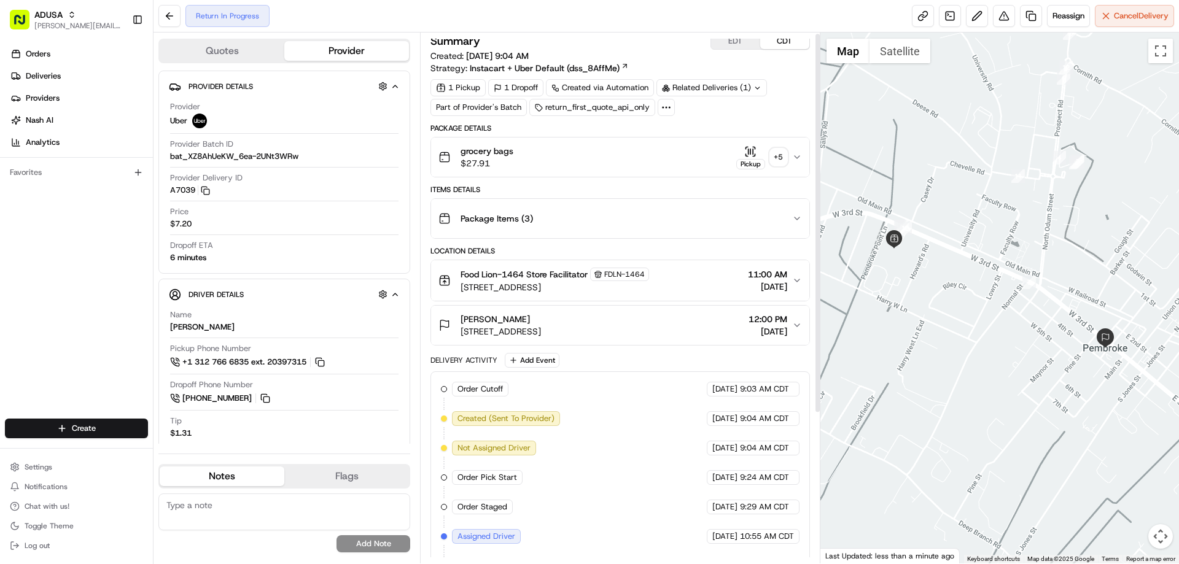
scroll to position [0, 0]
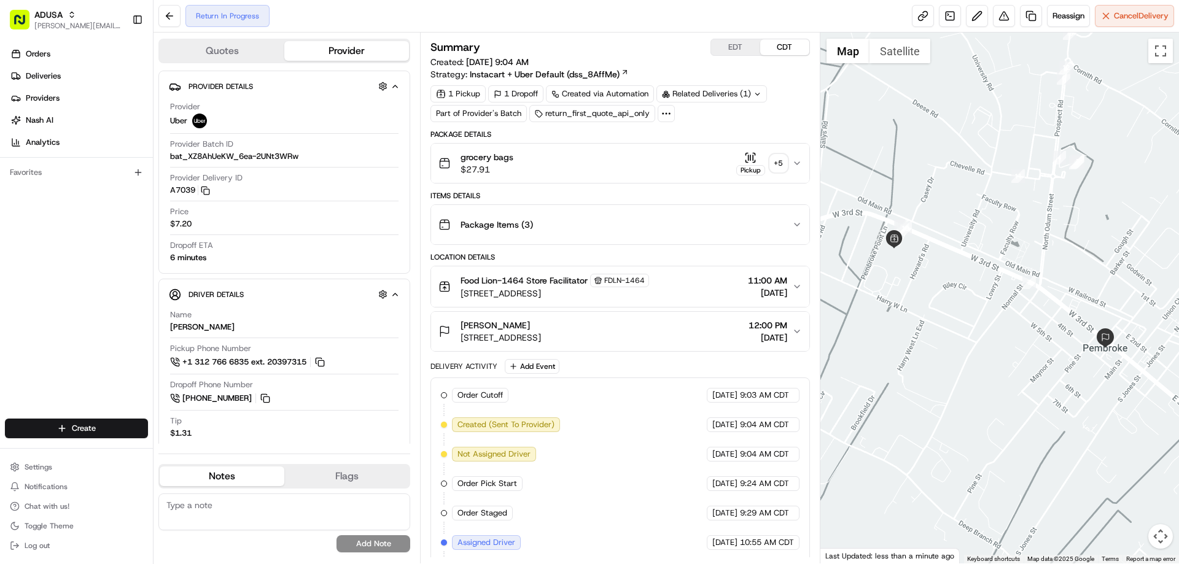
click at [577, 165] on div "grocery bags $27.91 Pickup + 5" at bounding box center [615, 163] width 353 height 25
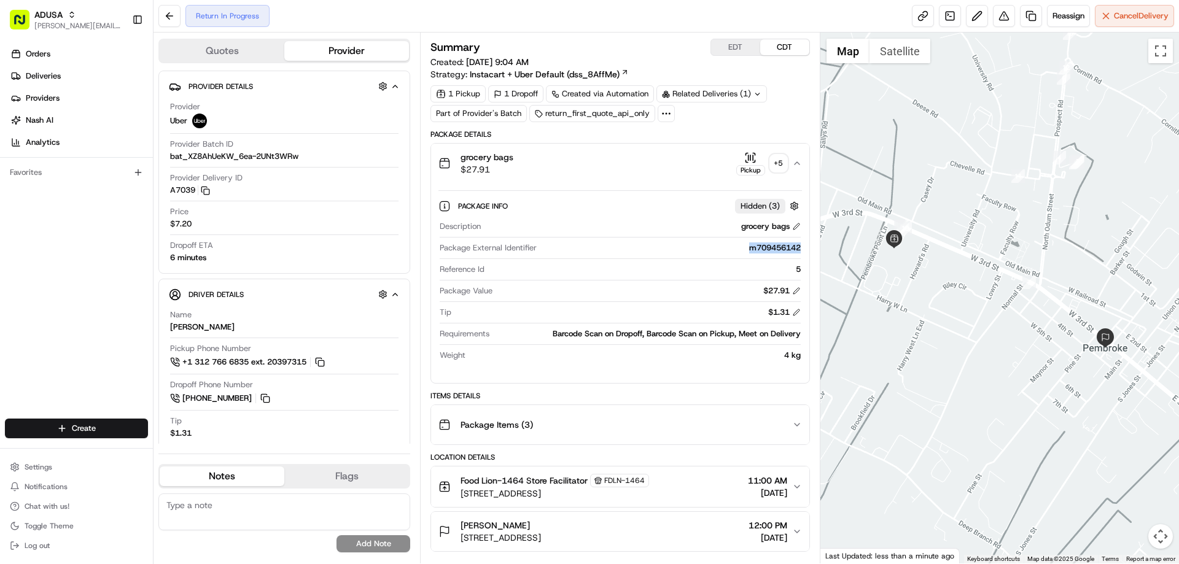
drag, startPoint x: 741, startPoint y: 249, endPoint x: 801, endPoint y: 250, distance: 60.8
click at [801, 250] on div "Description grocery bags Package External Identifier m709456142 Reference Id 5 …" at bounding box center [620, 291] width 363 height 150
copy div "m709456142"
click at [194, 505] on textarea at bounding box center [284, 512] width 252 height 37
type textarea "NAH - order being returned to the store"
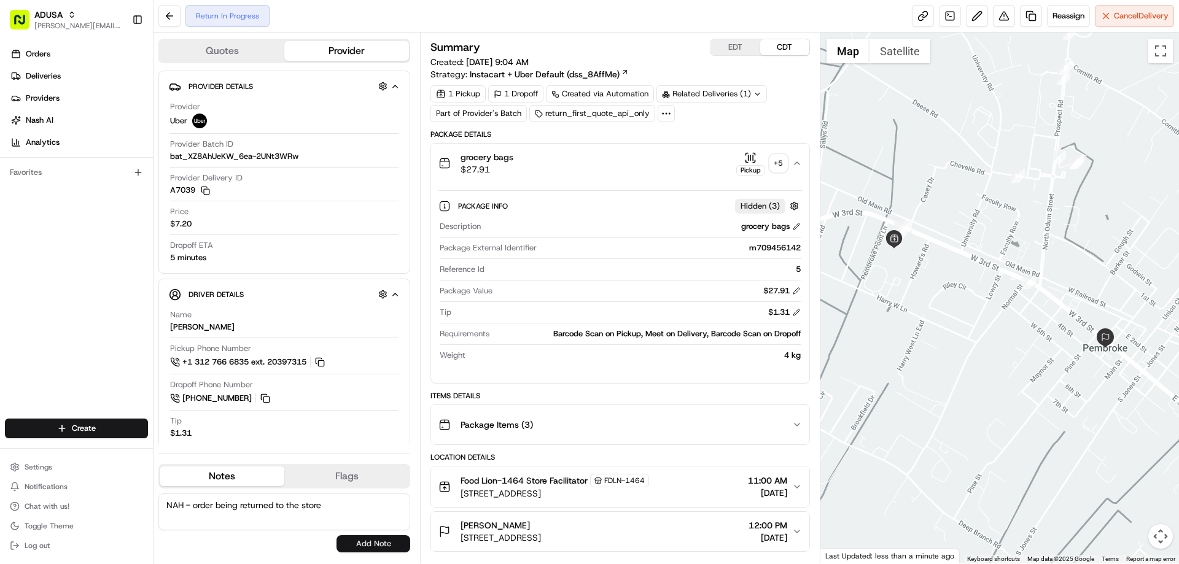
click at [369, 548] on button "Add Note" at bounding box center [374, 544] width 74 height 17
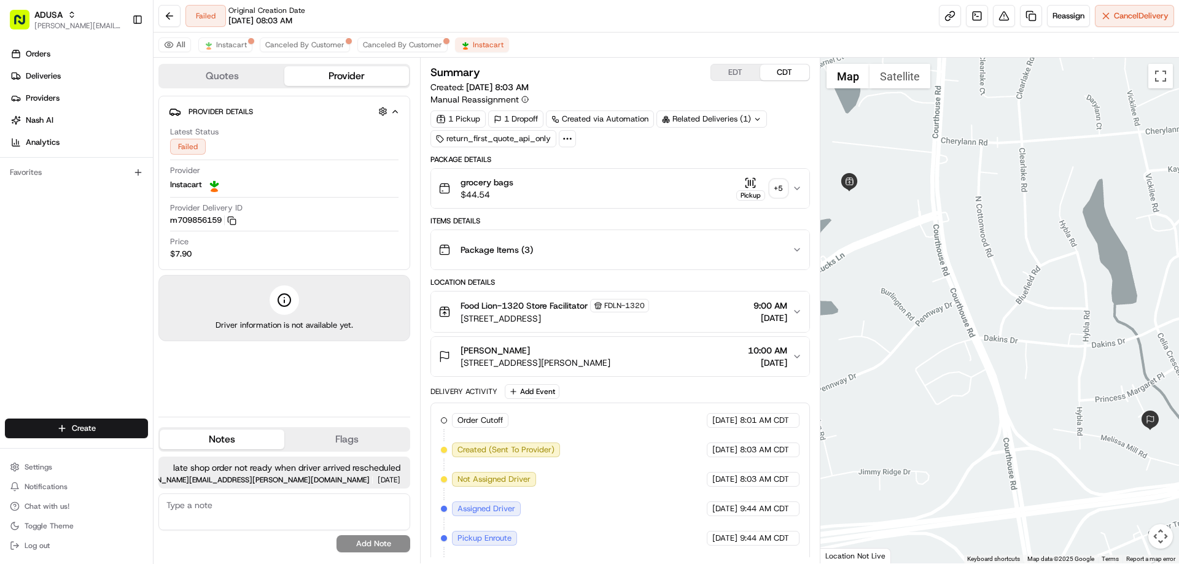
click at [505, 181] on span "grocery bags" at bounding box center [487, 182] width 53 height 12
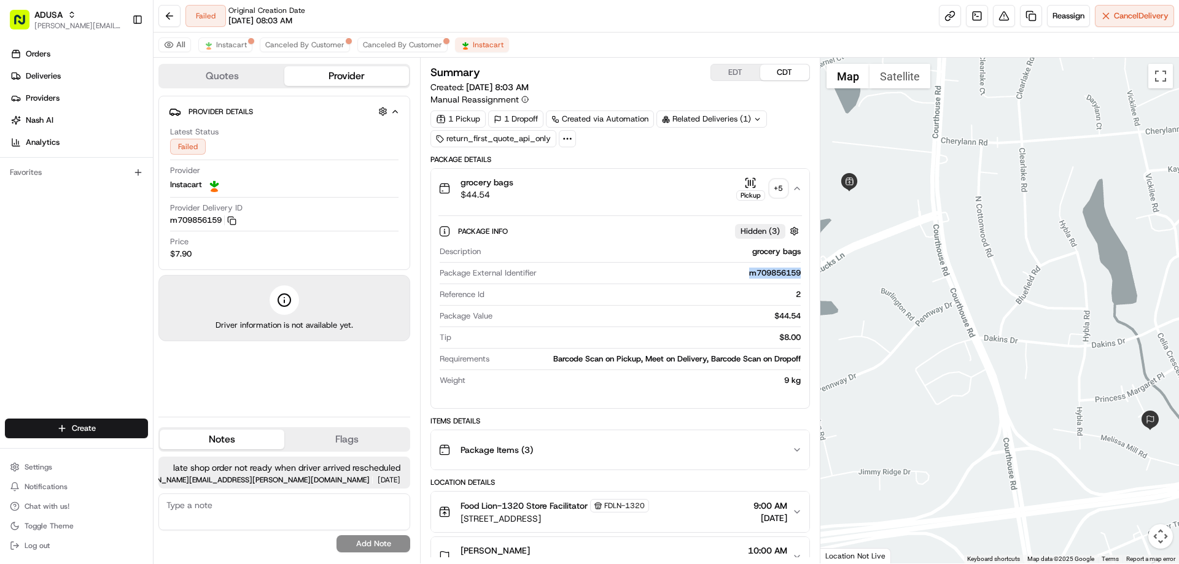
drag, startPoint x: 745, startPoint y: 276, endPoint x: 801, endPoint y: 278, distance: 56.5
click at [801, 278] on div "Description grocery bags Package External Identifier m709856159 Reference Id 2 …" at bounding box center [620, 316] width 363 height 150
copy div "m709856159"
click at [491, 189] on span "$44.54" at bounding box center [487, 195] width 53 height 12
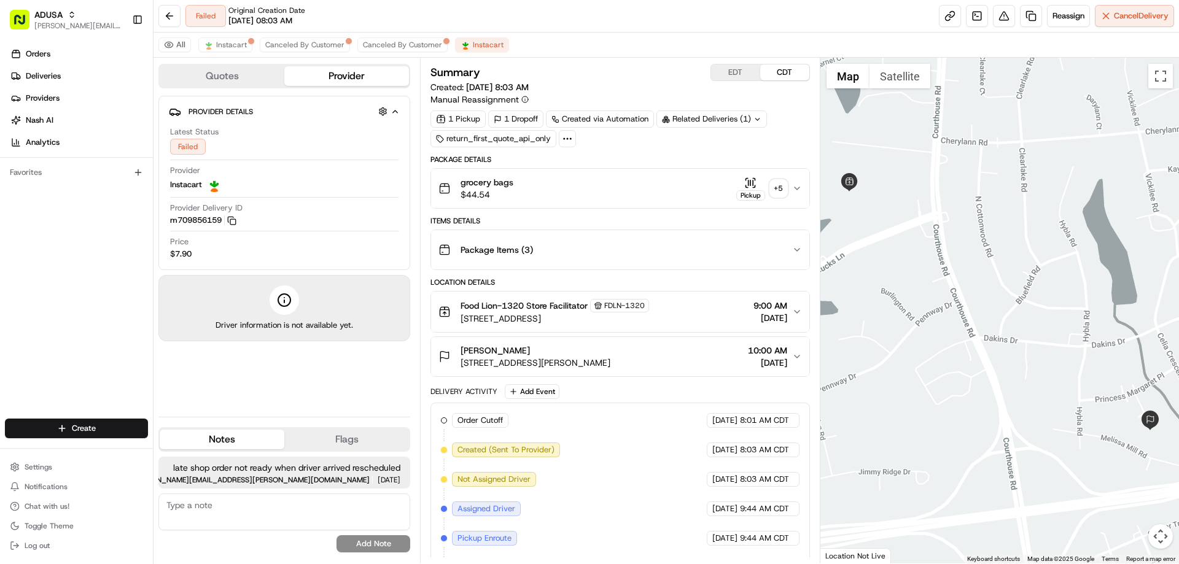
click at [213, 506] on textarea at bounding box center [284, 512] width 252 height 37
type textarea "d"
type textarea "customer cancelled"
click at [372, 544] on button "Add Note" at bounding box center [374, 544] width 74 height 17
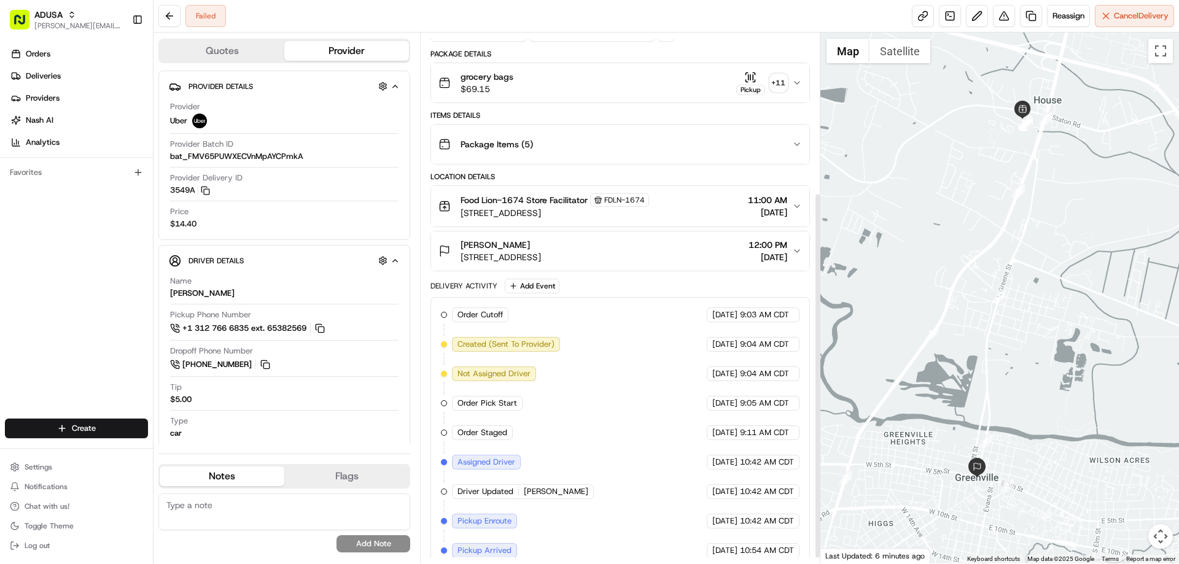
scroll to position [239, 0]
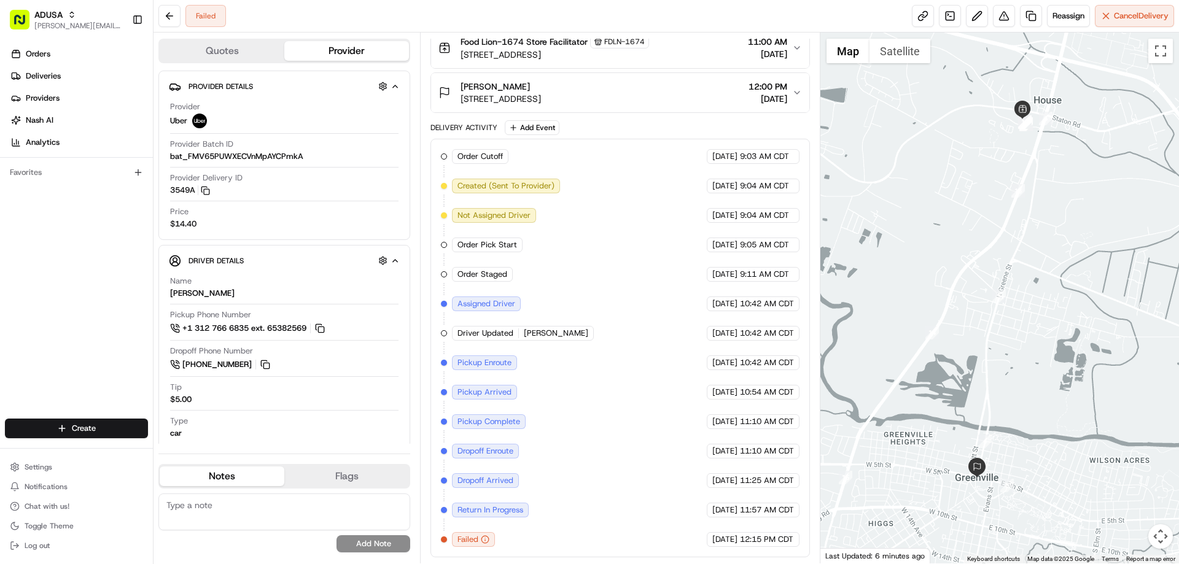
click at [305, 500] on textarea at bounding box center [284, 512] width 252 height 37
type textarea "customer not home"
click at [368, 545] on button "Add Note" at bounding box center [374, 544] width 74 height 17
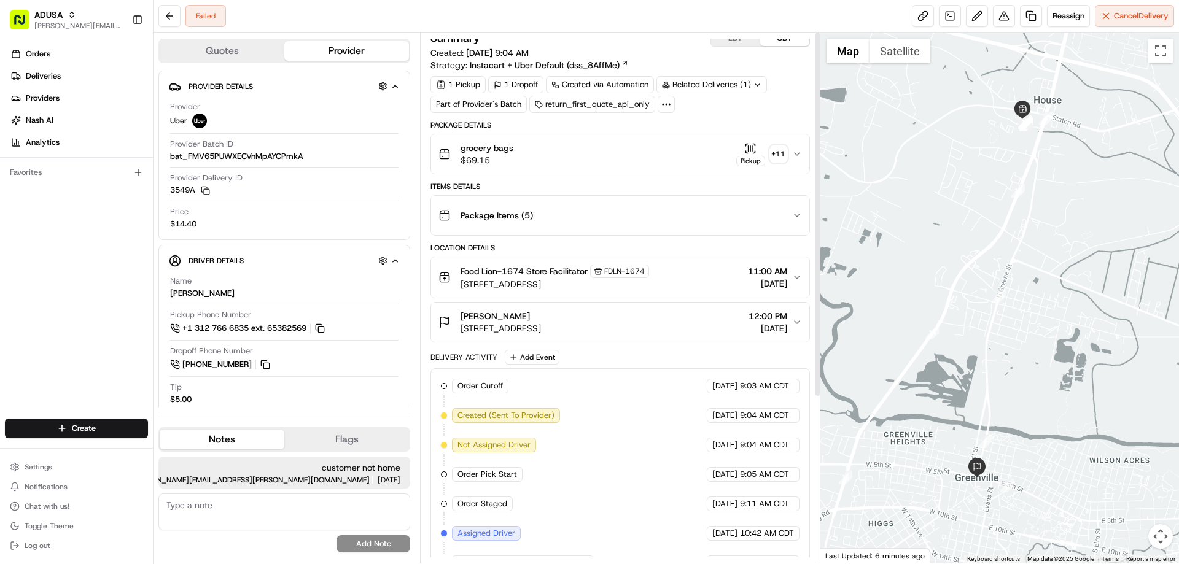
scroll to position [0, 0]
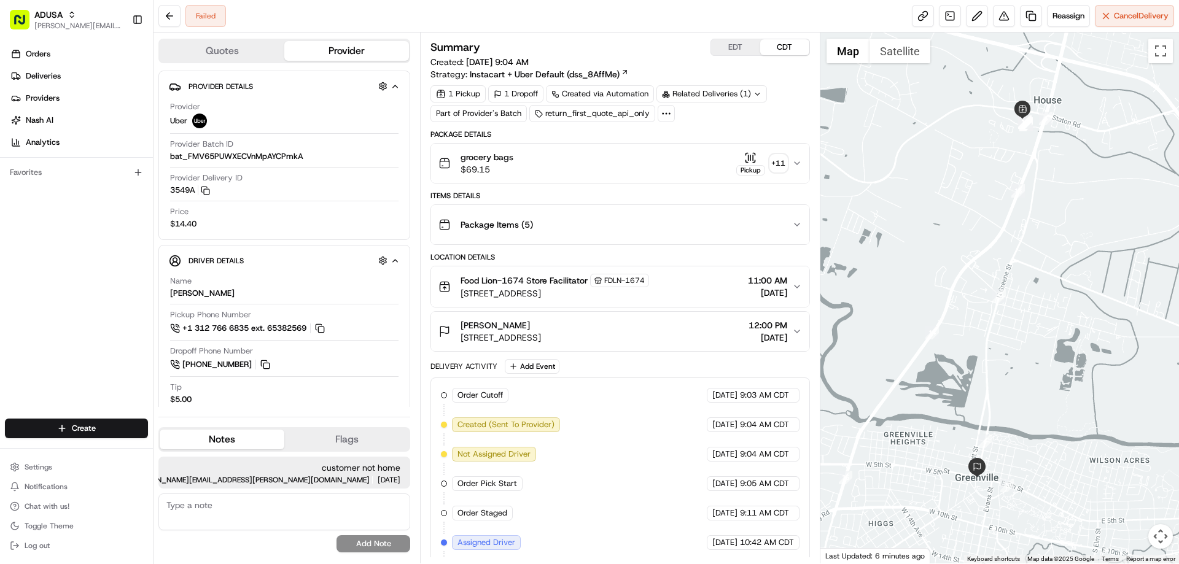
click at [505, 160] on span "grocery bags" at bounding box center [487, 157] width 53 height 12
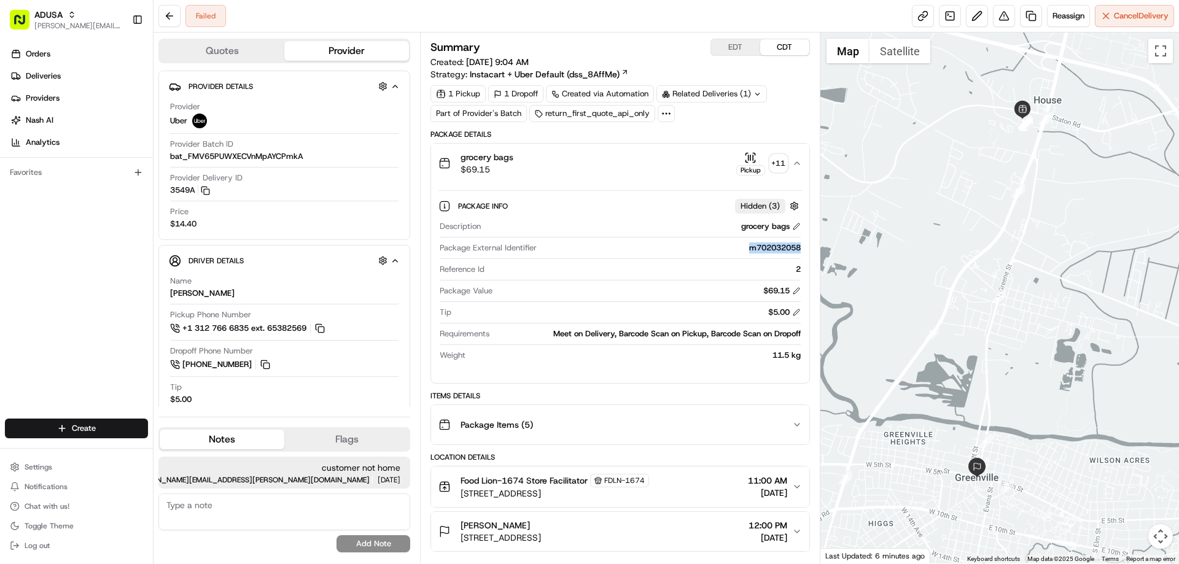
drag, startPoint x: 744, startPoint y: 251, endPoint x: 792, endPoint y: 258, distance: 49.1
click at [792, 258] on div "Package External Identifier m702032058" at bounding box center [620, 251] width 361 height 17
copy div "m702032058"
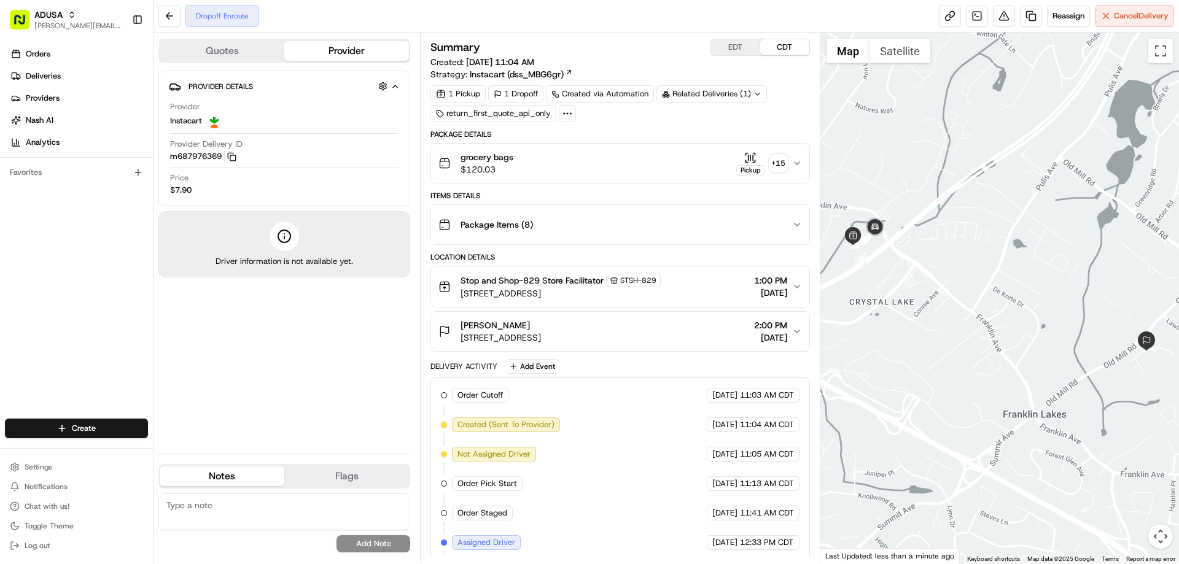
click at [228, 505] on textarea at bounding box center [284, 512] width 252 height 37
type textarea "customer will be home at 2p let IC know bc driver was arriving early"
click at [386, 544] on button "Add Note" at bounding box center [374, 544] width 74 height 17
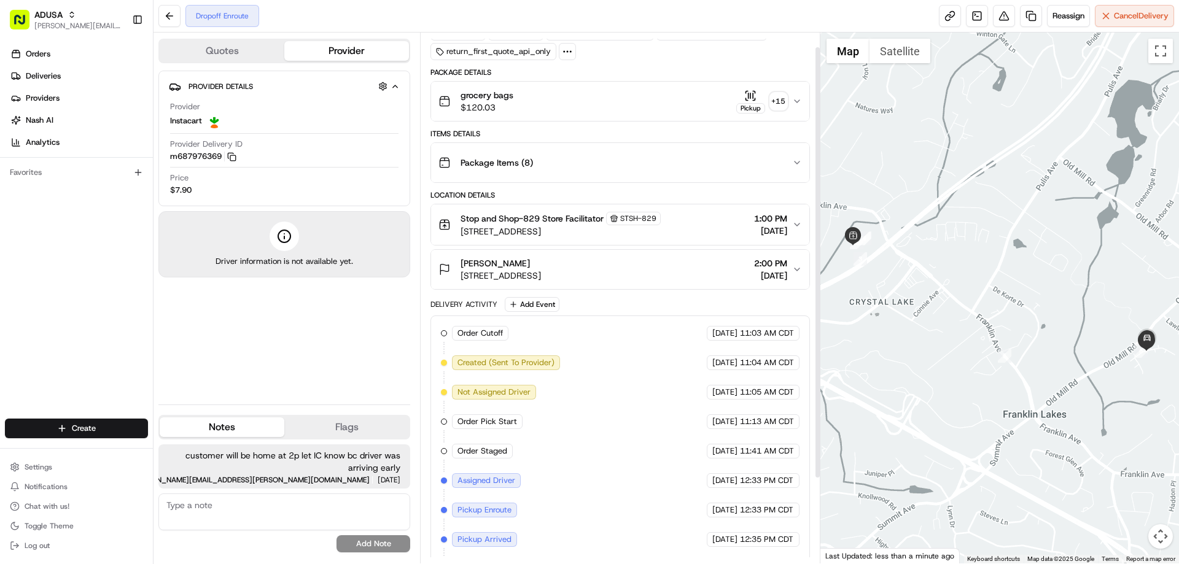
scroll to position [121, 0]
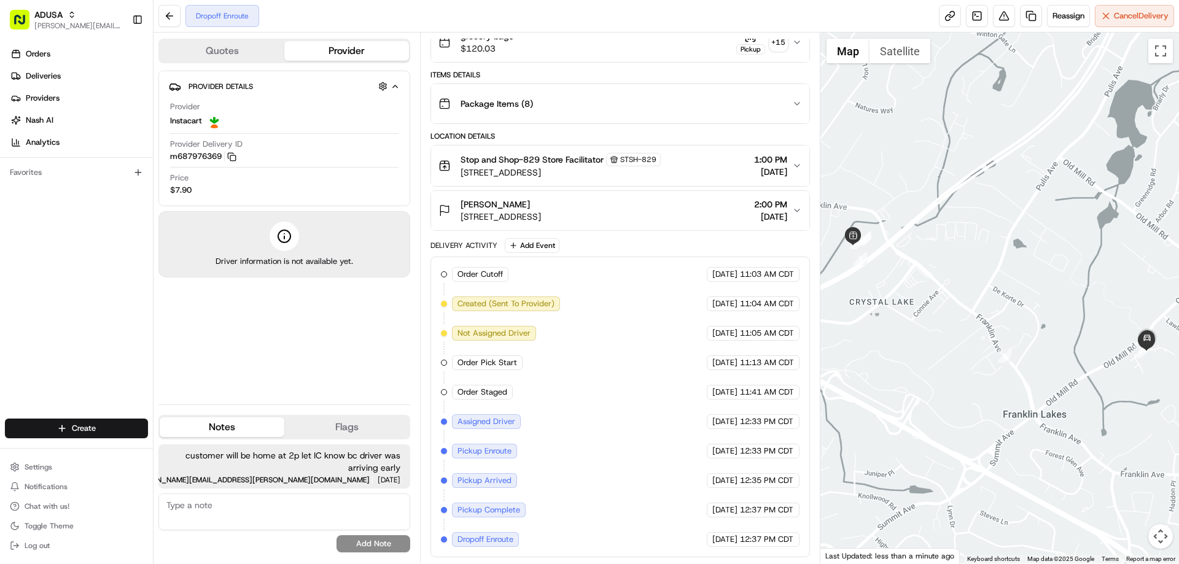
click at [211, 505] on textarea at bounding box center [284, 512] width 252 height 37
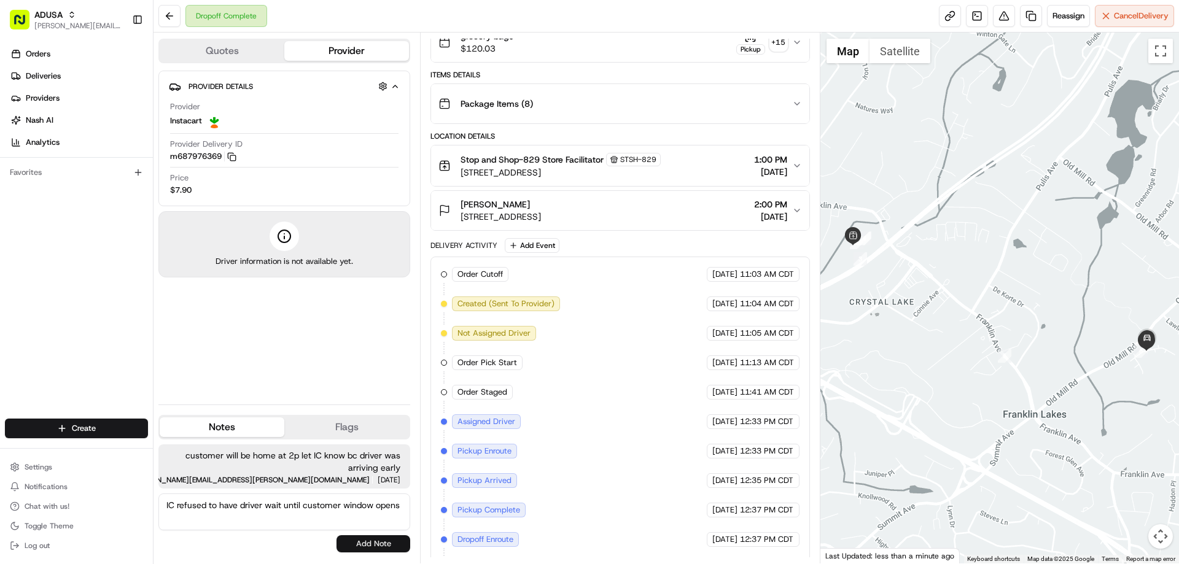
type textarea "IC refused to have driver wait until customer window opens"
click at [381, 543] on button "Add Note" at bounding box center [374, 544] width 74 height 17
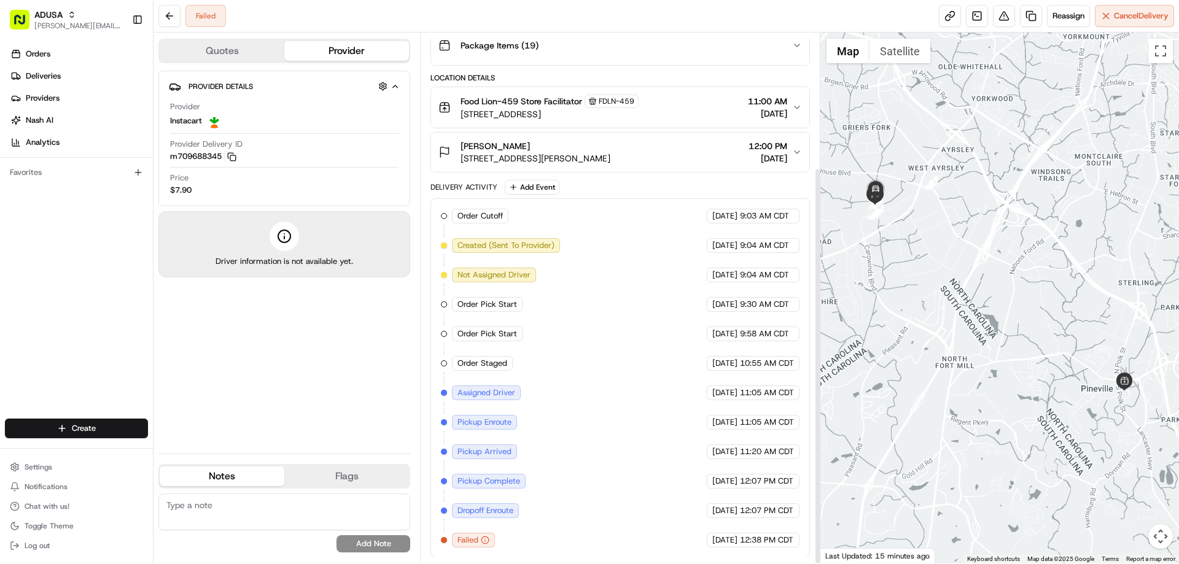
scroll to position [180, 0]
click at [194, 505] on textarea at bounding box center [284, 512] width 252 height 37
type textarea "customer not home"
click at [380, 542] on button "Add Note" at bounding box center [374, 544] width 74 height 17
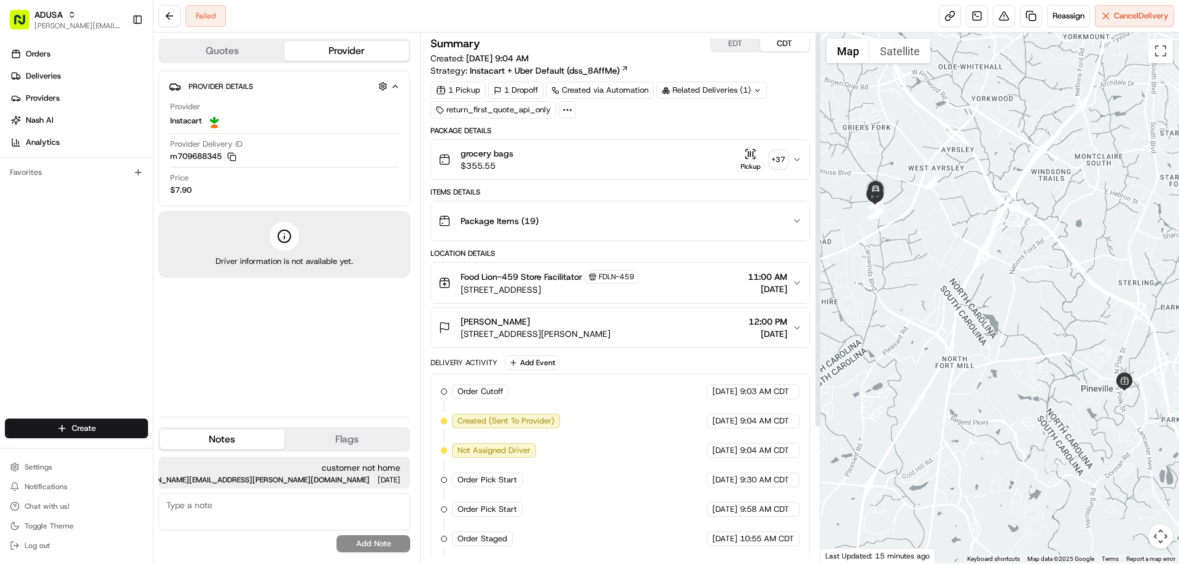
scroll to position [0, 0]
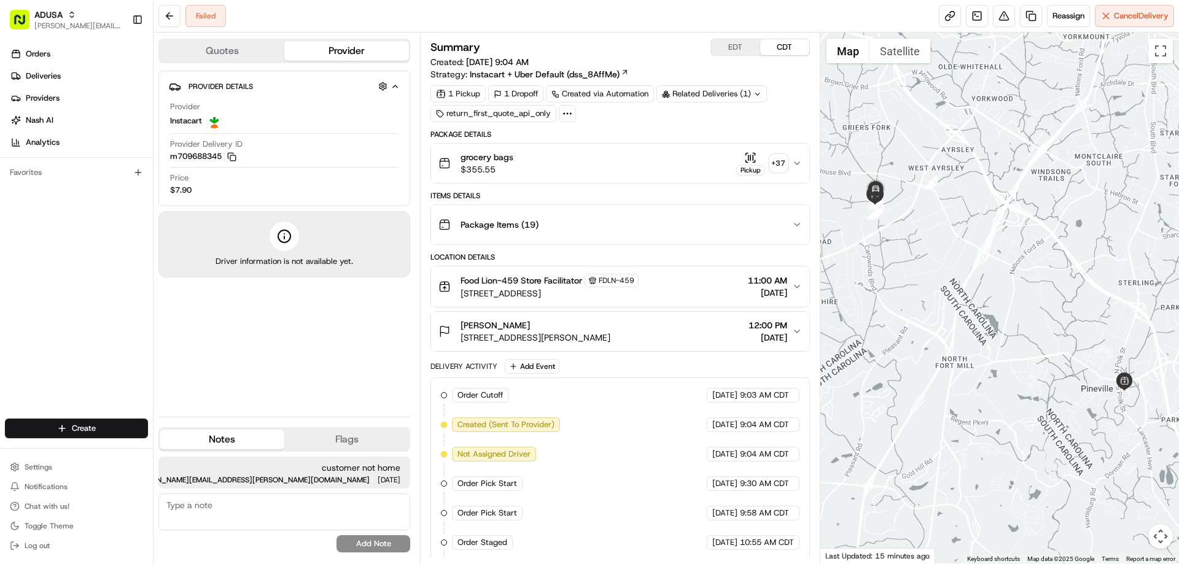
click at [579, 279] on span "Food Lion-459 Store Facilitator" at bounding box center [522, 281] width 122 height 12
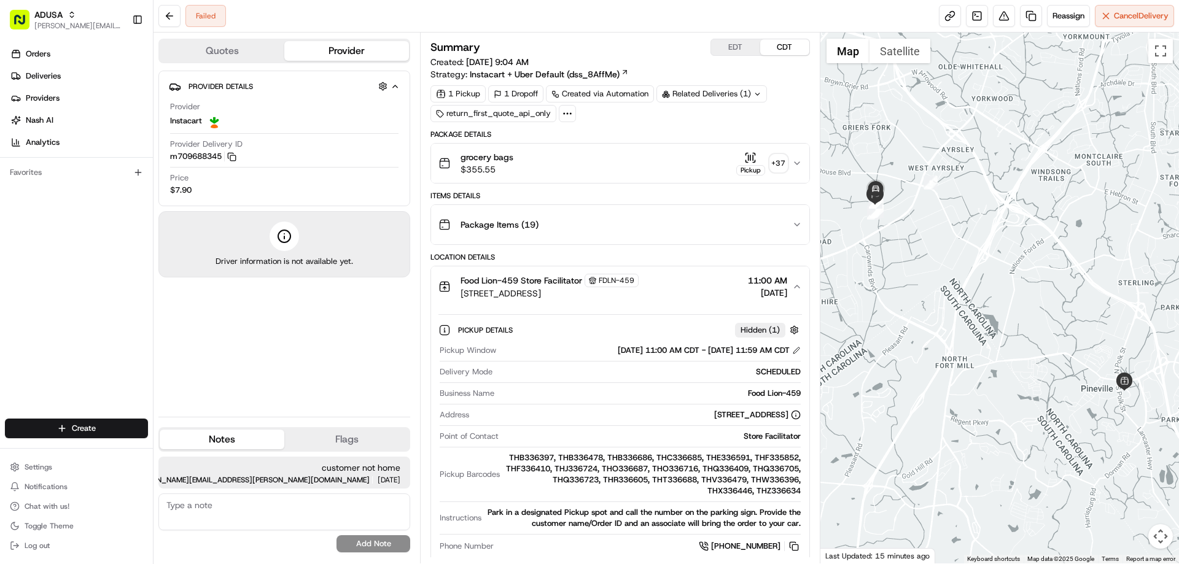
click at [585, 159] on div "grocery bags $355.55 Pickup + 37" at bounding box center [615, 163] width 353 height 25
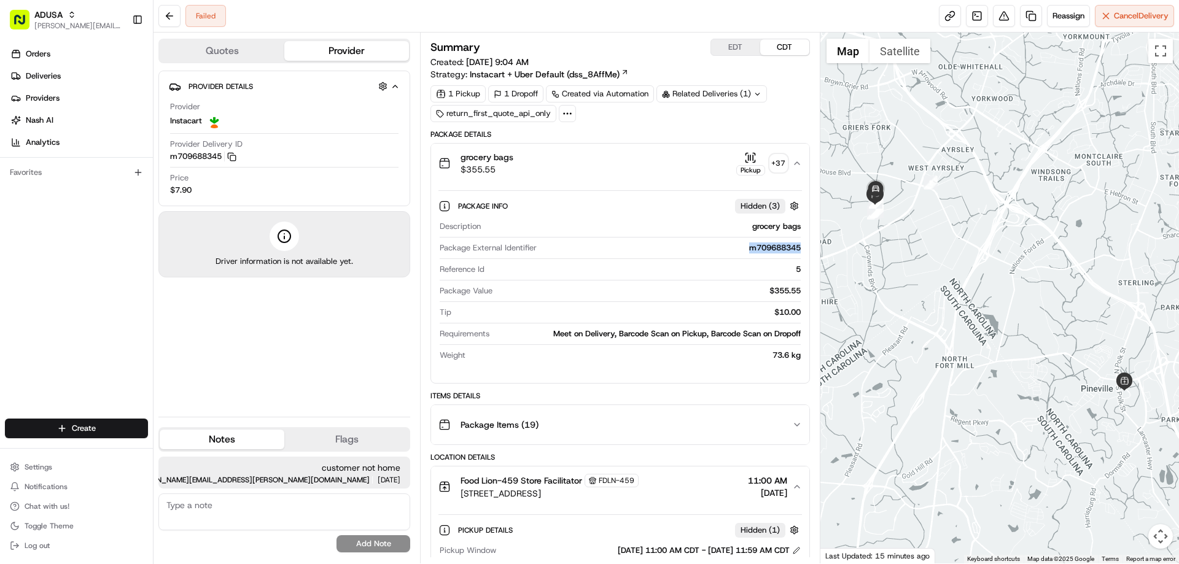
drag, startPoint x: 741, startPoint y: 249, endPoint x: 790, endPoint y: 254, distance: 49.4
click at [790, 254] on div "Package External Identifier m709688345" at bounding box center [620, 251] width 361 height 17
copy div "m709688345"
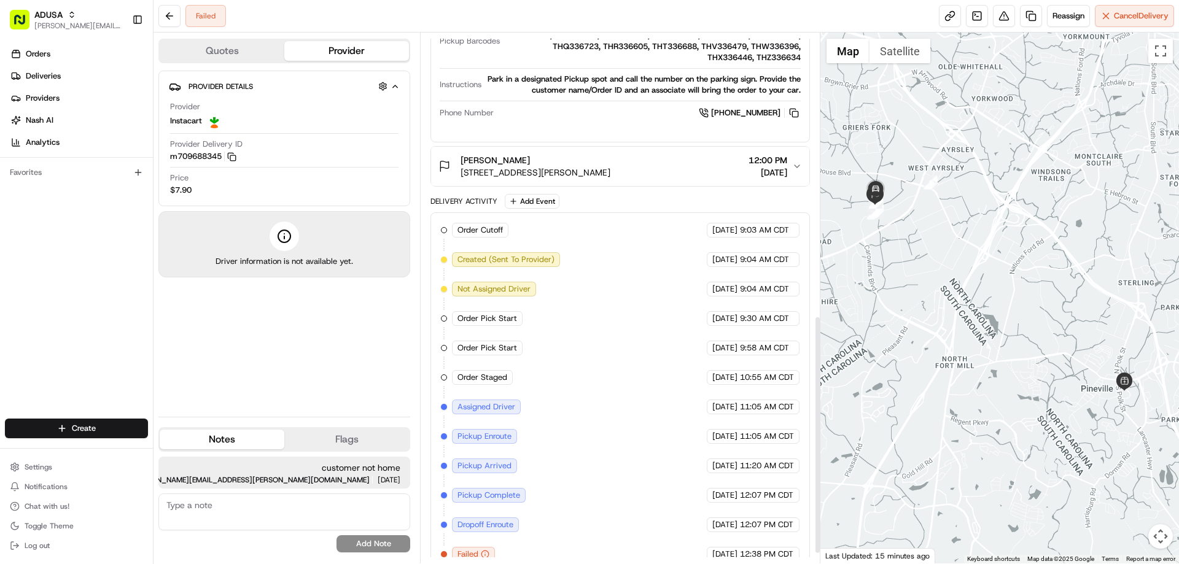
scroll to position [649, 0]
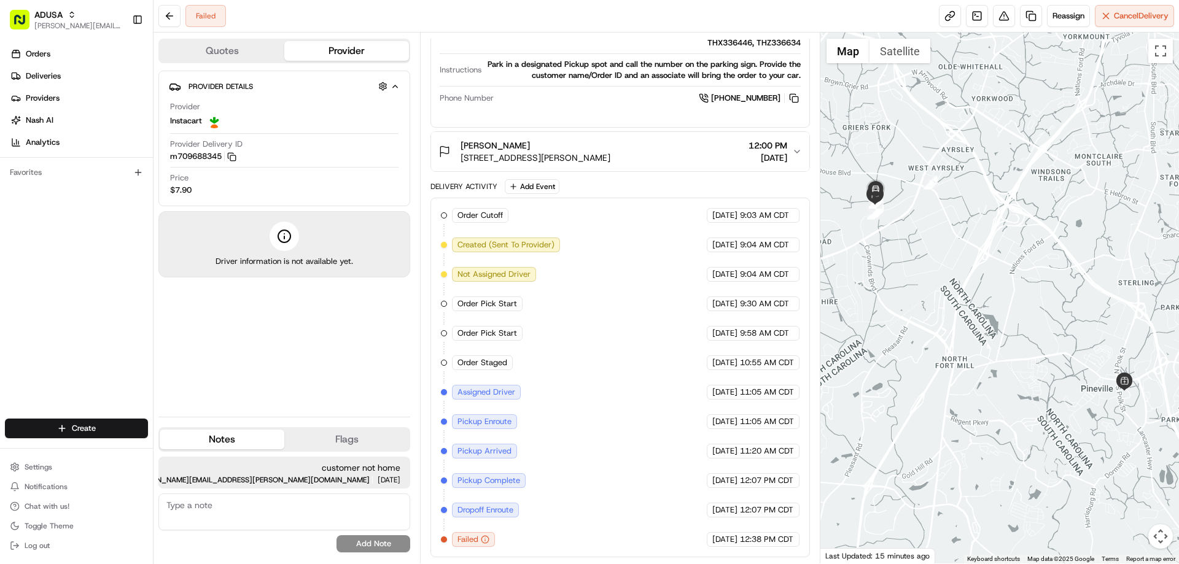
click at [272, 513] on textarea at bounding box center [284, 512] width 252 height 37
click at [251, 510] on textarea "shopper cancelled" at bounding box center [284, 512] width 252 height 37
type textarea "shopper cancelled this was not a nah"
click at [368, 541] on button "Add Note" at bounding box center [374, 544] width 74 height 17
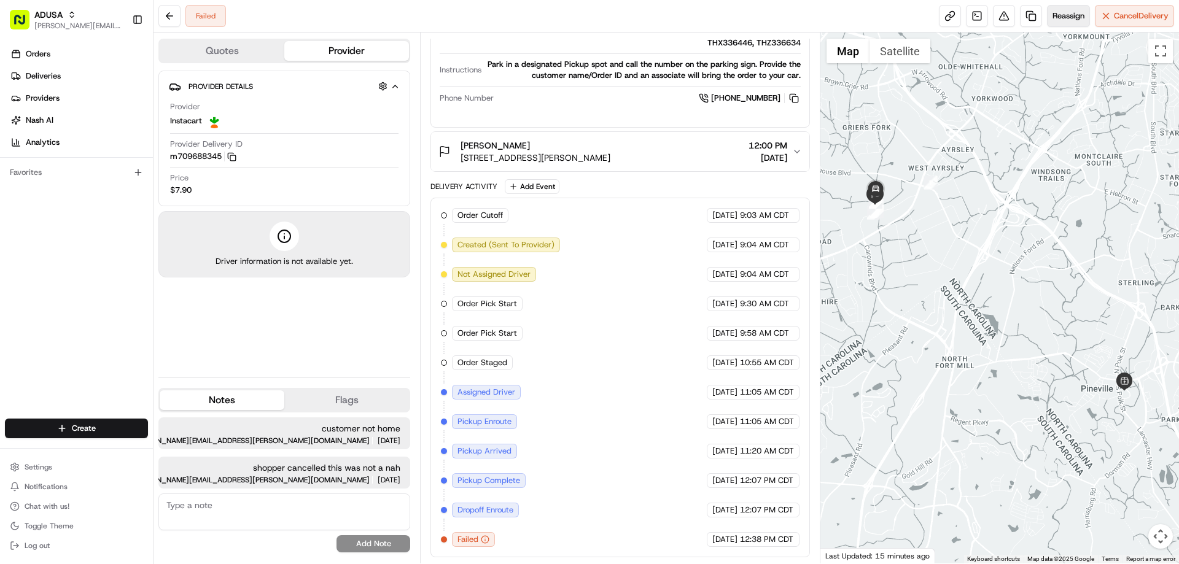
click at [1064, 12] on span "Reassign" at bounding box center [1069, 15] width 32 height 11
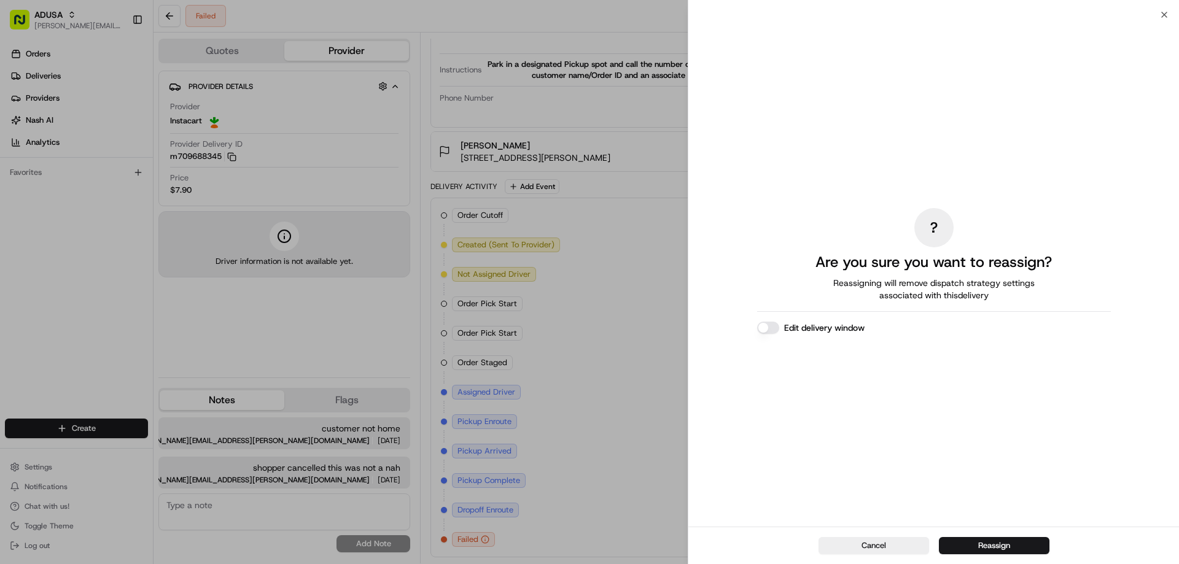
click at [822, 329] on label "Edit delivery window" at bounding box center [824, 328] width 80 height 12
click at [779, 329] on button "Edit delivery window" at bounding box center [768, 328] width 22 height 12
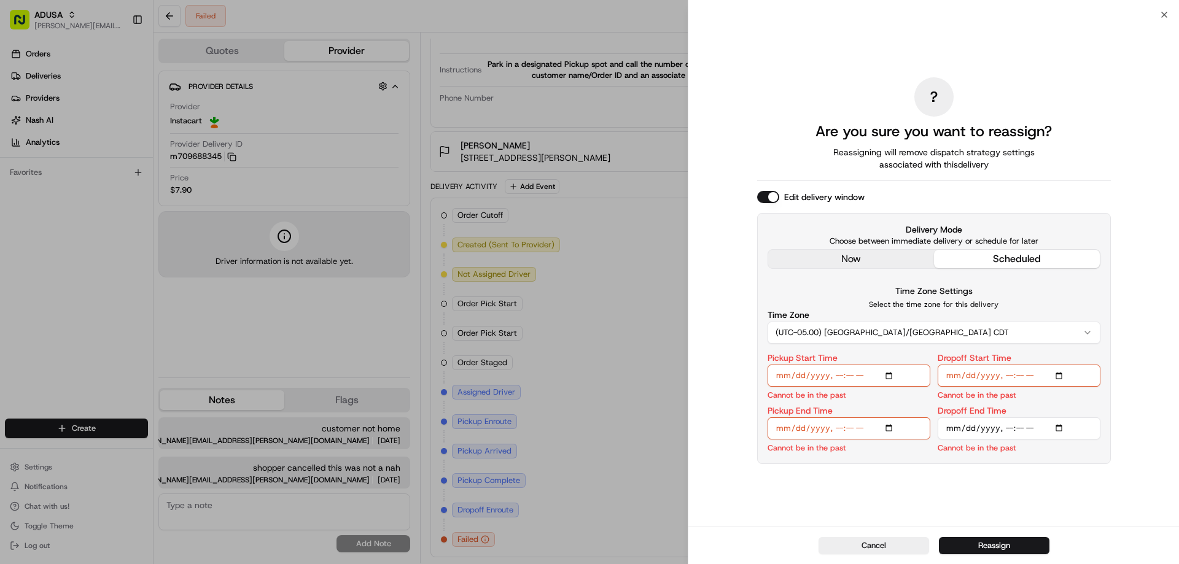
click at [890, 372] on input "Pickup Start Time" at bounding box center [849, 376] width 163 height 22
type input "[DATE]T16:00"
click at [1048, 478] on div "? Are you sure you want to reassign? Reassigning will remove dispatch strategy …" at bounding box center [934, 270] width 354 height 507
click at [1062, 378] on input "Dropoff Start Time" at bounding box center [1019, 376] width 163 height 22
type input "[DATE]T16:00"
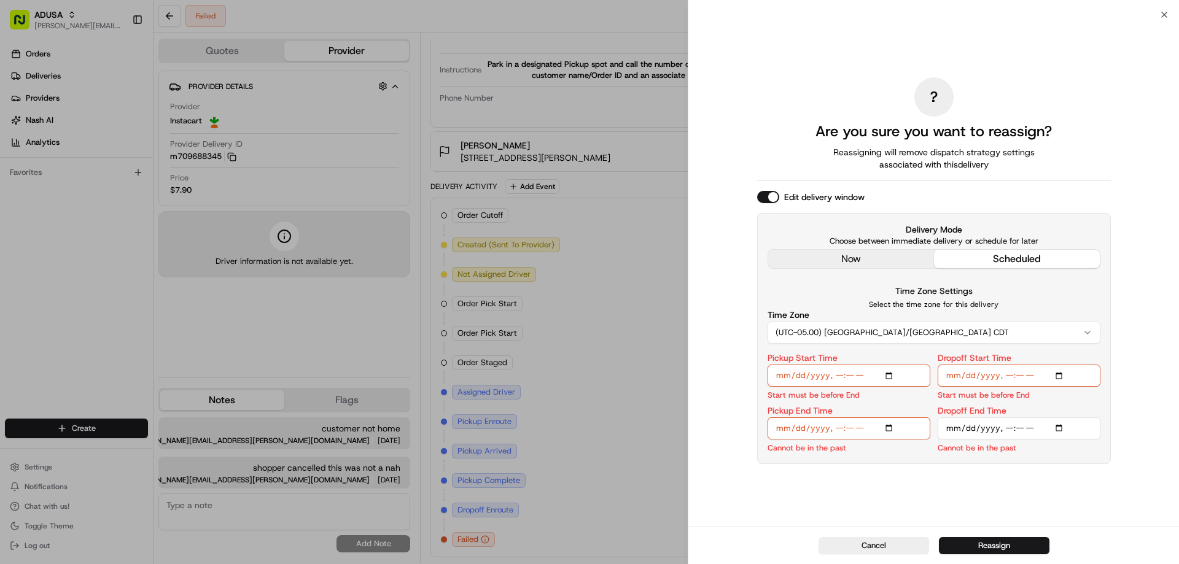
click at [888, 428] on input "Pickup End Time" at bounding box center [849, 429] width 163 height 22
type input "[DATE]T16:30"
click at [1063, 353] on div "Time Zone Settings Select the time zone for this delivery Time Zone (UTC-05.00)…" at bounding box center [934, 369] width 333 height 170
click at [1061, 424] on input "Dropoff End Time" at bounding box center [1019, 429] width 163 height 22
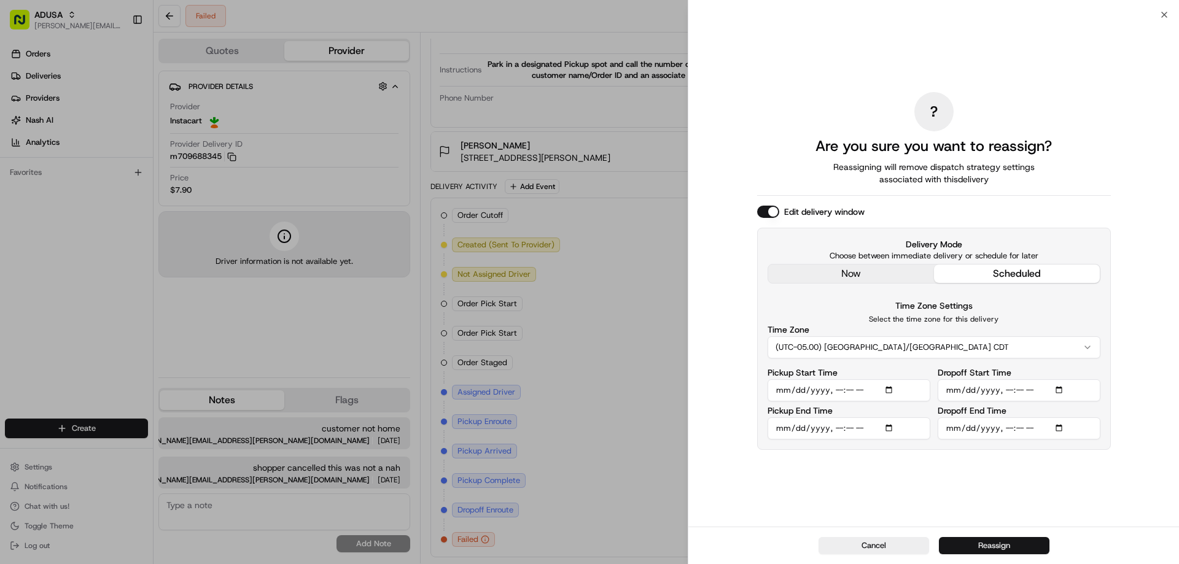
type input "[DATE]T17:00"
click at [1023, 541] on button "Reassign" at bounding box center [994, 545] width 111 height 17
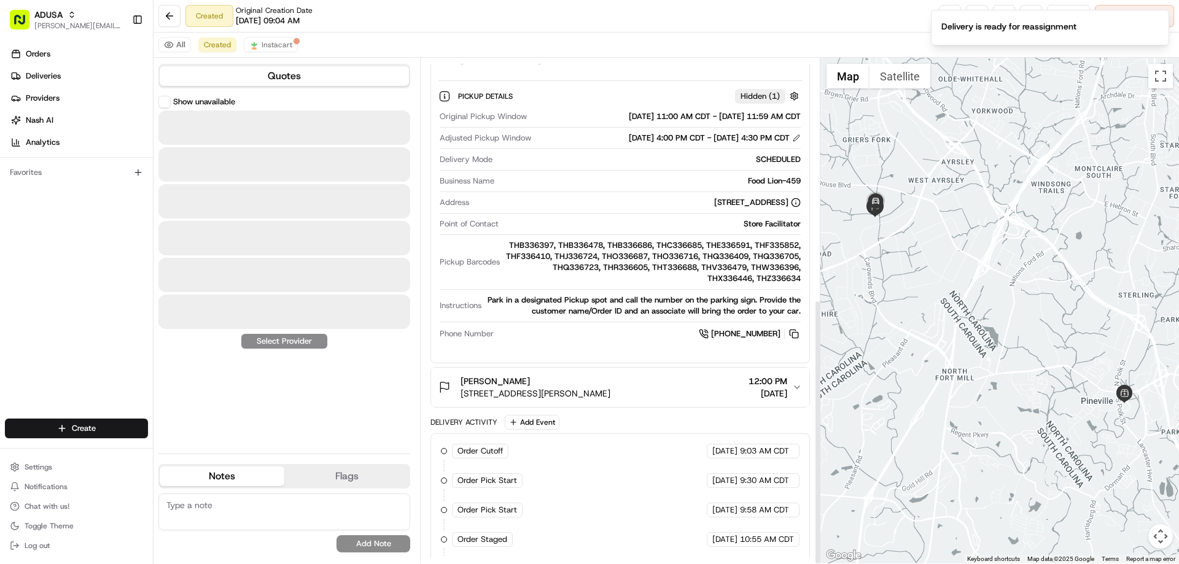
scroll to position [489, 0]
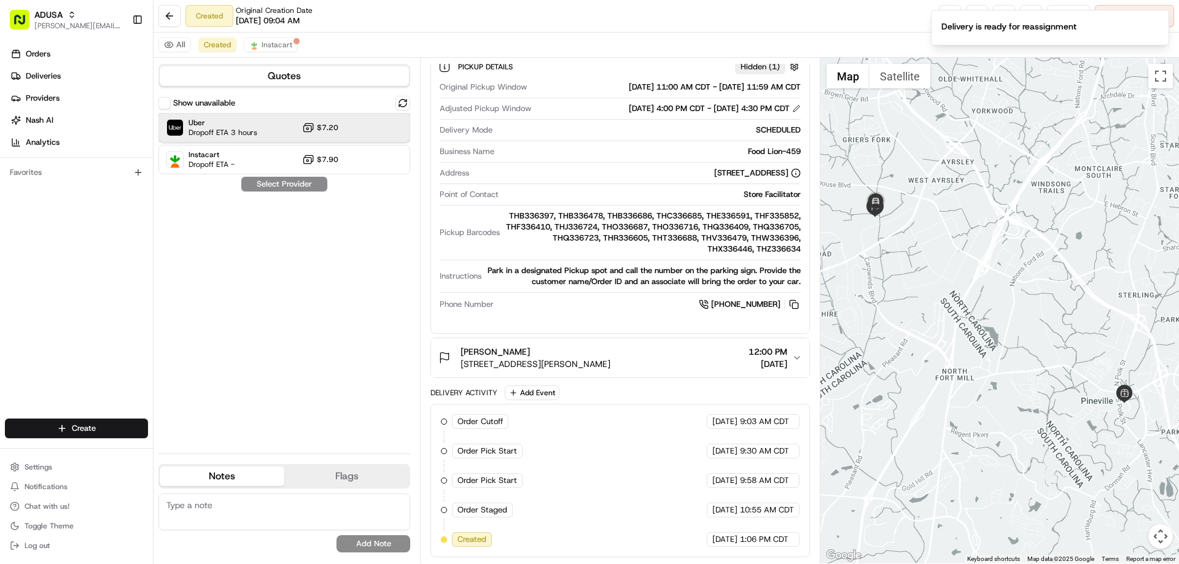
click at [225, 122] on span "Uber" at bounding box center [223, 123] width 69 height 10
click at [281, 185] on button "Assign Provider" at bounding box center [284, 184] width 87 height 15
click at [252, 505] on textarea at bounding box center [284, 512] width 252 height 37
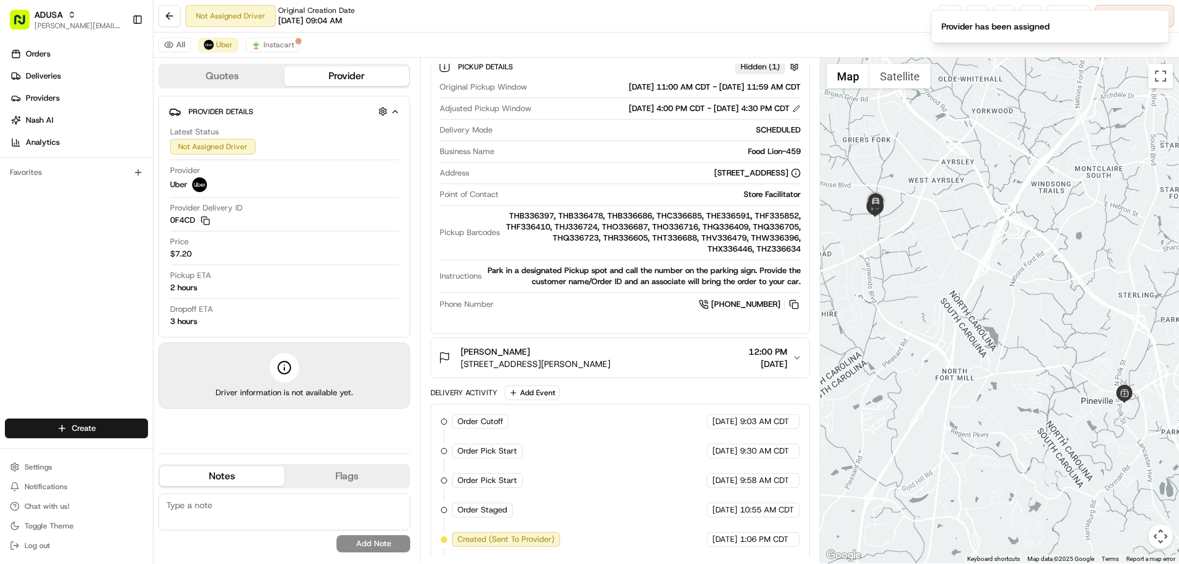
scroll to position [518, 0]
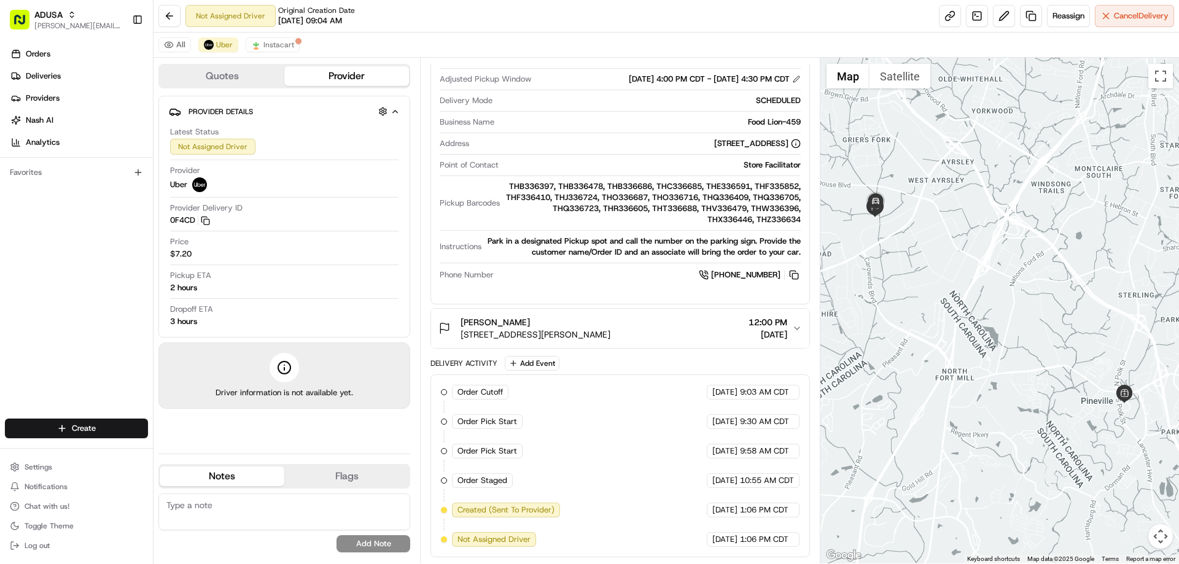
click at [187, 507] on textarea at bounding box center [284, 512] width 252 height 37
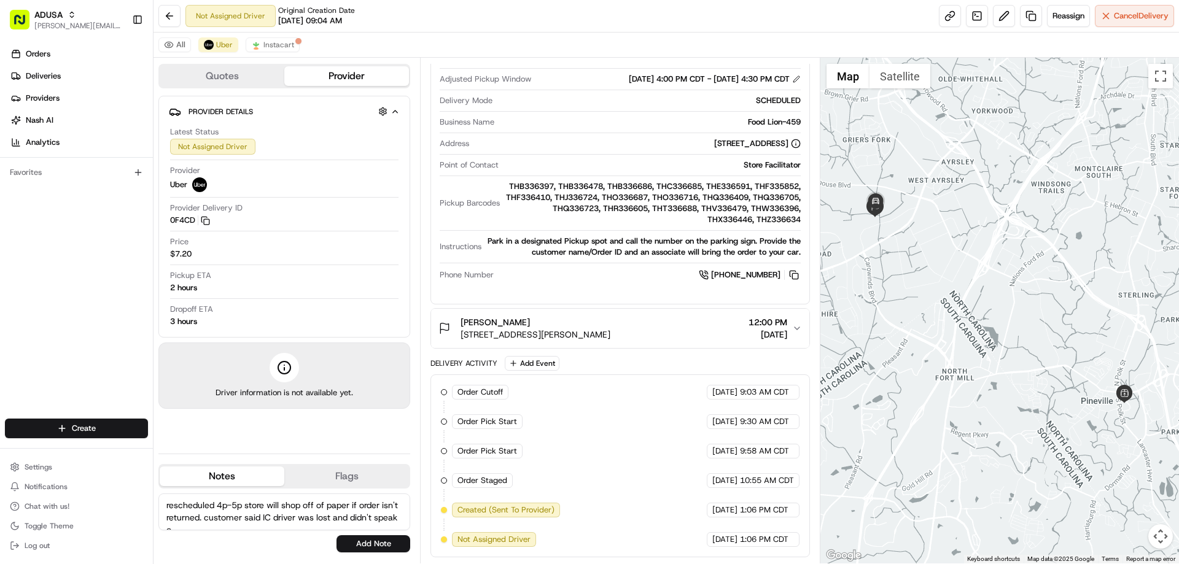
scroll to position [6, 0]
type textarea "rescheduled 4p-5p store will shop off of paper if order isn't returned. custome…"
click at [395, 542] on button "Add Note" at bounding box center [374, 544] width 74 height 17
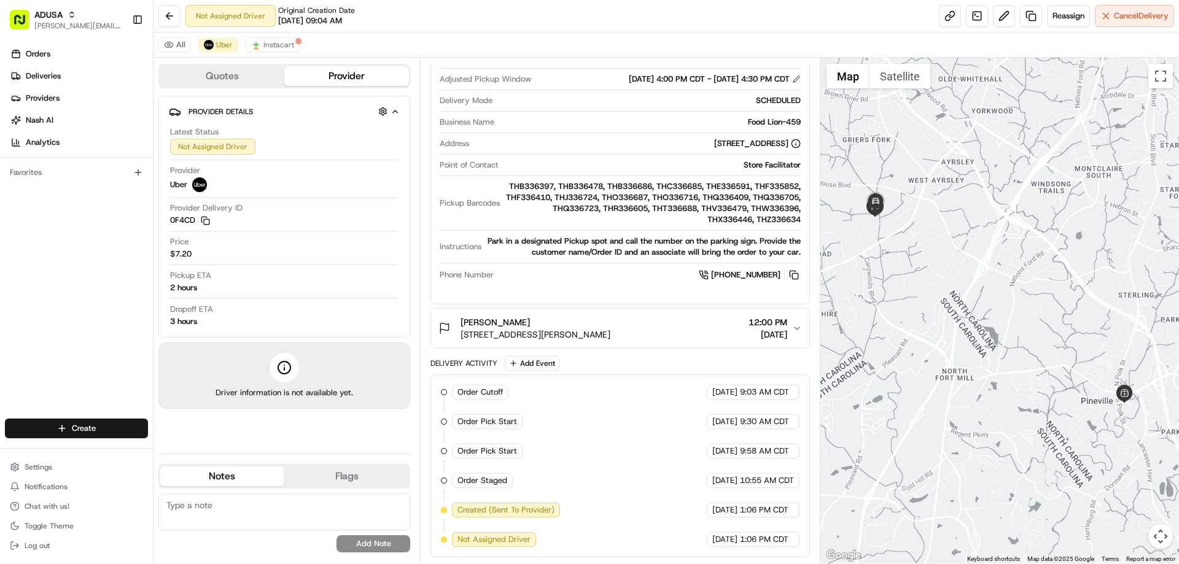
scroll to position [0, 0]
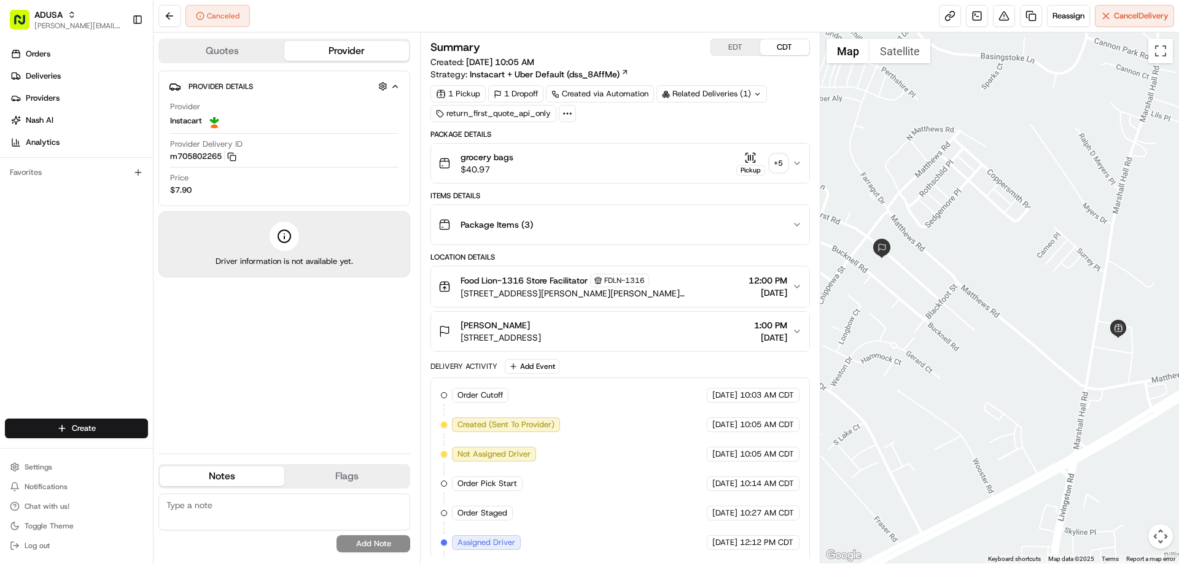
click at [508, 157] on span "grocery bags" at bounding box center [487, 157] width 53 height 12
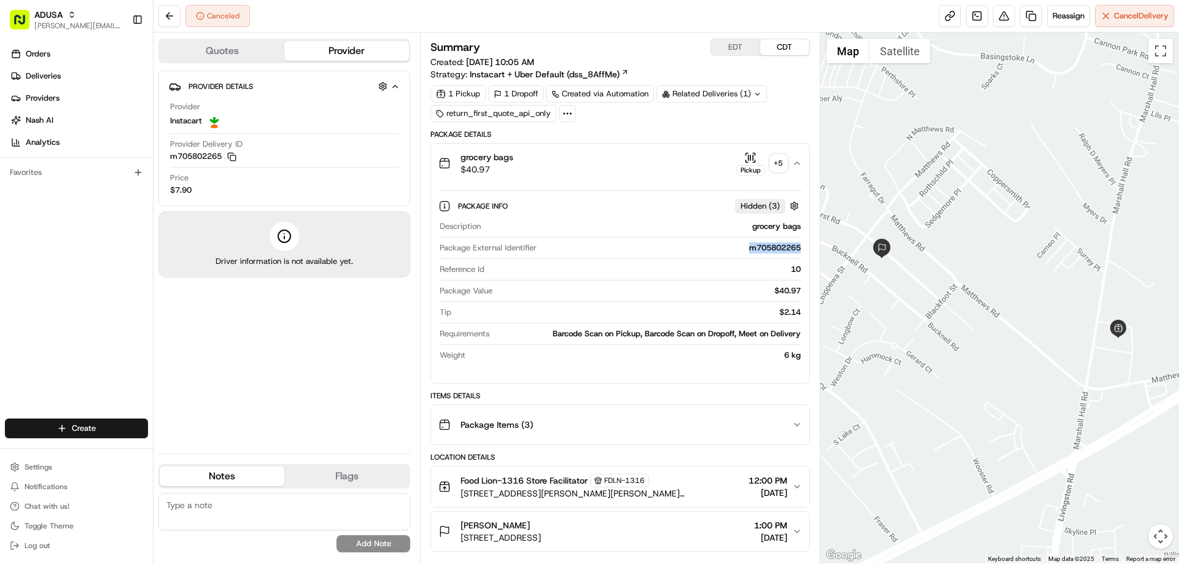
drag, startPoint x: 746, startPoint y: 249, endPoint x: 798, endPoint y: 254, distance: 52.5
click at [798, 254] on div "Package External Identifier m705802265" at bounding box center [620, 251] width 361 height 17
copy div "m705802265"
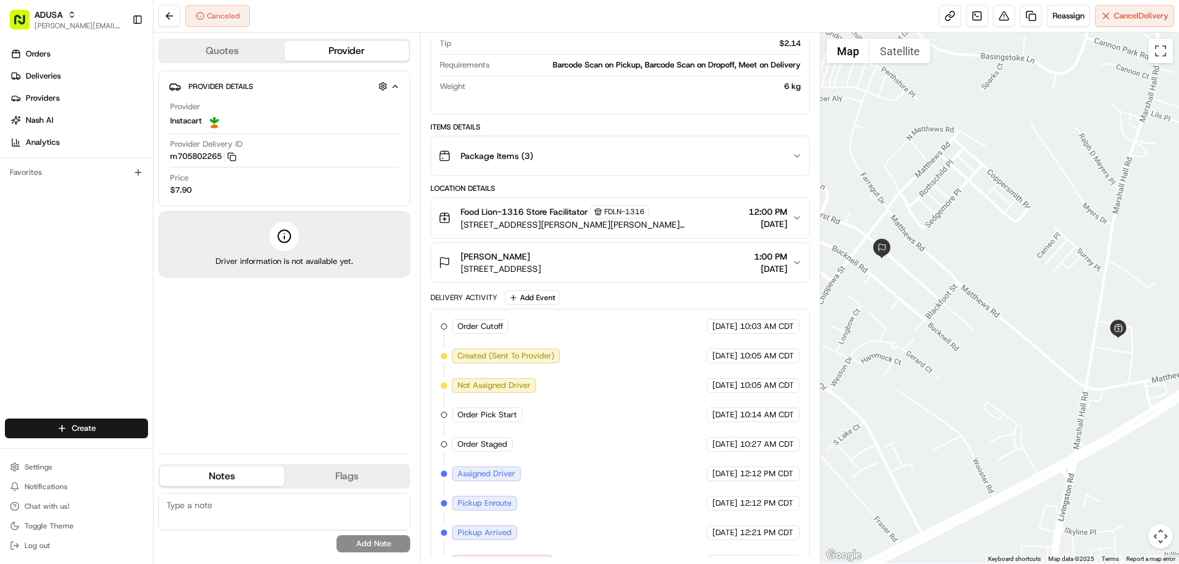
scroll to position [292, 0]
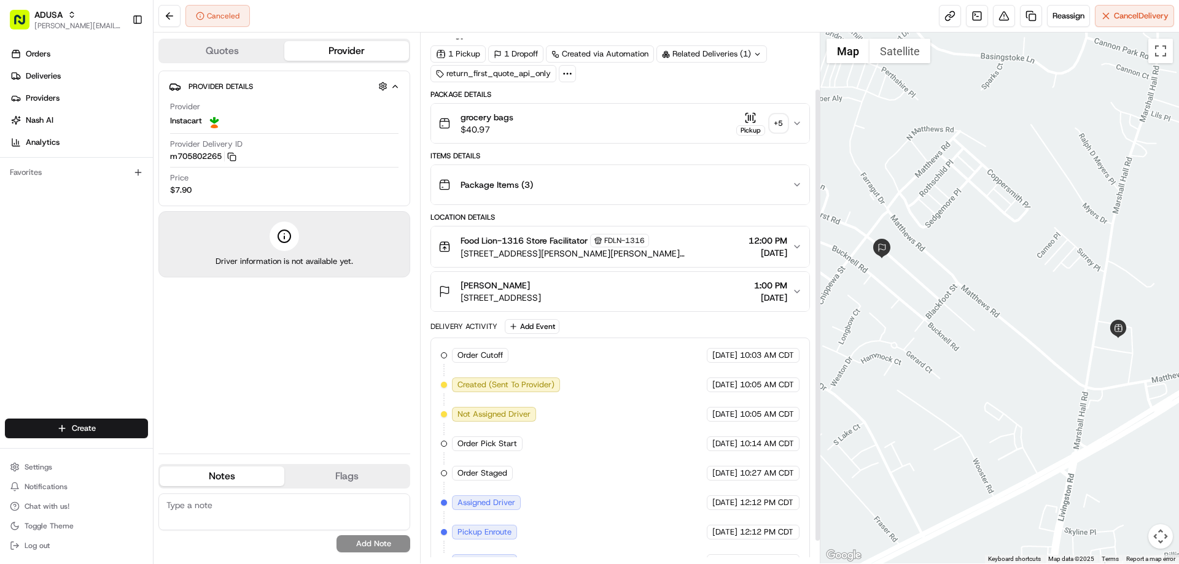
scroll to position [92, 0]
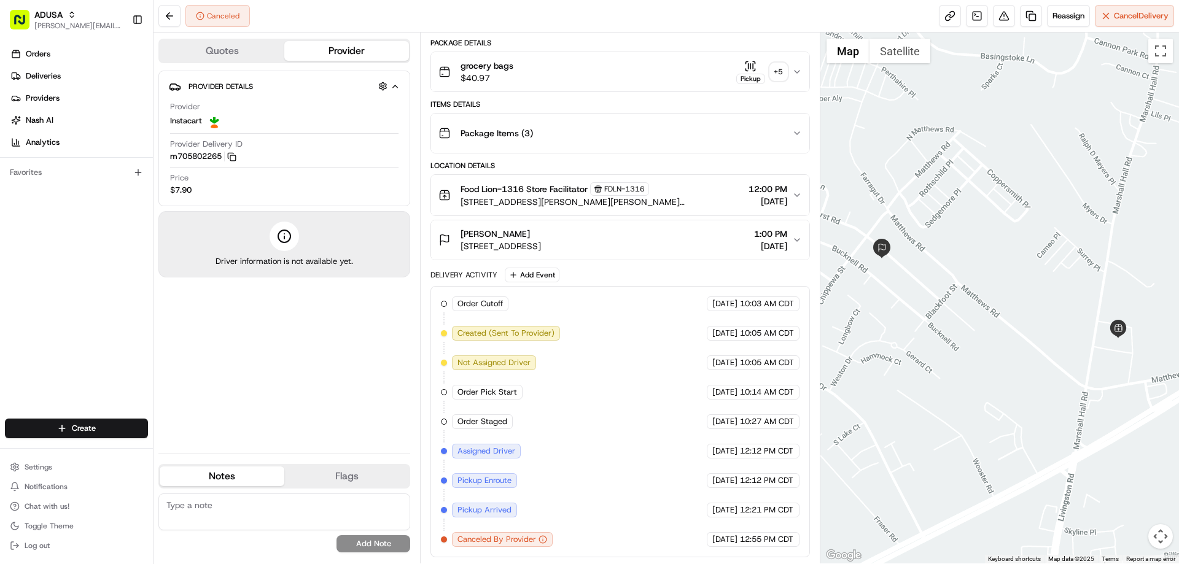
click at [250, 505] on textarea at bounding box center [284, 512] width 252 height 37
type textarea "IC driver cancelled no known reason order not back at the store rescheduling vi…"
click at [397, 543] on button "Add Note" at bounding box center [374, 544] width 74 height 17
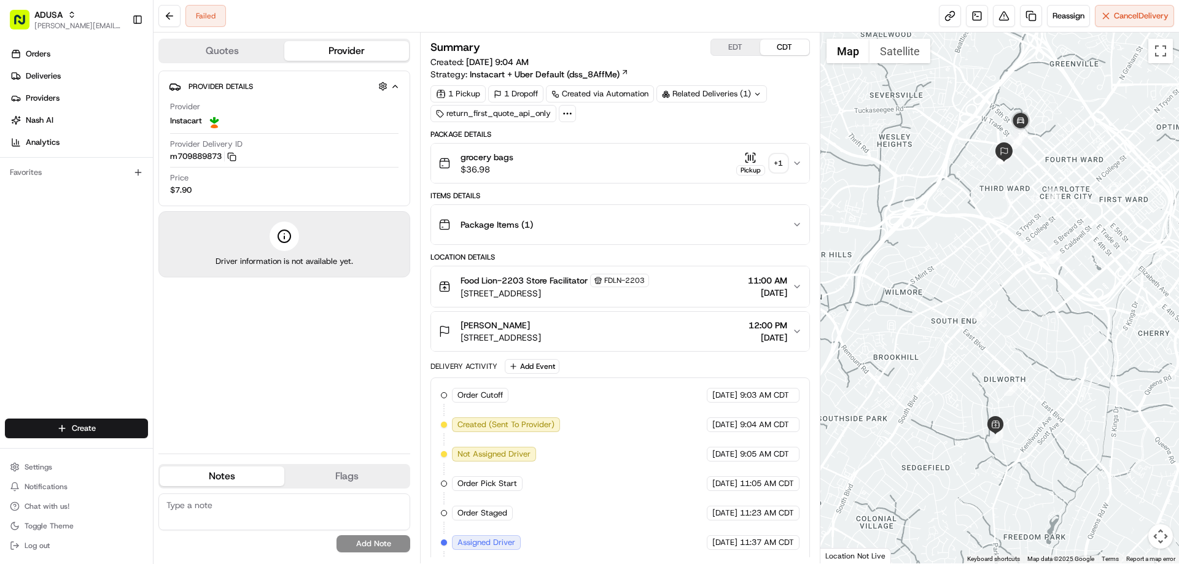
click at [501, 158] on span "grocery bags" at bounding box center [487, 157] width 53 height 12
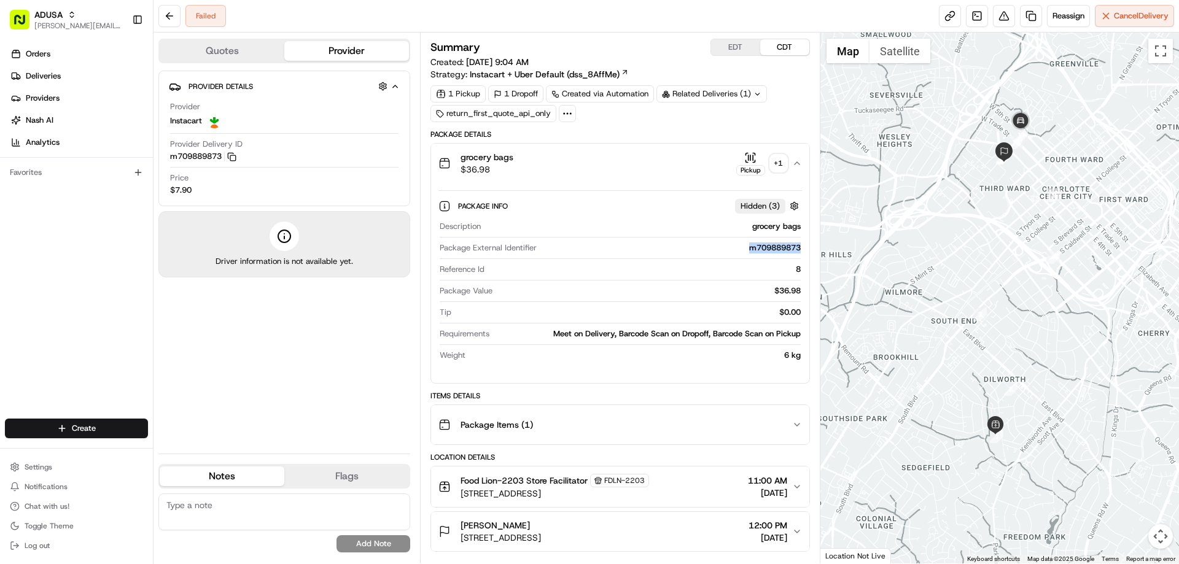
drag, startPoint x: 742, startPoint y: 250, endPoint x: 803, endPoint y: 255, distance: 61.0
click at [803, 255] on div "Package Info Hidden ( 3 ) Description grocery bags Package External Identifier …" at bounding box center [620, 278] width 378 height 190
copy div "m709889873"
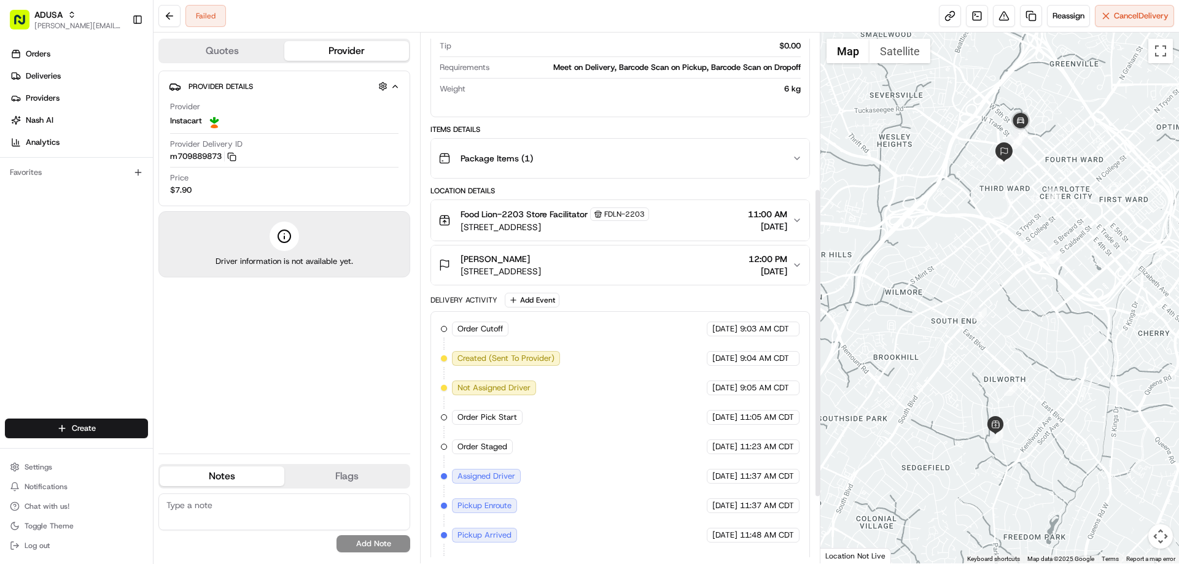
scroll to position [380, 0]
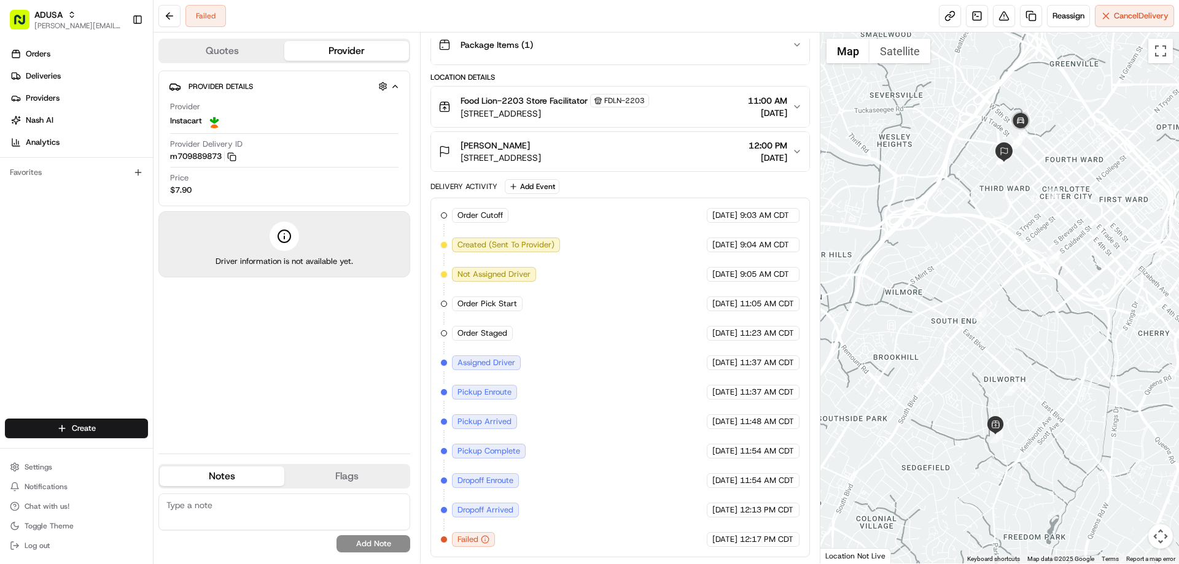
click at [273, 503] on textarea at bounding box center [284, 512] width 252 height 37
type textarea "Not home"
click at [368, 547] on button "Add Note" at bounding box center [374, 544] width 74 height 17
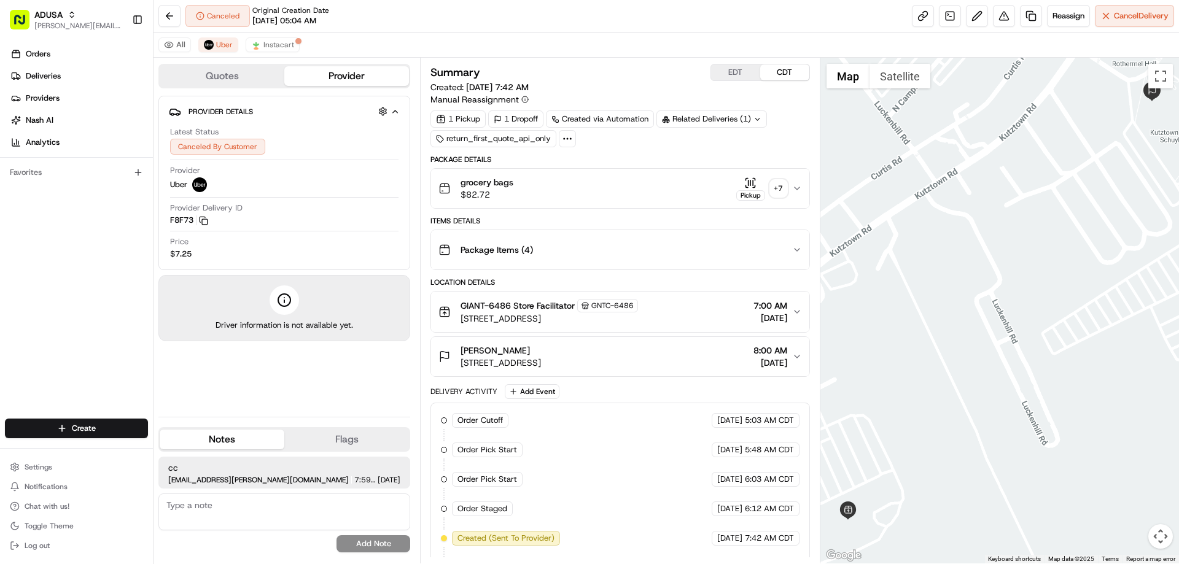
click at [603, 181] on div "grocery bags $82.72 Pickup + 7" at bounding box center [615, 188] width 353 height 25
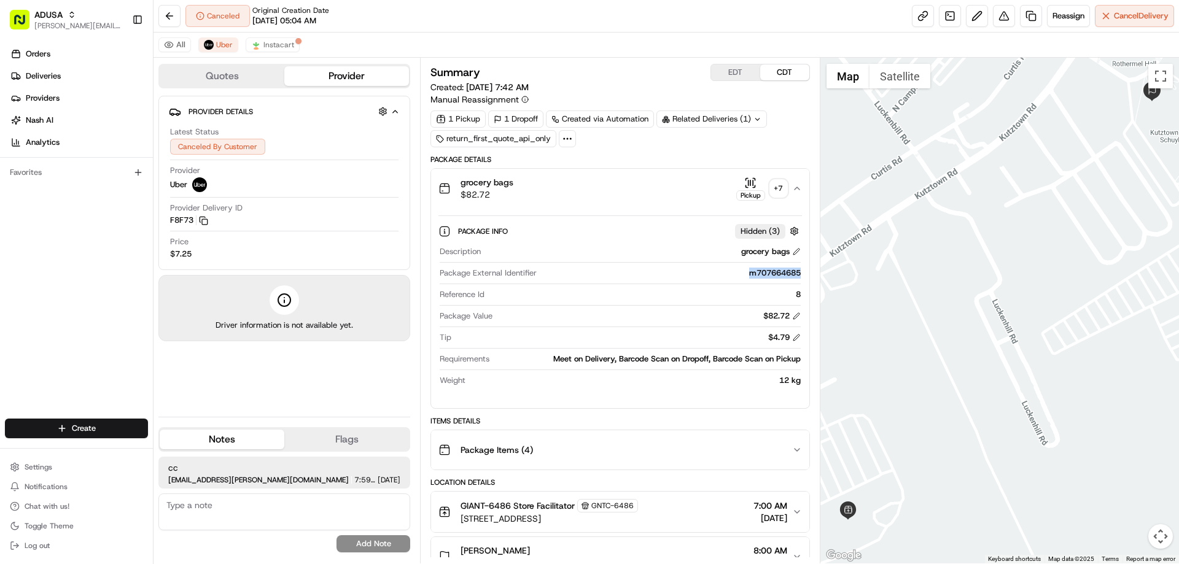
drag, startPoint x: 745, startPoint y: 272, endPoint x: 802, endPoint y: 279, distance: 57.6
click at [802, 279] on div "Package Info Hidden ( 3 ) Description grocery bags Package External Identifier …" at bounding box center [620, 303] width 378 height 190
copy div "m707664685"
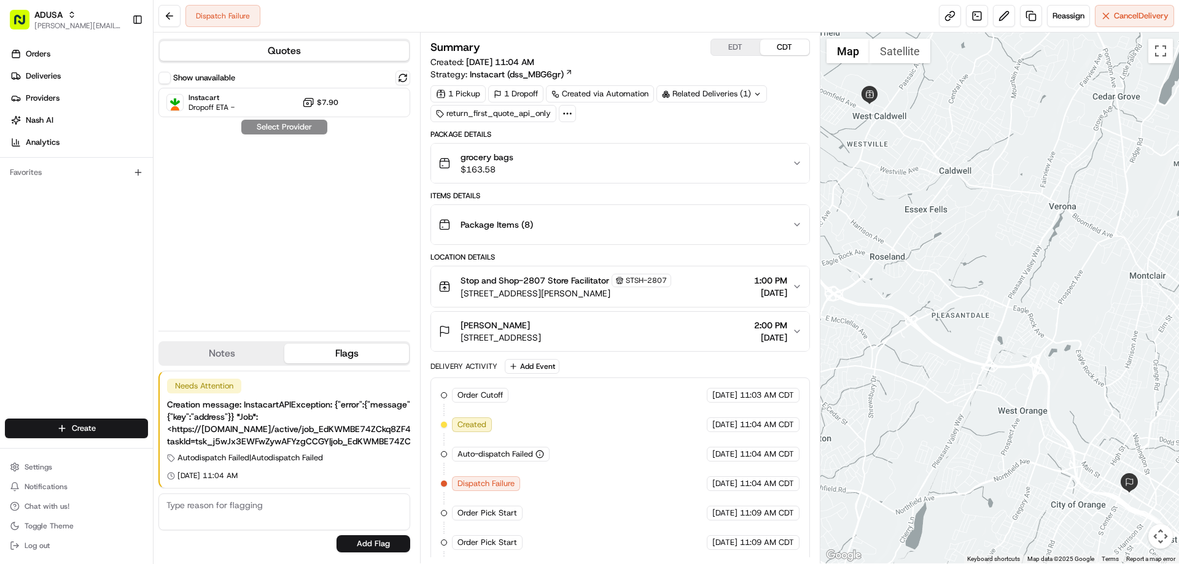
click at [252, 349] on button "Notes" at bounding box center [222, 354] width 125 height 20
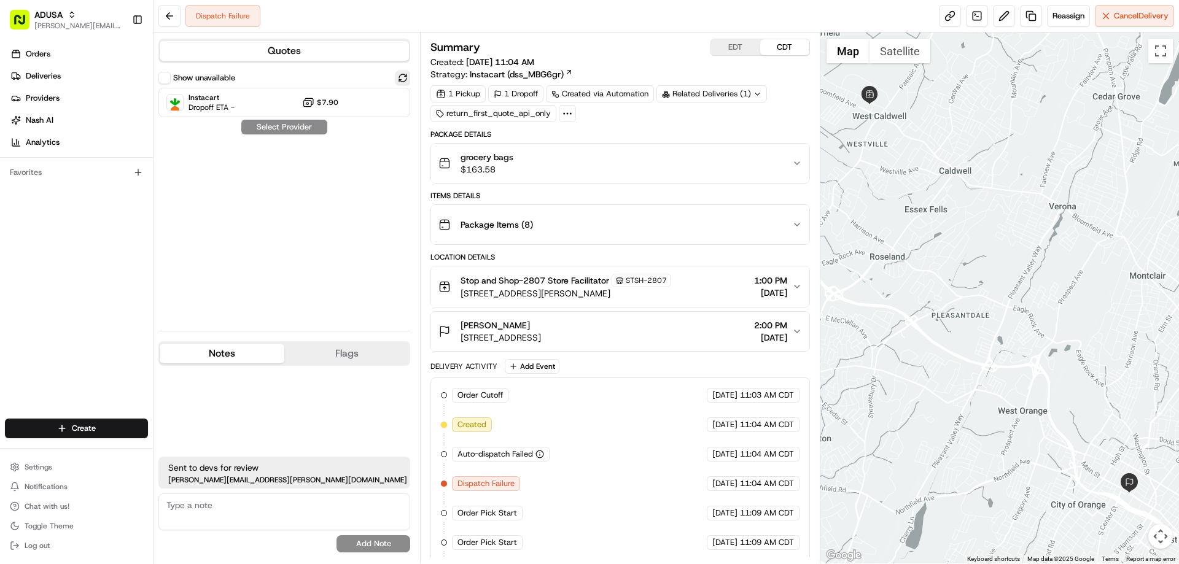
click at [399, 76] on button at bounding box center [403, 78] width 15 height 15
click at [401, 73] on button at bounding box center [403, 78] width 15 height 15
click at [201, 98] on span "Instacart" at bounding box center [212, 98] width 46 height 10
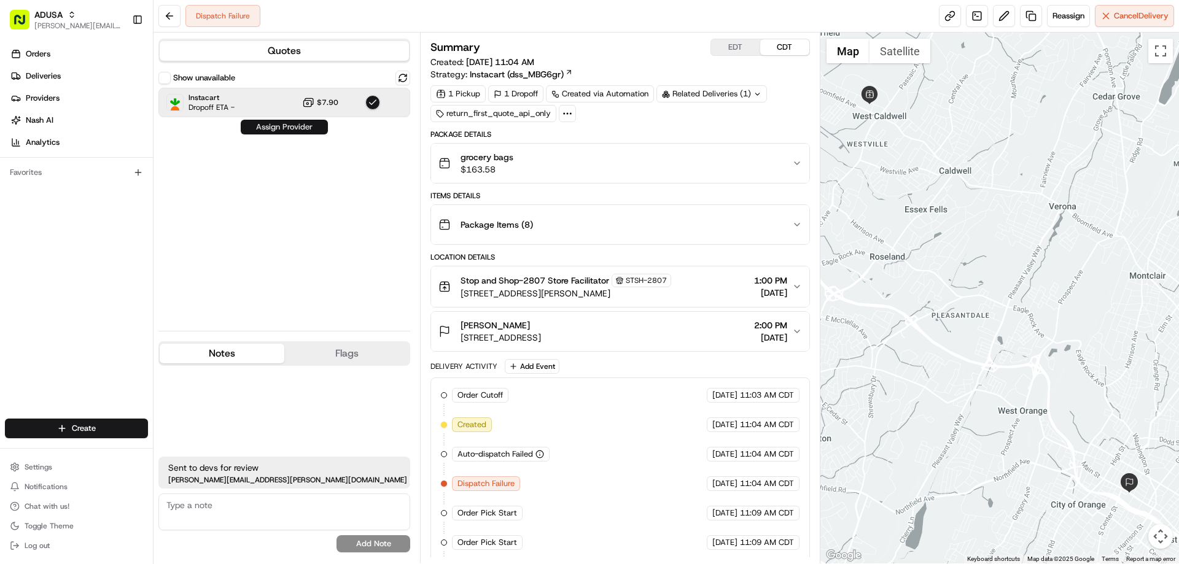
click at [261, 129] on button "Assign Provider" at bounding box center [284, 127] width 87 height 15
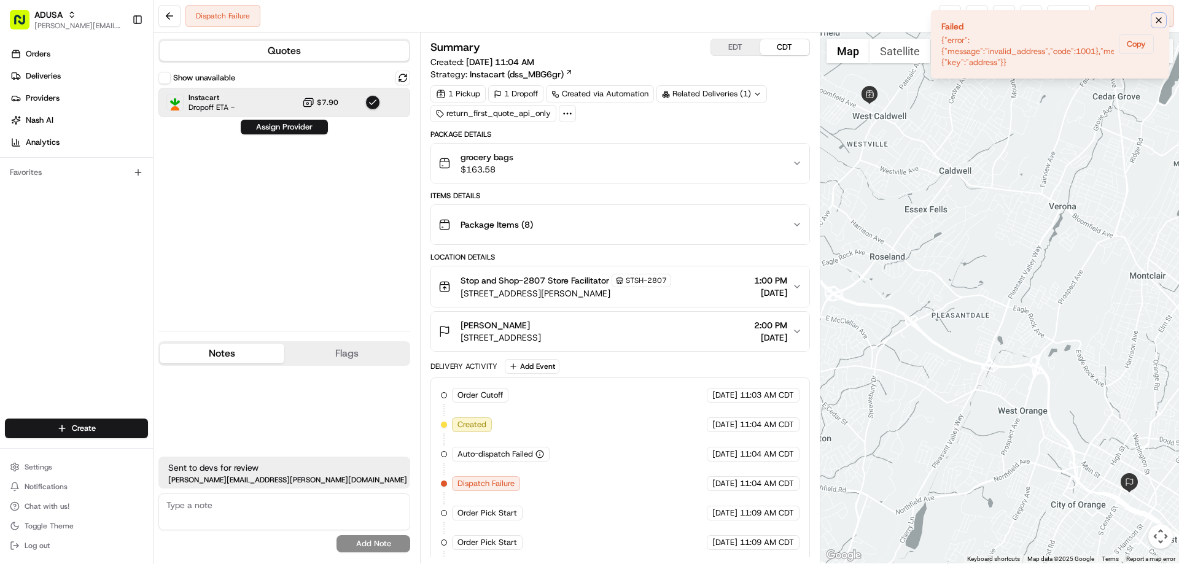
click at [1158, 18] on icon "Notifications (F8)" at bounding box center [1159, 20] width 10 height 10
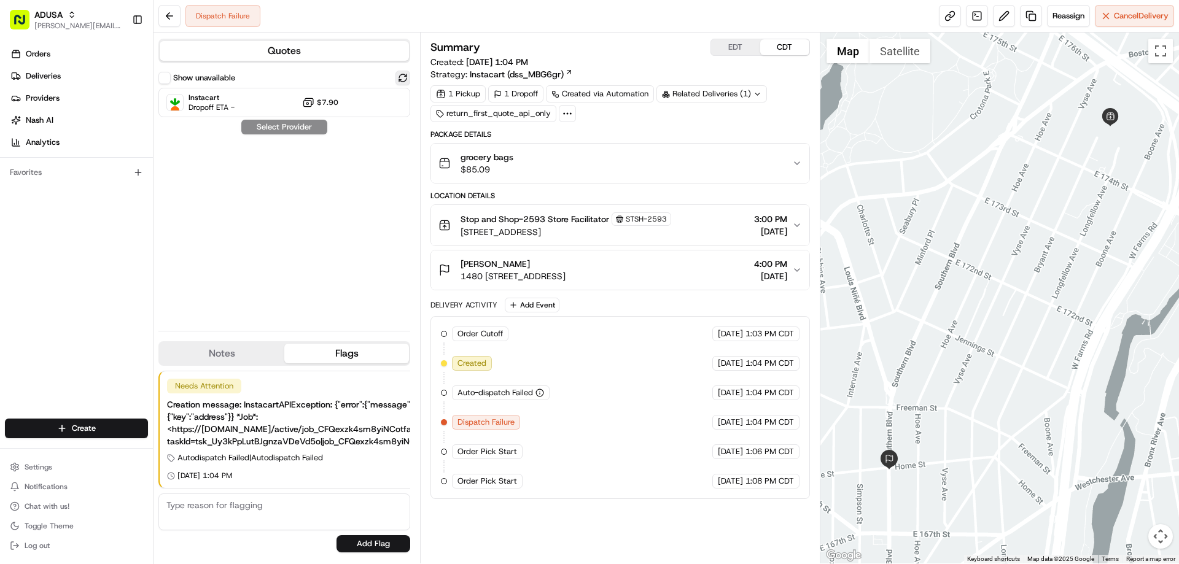
click at [404, 77] on button at bounding box center [403, 78] width 15 height 15
click at [208, 99] on span "Instacart" at bounding box center [212, 98] width 46 height 10
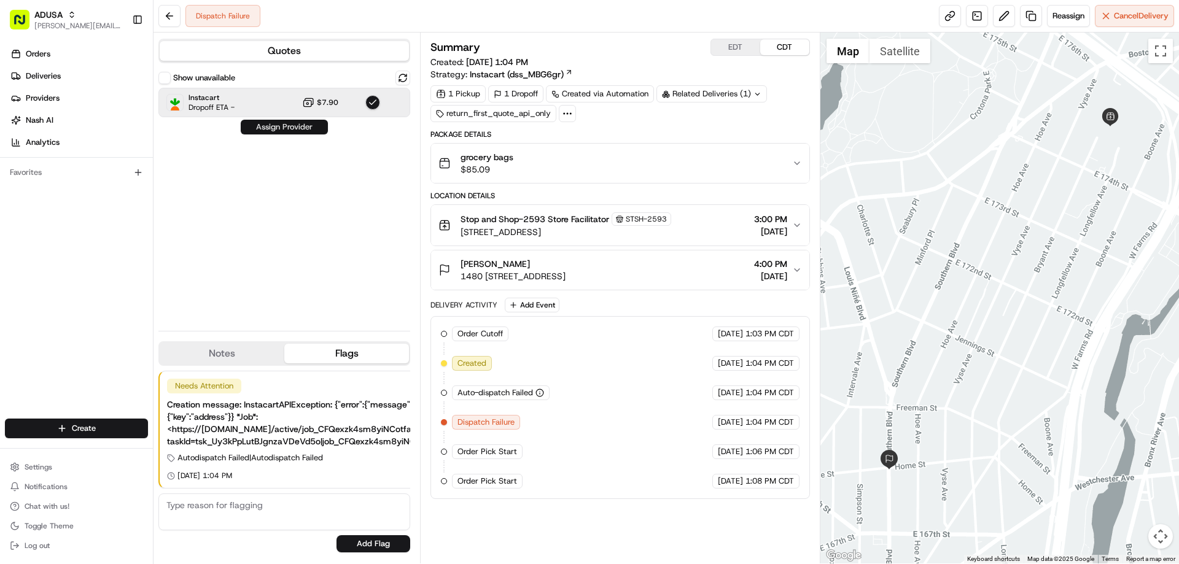
click at [281, 126] on button "Assign Provider" at bounding box center [284, 127] width 87 height 15
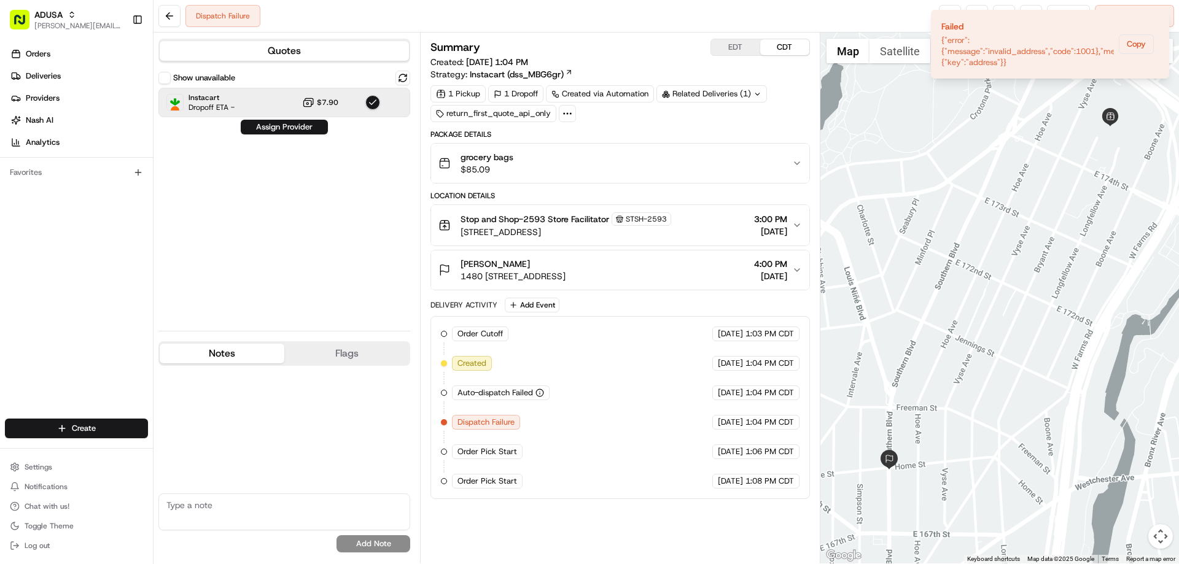
click at [235, 351] on button "Notes" at bounding box center [222, 354] width 125 height 20
click at [287, 127] on button "Assign Provider" at bounding box center [284, 127] width 87 height 15
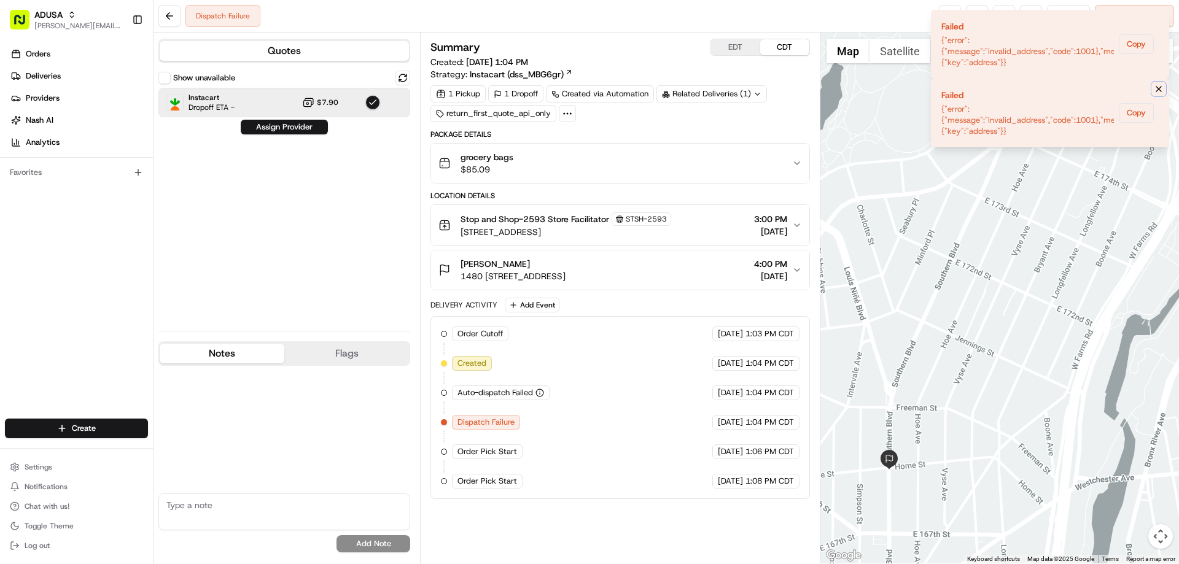
click at [1157, 87] on icon "Notifications (F8)" at bounding box center [1158, 89] width 5 height 5
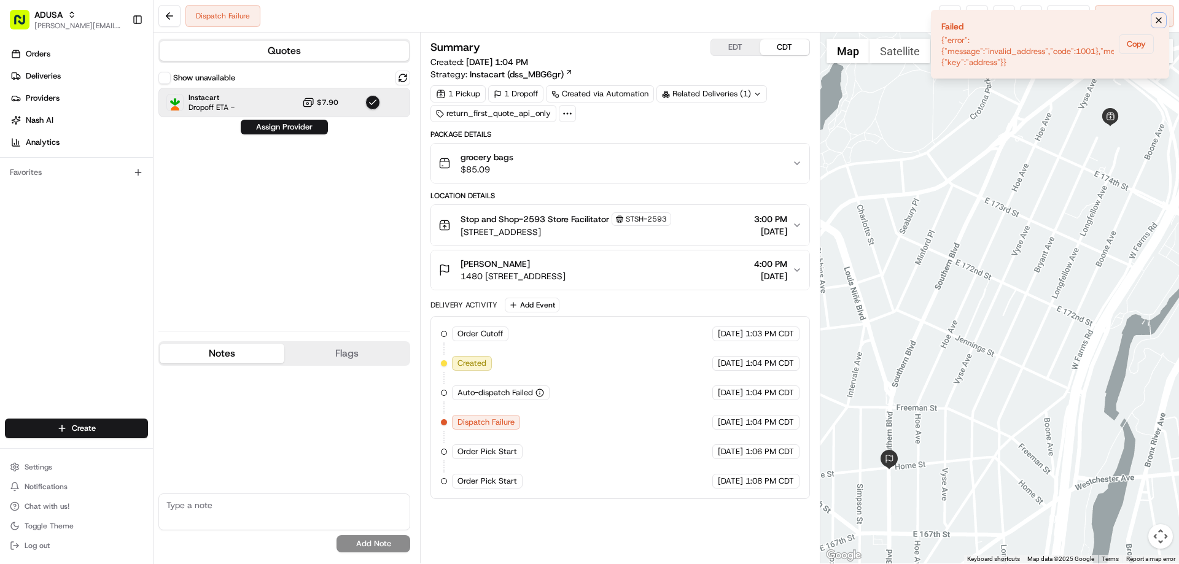
click at [1156, 19] on icon "Notifications (F8)" at bounding box center [1159, 20] width 10 height 10
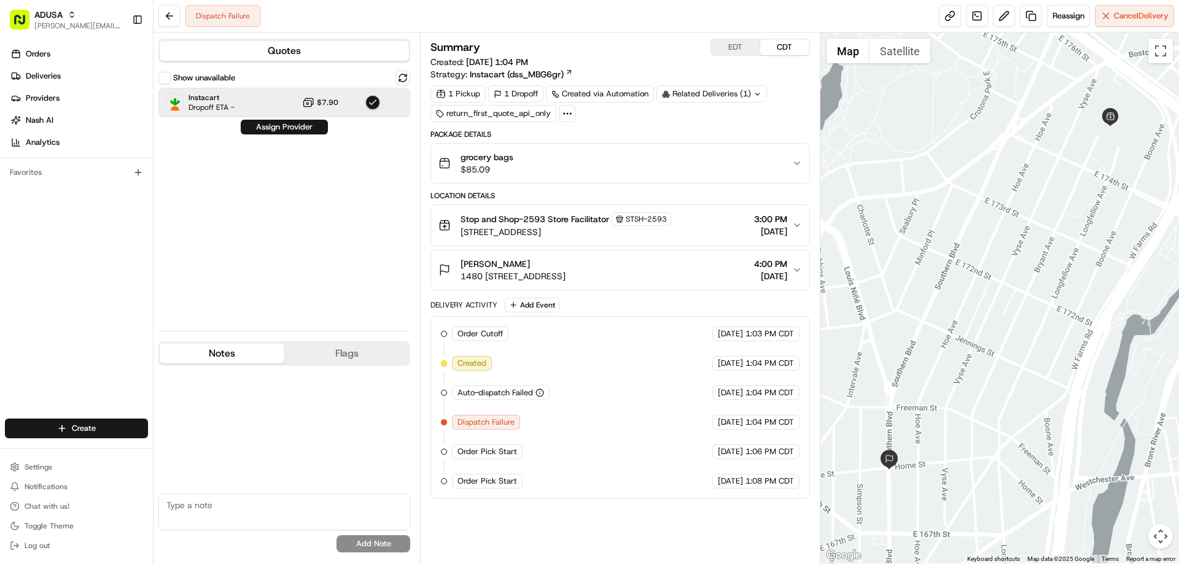
click at [493, 160] on span "grocery bags" at bounding box center [487, 157] width 53 height 12
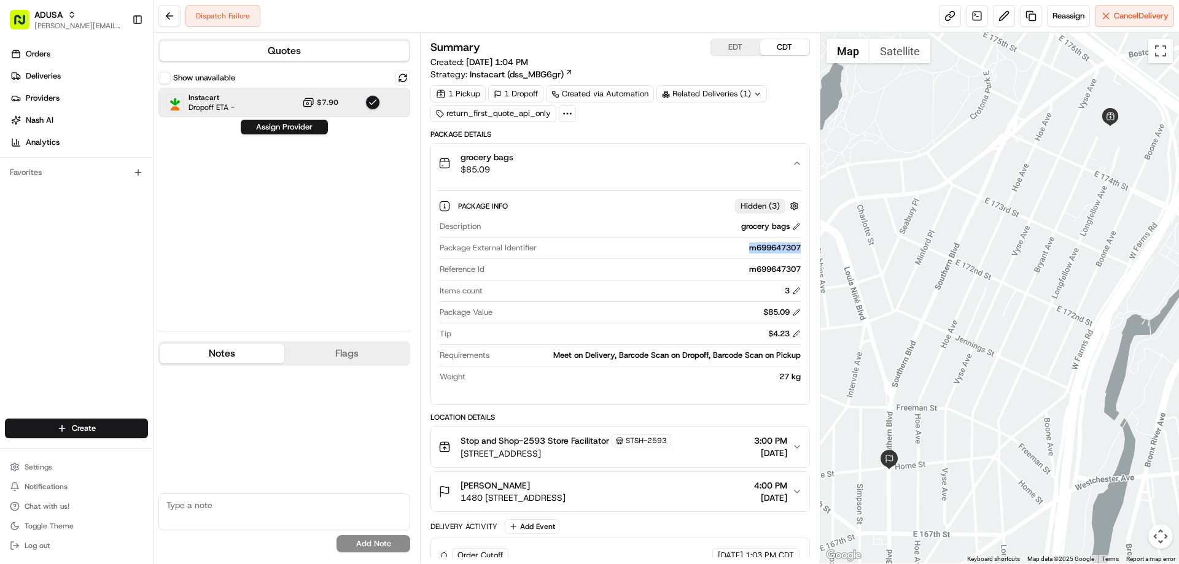
drag, startPoint x: 744, startPoint y: 248, endPoint x: 801, endPoint y: 252, distance: 57.3
click at [801, 252] on div "Description grocery bags Package External Identifier m699647307 Reference Id m6…" at bounding box center [620, 301] width 363 height 171
copy div "m699647307"
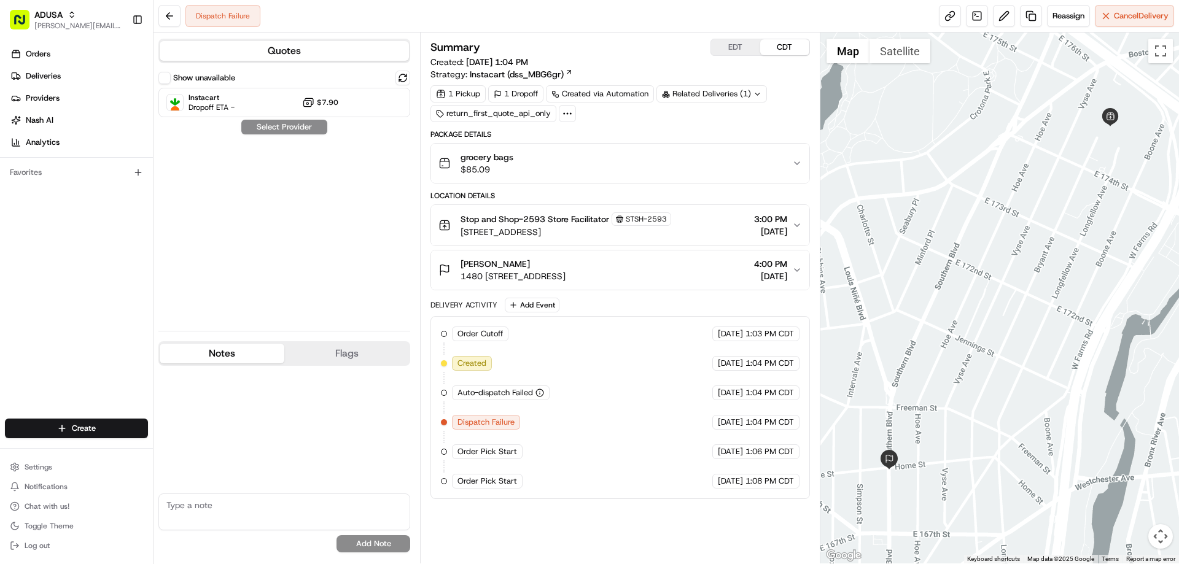
click at [220, 356] on button "Notes" at bounding box center [222, 354] width 125 height 20
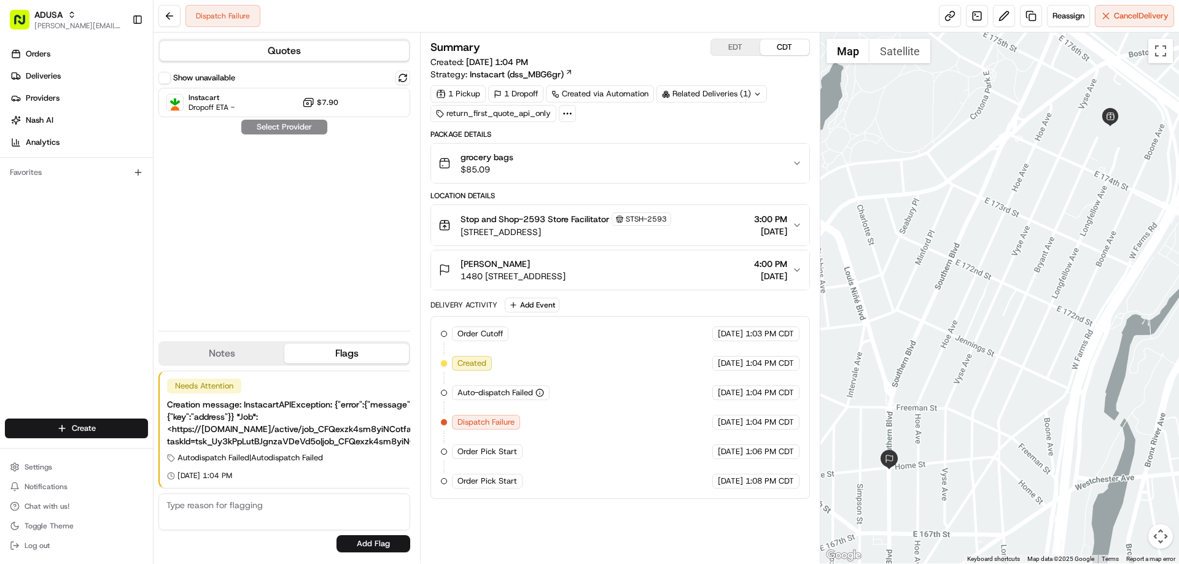
click at [356, 353] on button "Flags" at bounding box center [346, 354] width 125 height 20
click at [225, 101] on span "Instacart" at bounding box center [212, 98] width 46 height 10
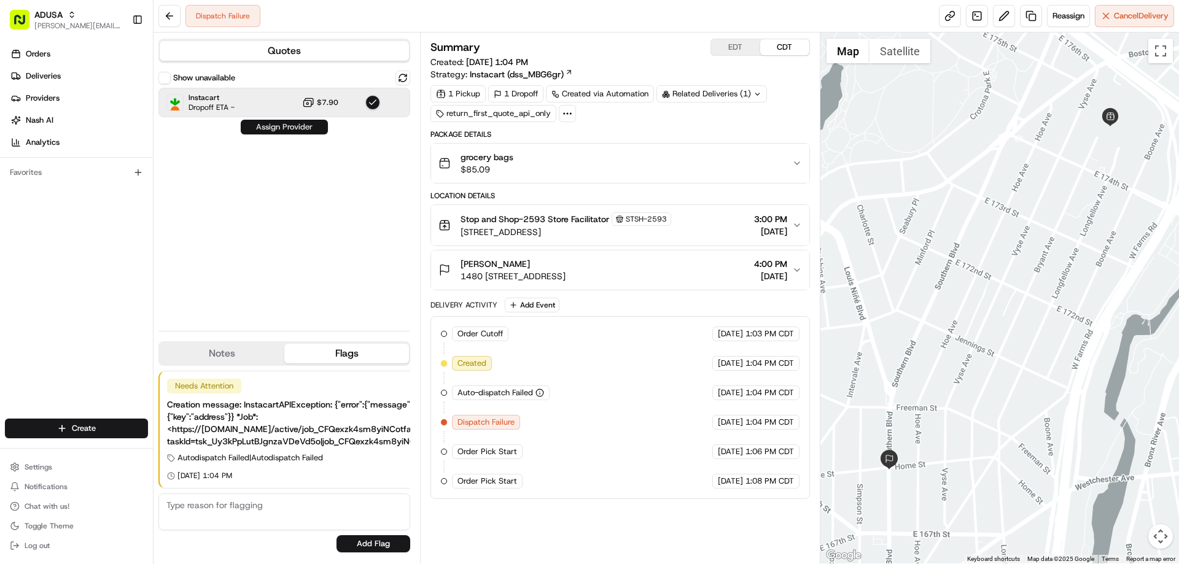
click at [284, 129] on button "Assign Provider" at bounding box center [284, 127] width 87 height 15
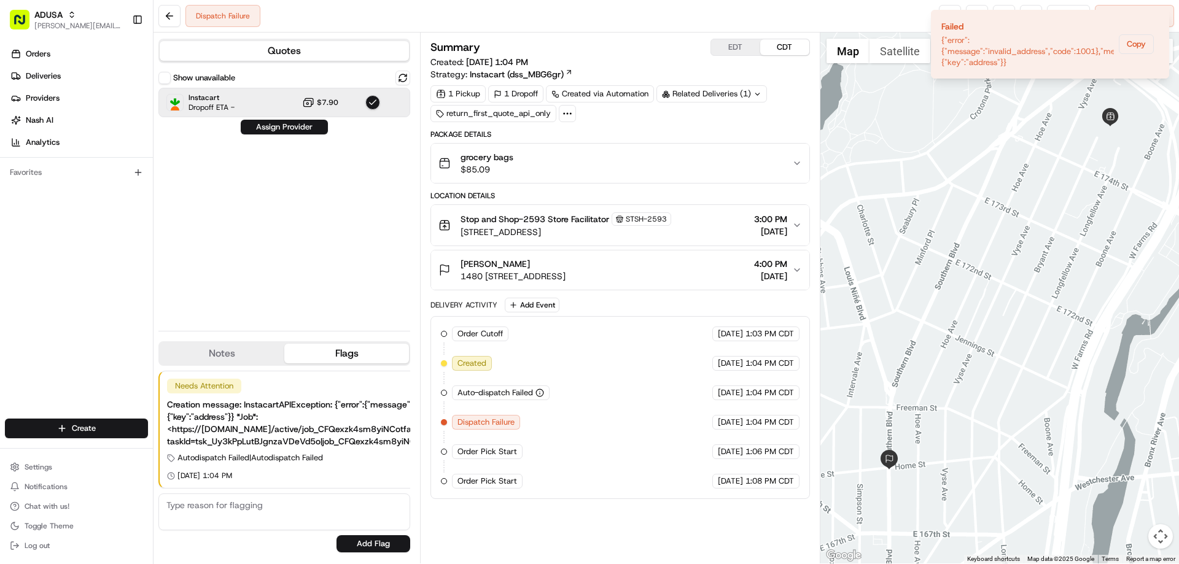
click at [284, 182] on div "Show unavailable Instacart Dropoff ETA - $7.90 Assign Provider" at bounding box center [284, 196] width 252 height 251
click at [1158, 18] on icon "Notifications (F8)" at bounding box center [1159, 20] width 10 height 10
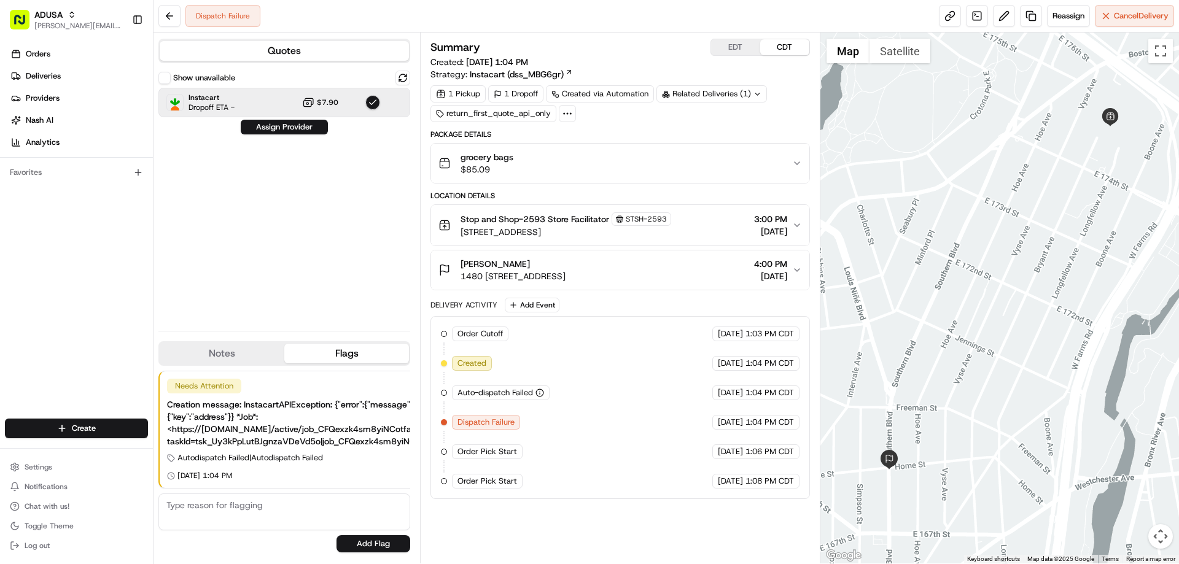
click at [495, 158] on span "grocery bags" at bounding box center [487, 157] width 53 height 12
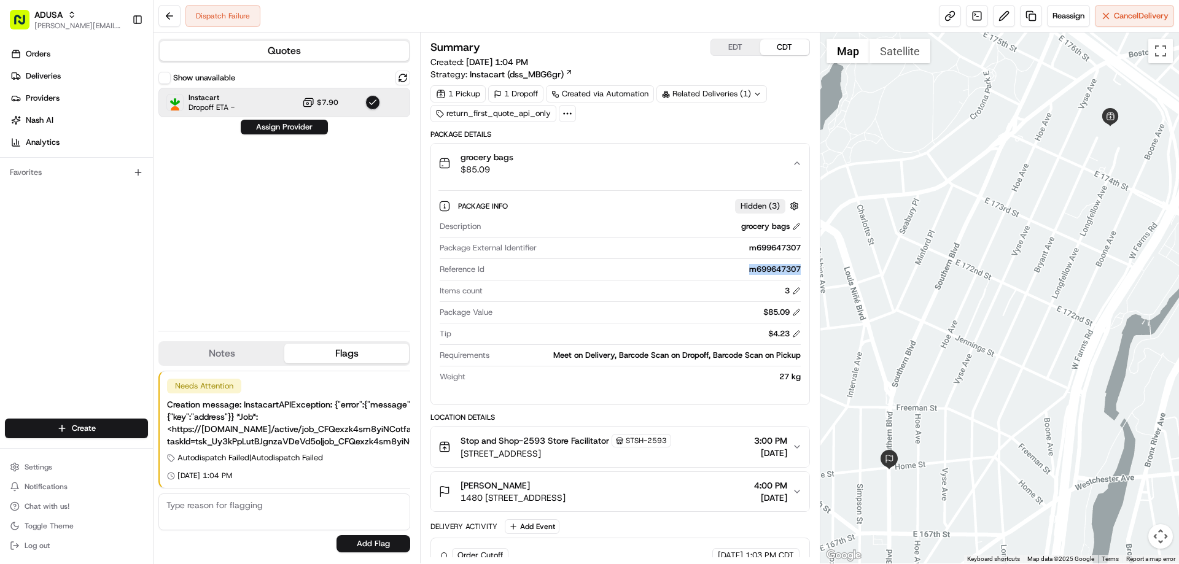
drag, startPoint x: 743, startPoint y: 268, endPoint x: 804, endPoint y: 273, distance: 61.0
click at [804, 273] on div "Package Info Hidden ( 3 ) Description grocery bags Package External Identifier …" at bounding box center [620, 289] width 378 height 212
click at [295, 270] on div "Show unavailable Instacart Dropoff ETA - $7.90 Assign Provider" at bounding box center [284, 196] width 252 height 251
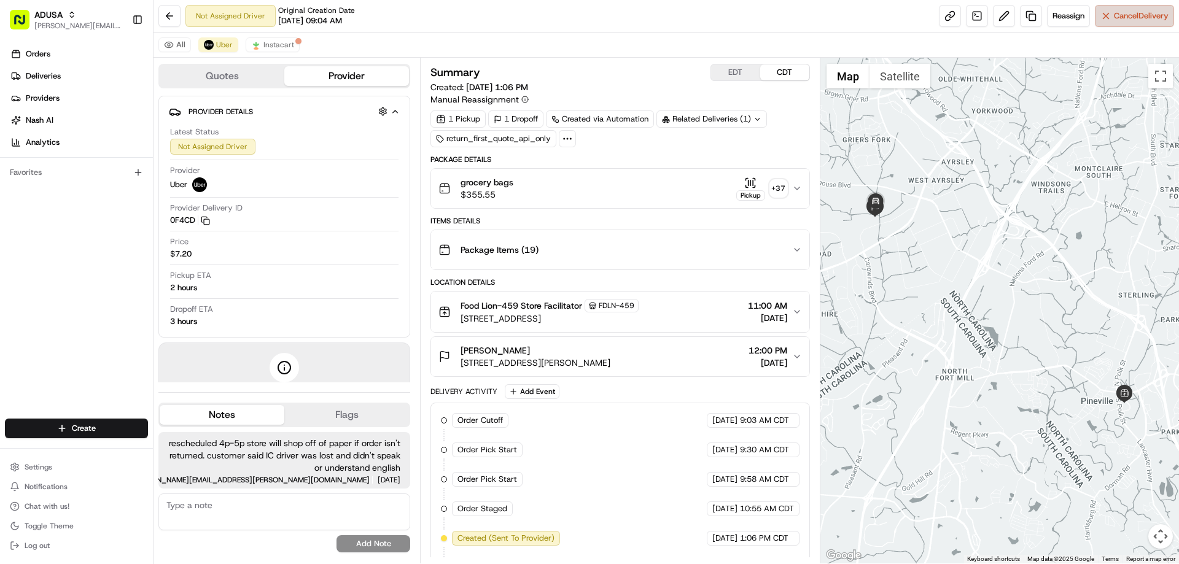
click at [1125, 15] on span "Cancel Delivery" at bounding box center [1141, 15] width 55 height 11
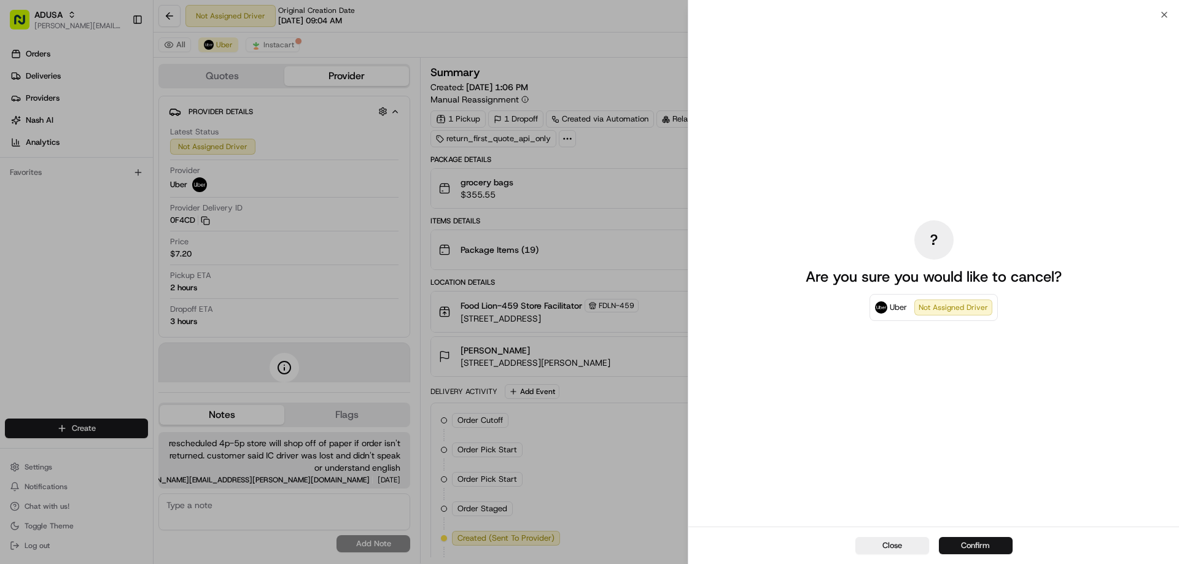
click at [977, 549] on button "Confirm" at bounding box center [976, 545] width 74 height 17
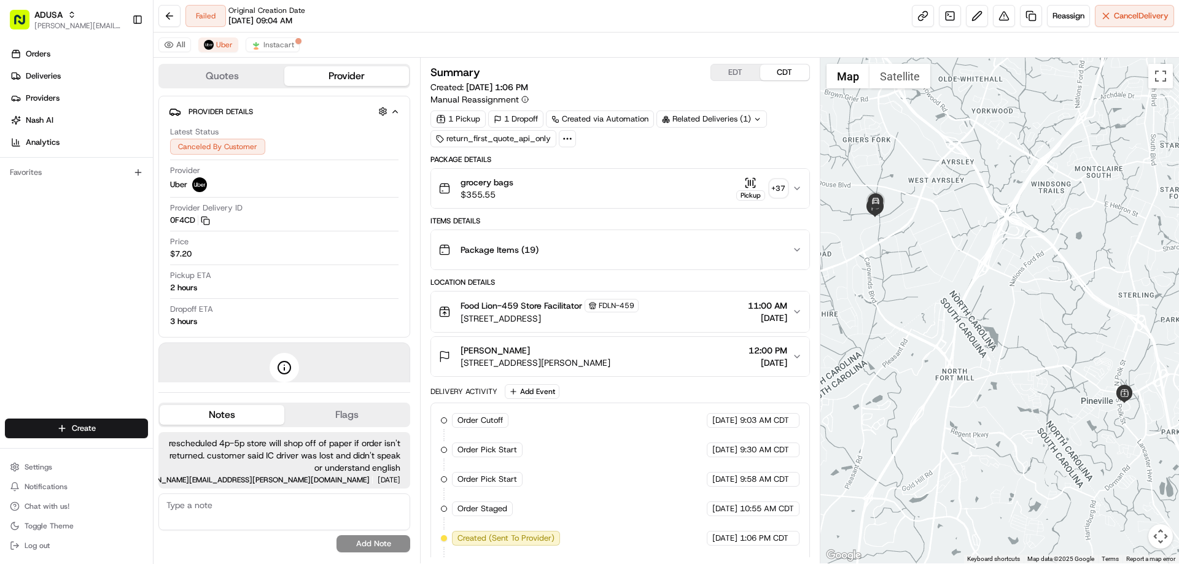
click at [254, 509] on textarea at bounding box center [284, 512] width 252 height 37
type textarea "order not returned Store now said full order must be submitted unable to shop o…"
click at [391, 545] on button "Add Note" at bounding box center [374, 544] width 74 height 17
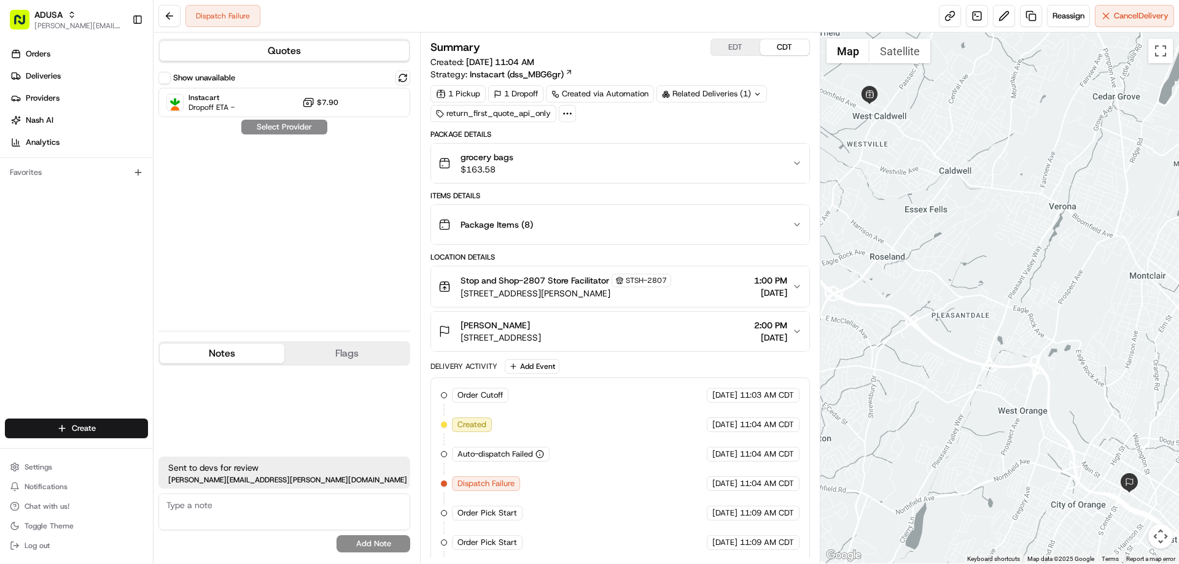
click at [227, 353] on button "Notes" at bounding box center [222, 354] width 125 height 20
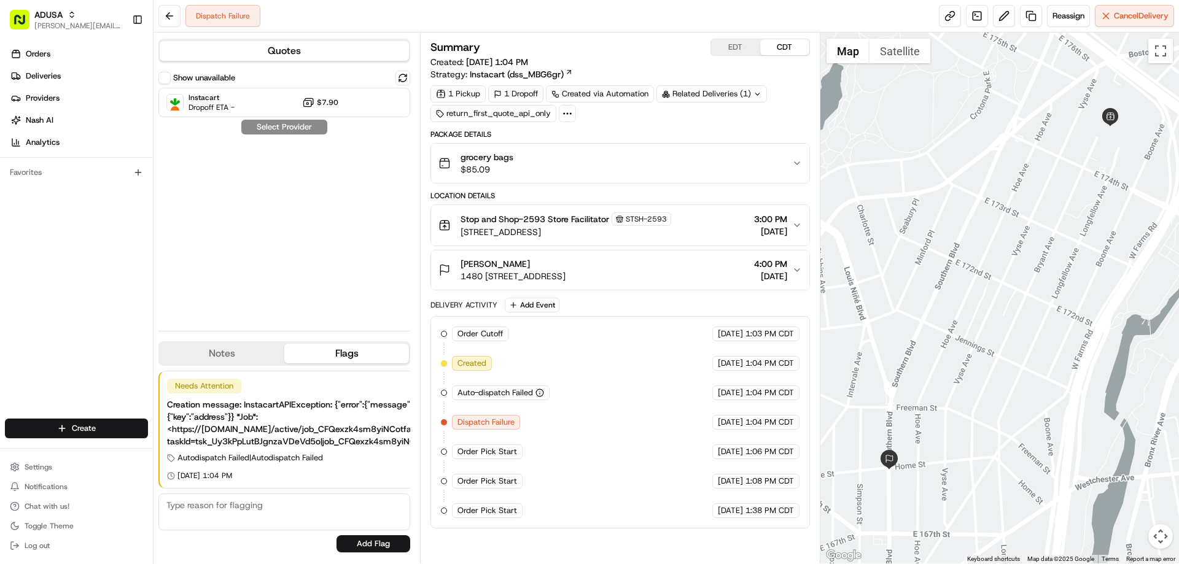
click at [263, 507] on textarea at bounding box center [284, 512] width 252 height 37
click at [490, 160] on span "grocery bags" at bounding box center [487, 157] width 53 height 12
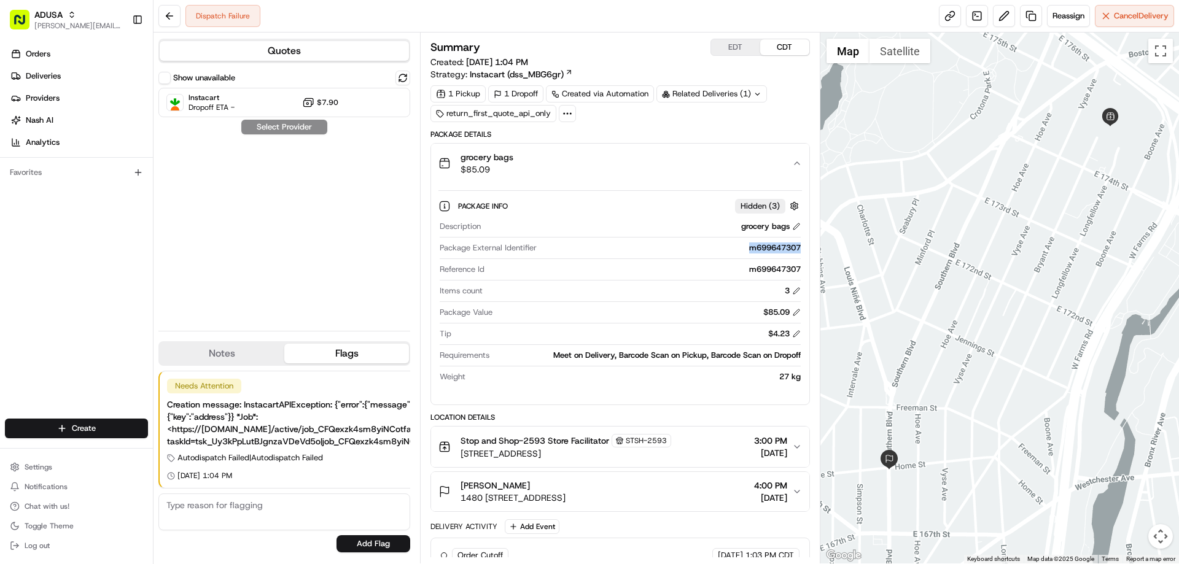
drag, startPoint x: 742, startPoint y: 249, endPoint x: 800, endPoint y: 250, distance: 57.7
click at [800, 250] on div "m699647307" at bounding box center [671, 248] width 259 height 11
click at [625, 246] on div "m699647307" at bounding box center [671, 248] width 259 height 11
drag, startPoint x: 744, startPoint y: 271, endPoint x: 801, endPoint y: 272, distance: 57.7
click at [801, 272] on div "Description grocery bags Package External Identifier m699647307 Reference Id m6…" at bounding box center [620, 301] width 363 height 171
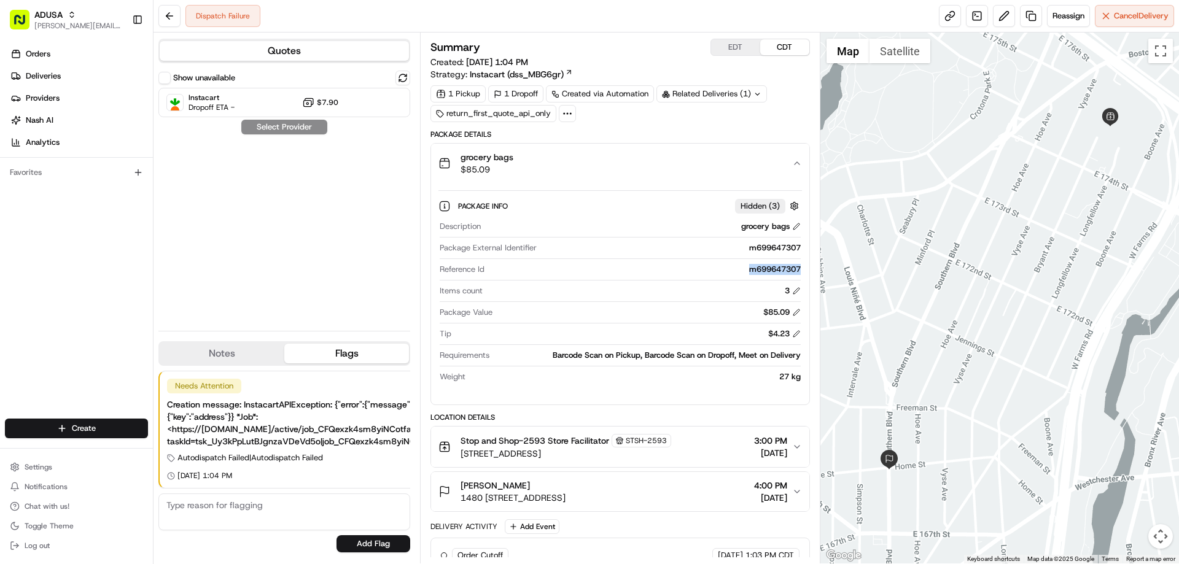
copy div "m699647307"
click at [641, 272] on div "m699647307" at bounding box center [644, 269] width 311 height 11
drag, startPoint x: 743, startPoint y: 250, endPoint x: 801, endPoint y: 249, distance: 58.4
click at [801, 249] on div "Description grocery bags Package External Identifier m699647307 Reference Id m6…" at bounding box center [620, 301] width 363 height 171
copy div "m699647307"
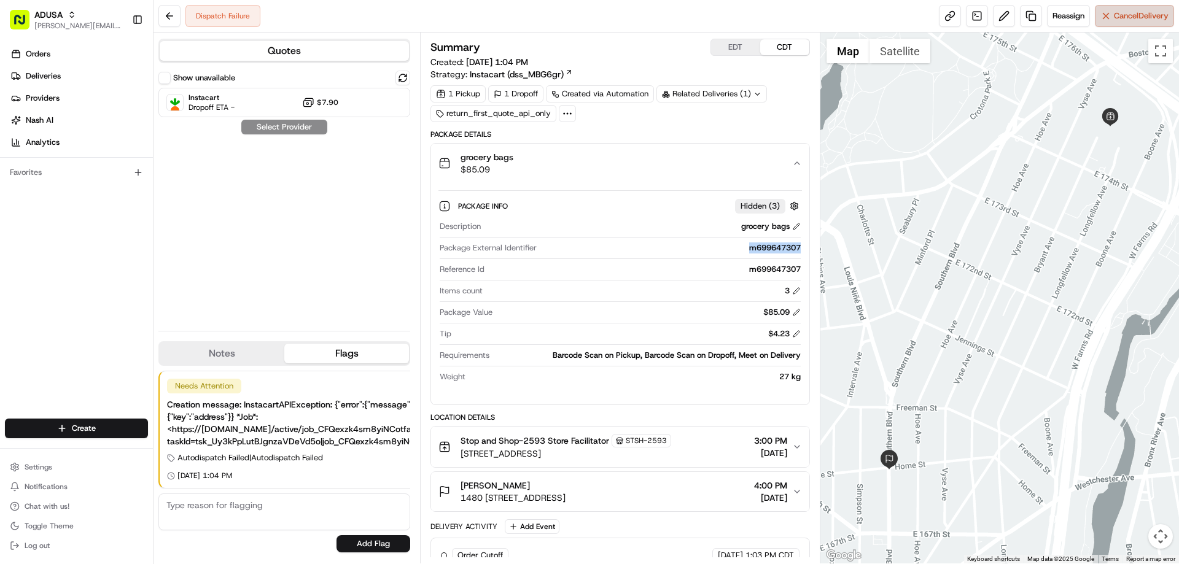
click at [1134, 15] on span "Cancel Delivery" at bounding box center [1141, 15] width 55 height 11
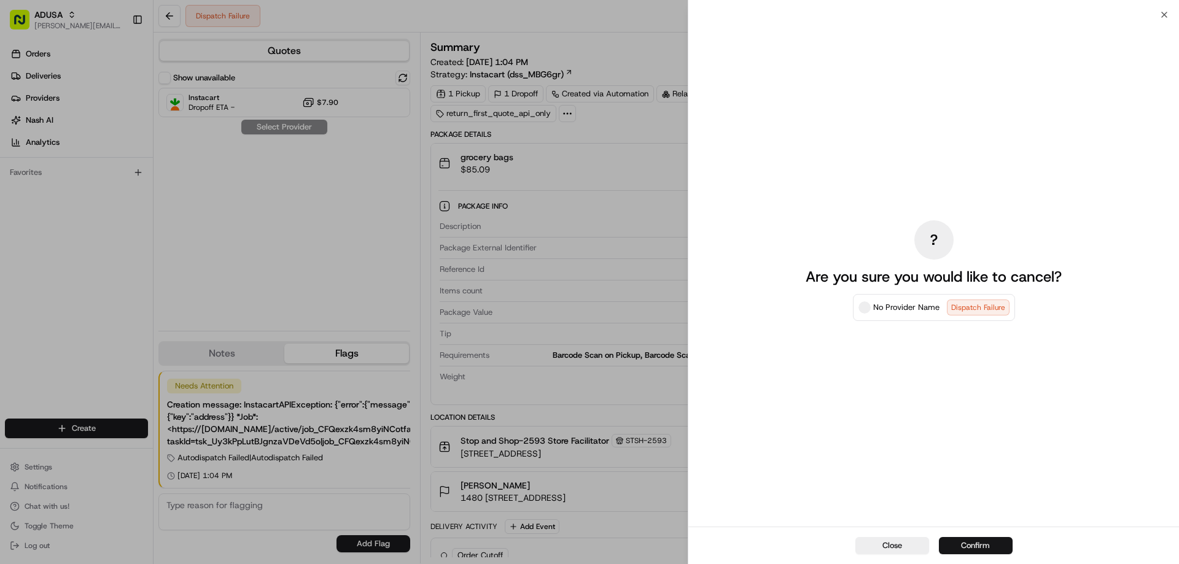
click at [997, 544] on button "Confirm" at bounding box center [976, 545] width 74 height 17
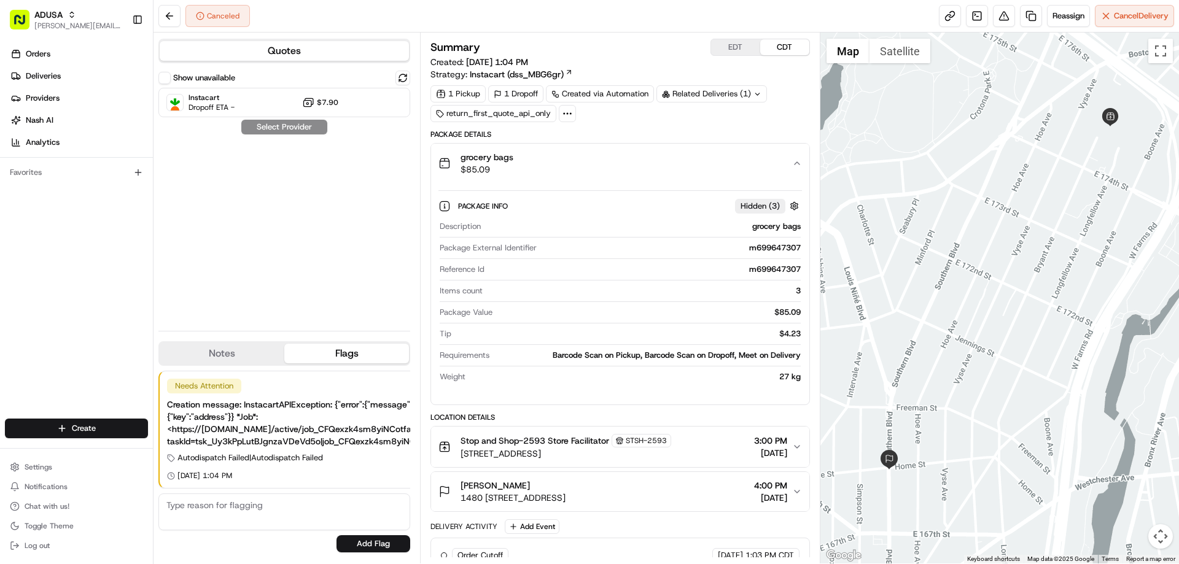
click at [280, 513] on textarea at bounding box center [284, 512] width 252 height 37
click at [276, 507] on textarea at bounding box center [284, 512] width 252 height 37
type textarea "NICIC)= invalid address sent RFA to cc to fix address and reschedule"
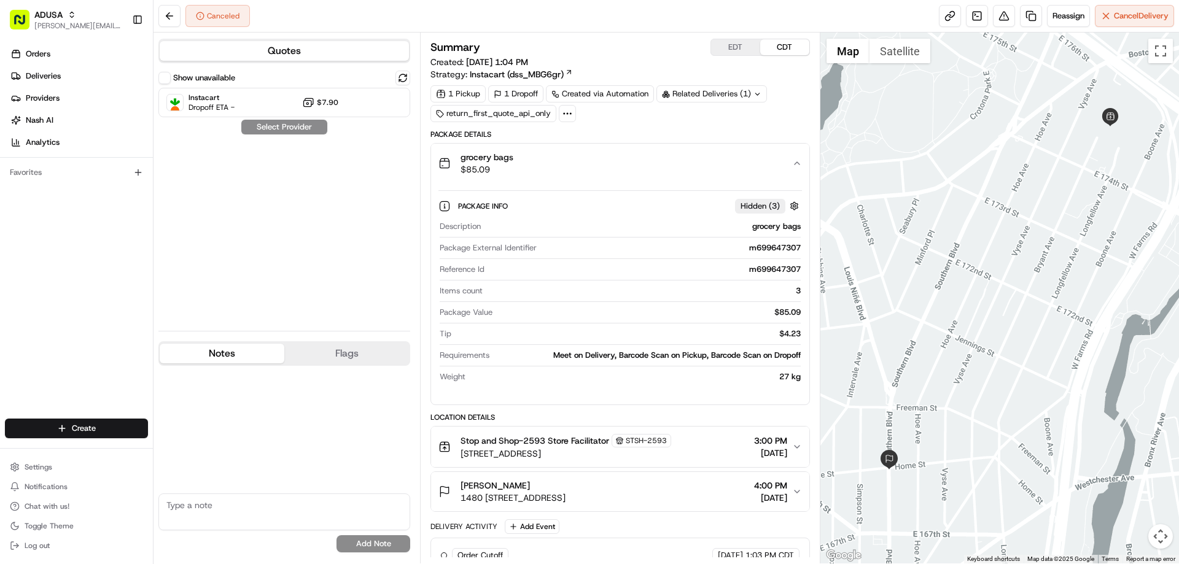
click at [249, 356] on button "Notes" at bounding box center [222, 354] width 125 height 20
click at [230, 509] on textarea at bounding box center [284, 512] width 252 height 37
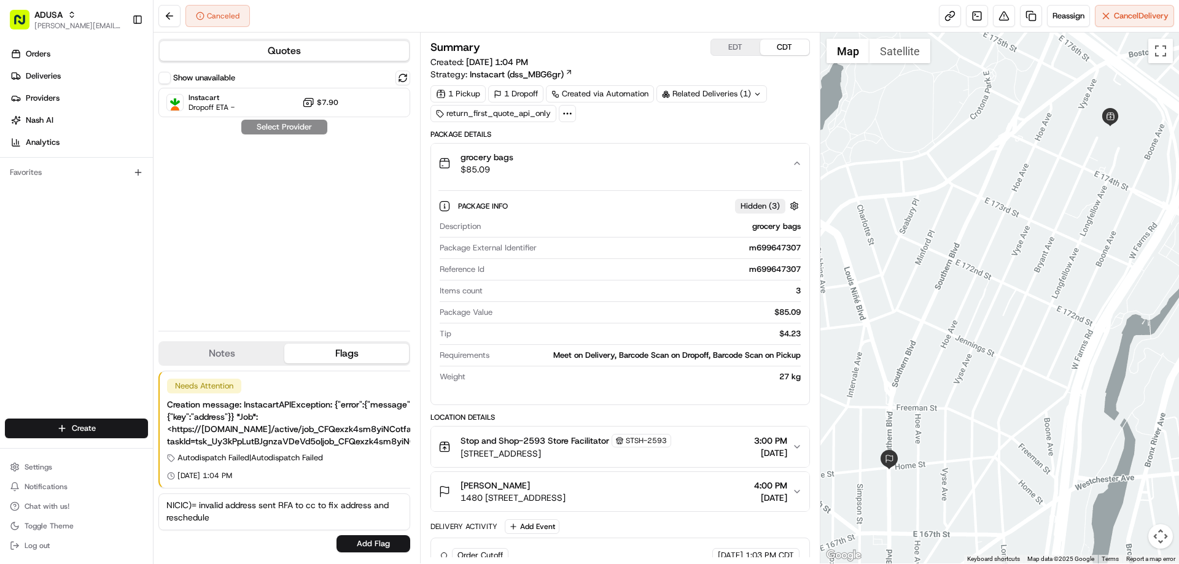
click at [356, 351] on button "Flags" at bounding box center [346, 354] width 125 height 20
drag, startPoint x: 164, startPoint y: 507, endPoint x: 217, endPoint y: 523, distance: 55.8
click at [217, 523] on textarea "NICIC)= invalid address sent RFA to cc to fix address and reschedule" at bounding box center [284, 512] width 252 height 37
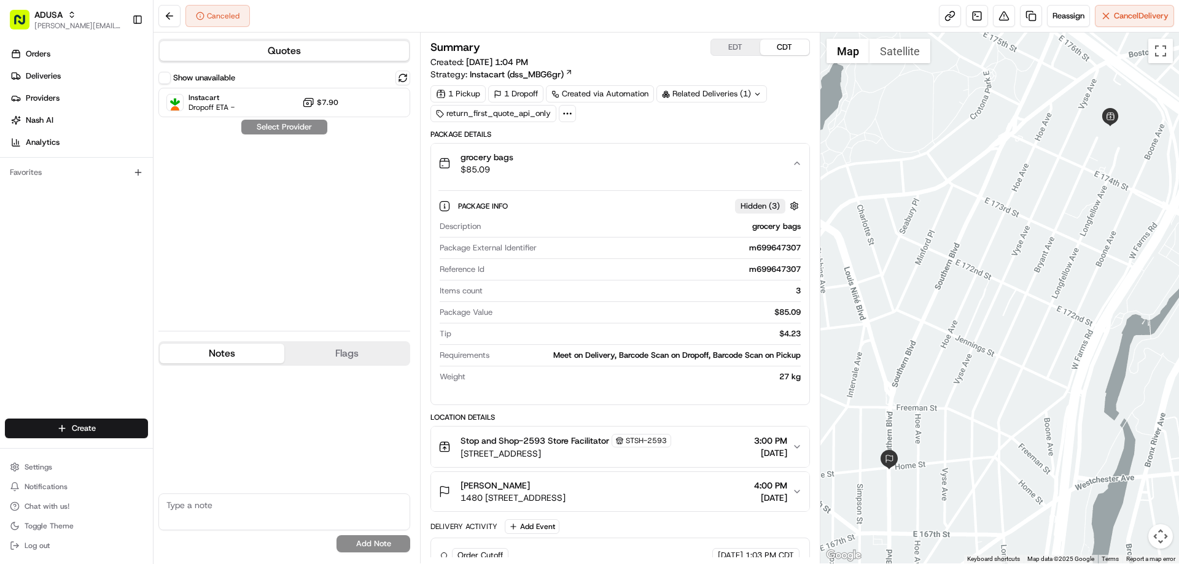
click at [246, 358] on button "Notes" at bounding box center [222, 354] width 125 height 20
click at [240, 504] on textarea at bounding box center [284, 512] width 252 height 37
paste textarea "NICIC)= invalid address sent RFA to cc to fix address and reschedule"
click at [225, 504] on textarea "NICIC)= invalid address sent RFA to cc to fix address and reschedule" at bounding box center [284, 512] width 252 height 37
type textarea "NICIC)= invalid delivery address sent RFA to cc to fix address and reschedule"
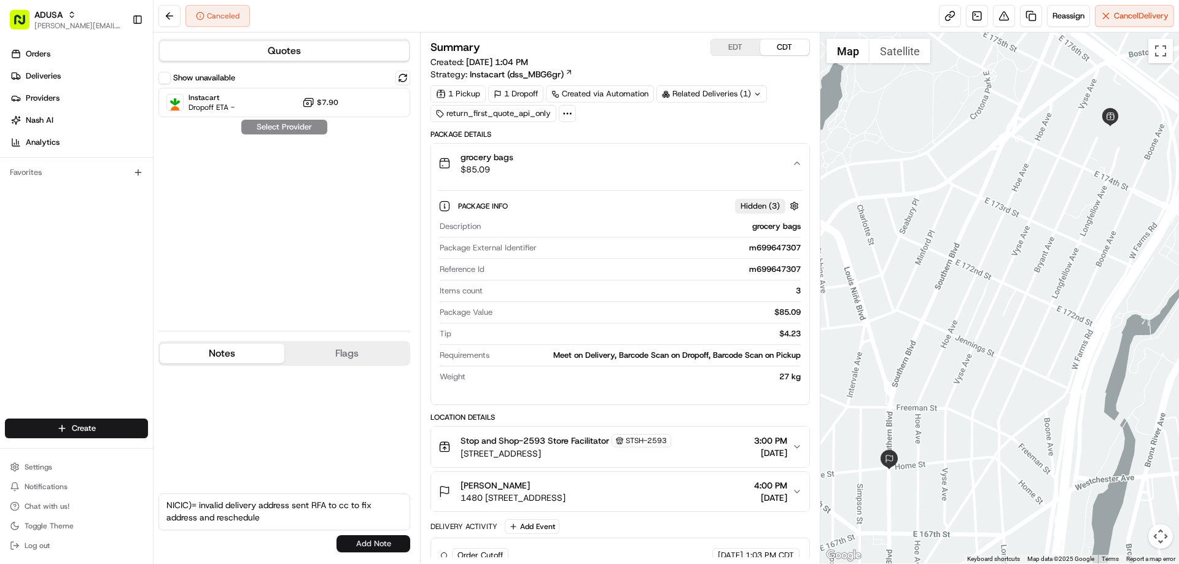
click at [398, 541] on button "Add Note" at bounding box center [374, 544] width 74 height 17
